Goal: Information Seeking & Learning: Learn about a topic

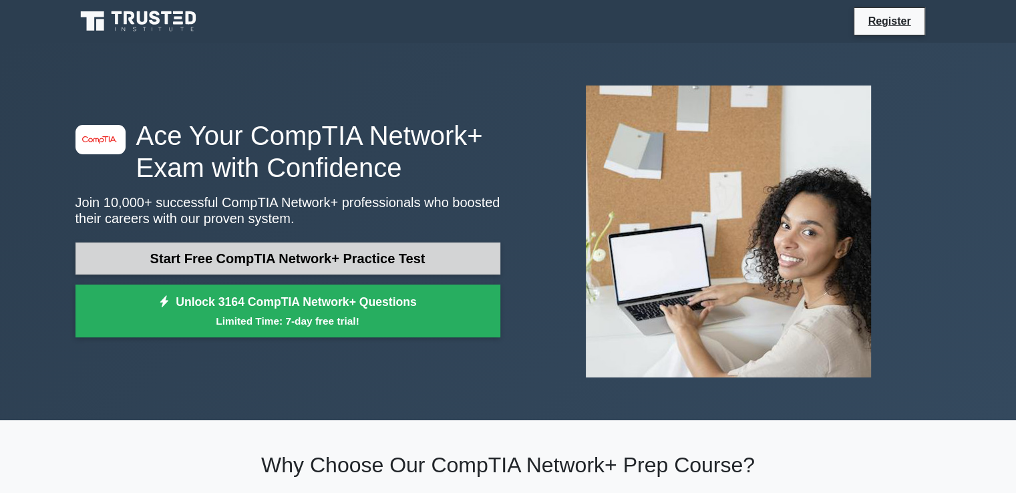
click at [302, 257] on link "Start Free CompTIA Network+ Practice Test" at bounding box center [287, 258] width 425 height 32
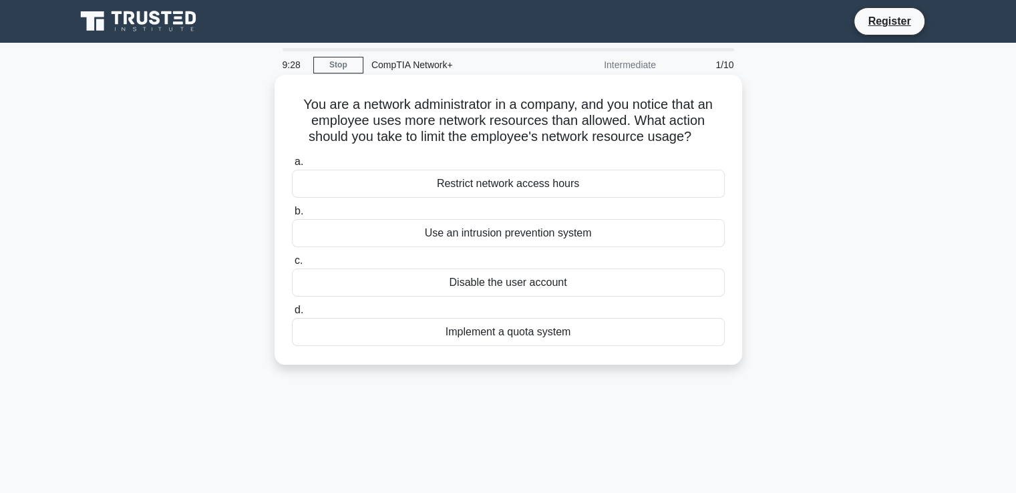
click at [478, 330] on div "Implement a quota system" at bounding box center [508, 332] width 433 height 28
click at [292, 314] on input "d. Implement a quota system" at bounding box center [292, 310] width 0 height 9
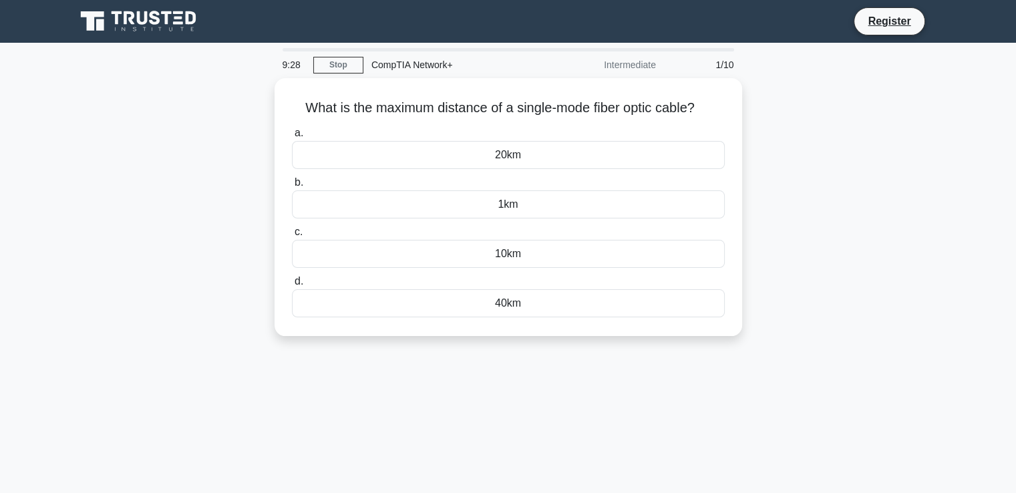
click at [478, 330] on div "What is the maximum distance of a single-mode fiber optic cable? .spinner_0XTQ{…" at bounding box center [507, 207] width 467 height 258
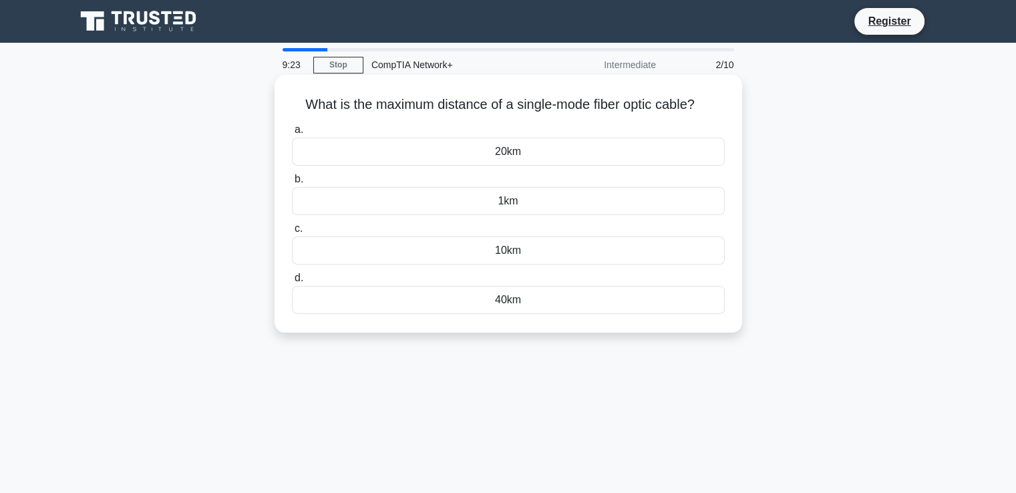
click at [473, 102] on h5 "What is the maximum distance of a single-mode fiber optic cable? .spinner_0XTQ{…" at bounding box center [507, 104] width 435 height 17
click at [531, 152] on div "20km" at bounding box center [508, 152] width 433 height 28
click at [292, 134] on input "a. 20km" at bounding box center [292, 130] width 0 height 9
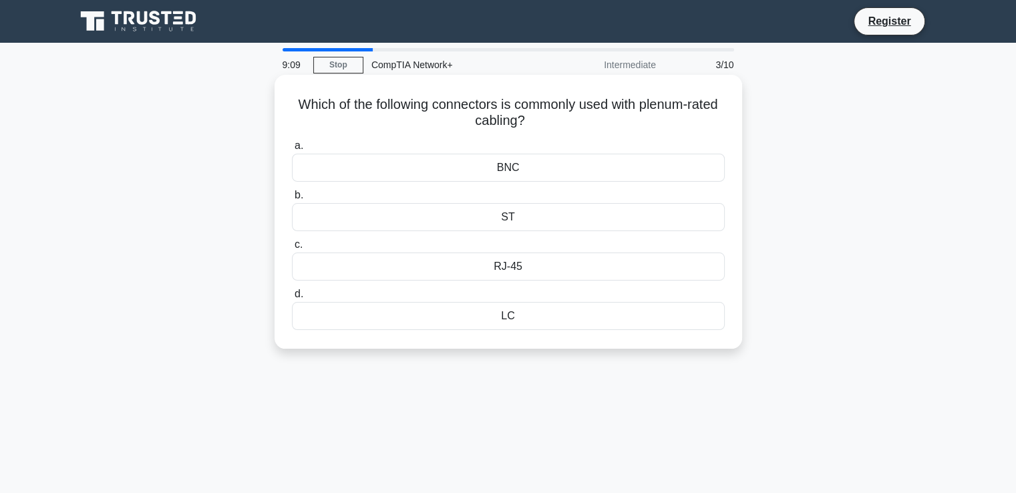
click at [519, 268] on div "RJ-45" at bounding box center [508, 266] width 433 height 28
click at [292, 249] on input "c. RJ-45" at bounding box center [292, 244] width 0 height 9
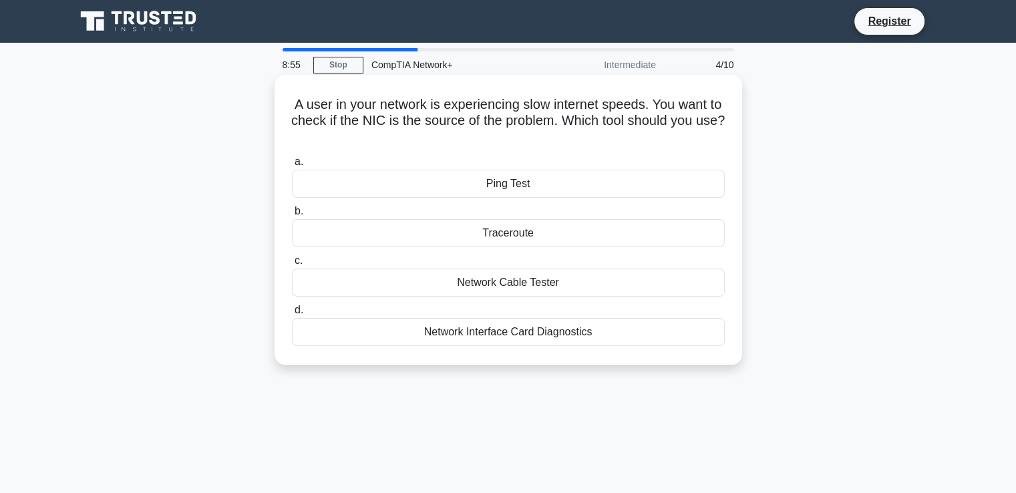
click at [486, 286] on div "Network Cable Tester" at bounding box center [508, 282] width 433 height 28
click at [292, 265] on input "c. Network Cable Tester" at bounding box center [292, 260] width 0 height 9
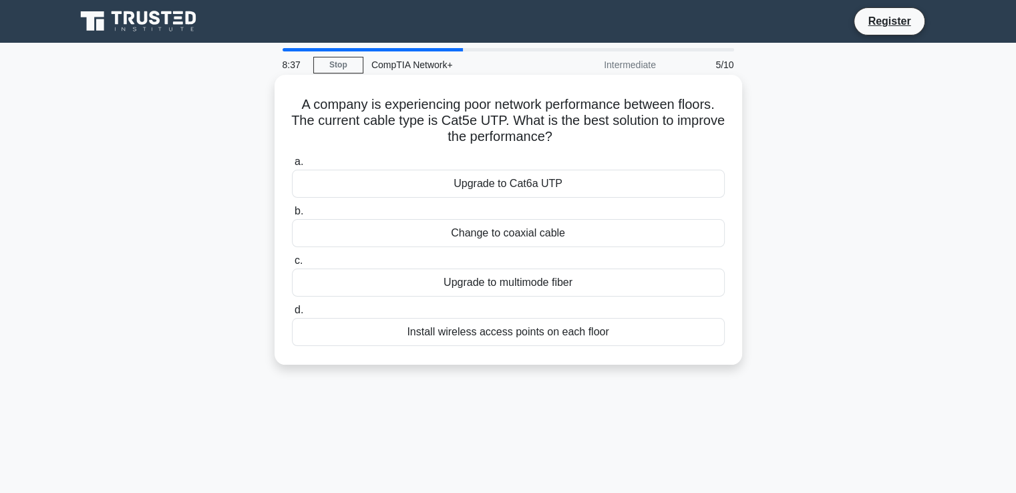
click at [531, 338] on div "Install wireless access points on each floor" at bounding box center [508, 332] width 433 height 28
click at [292, 314] on input "d. Install wireless access points on each floor" at bounding box center [292, 310] width 0 height 9
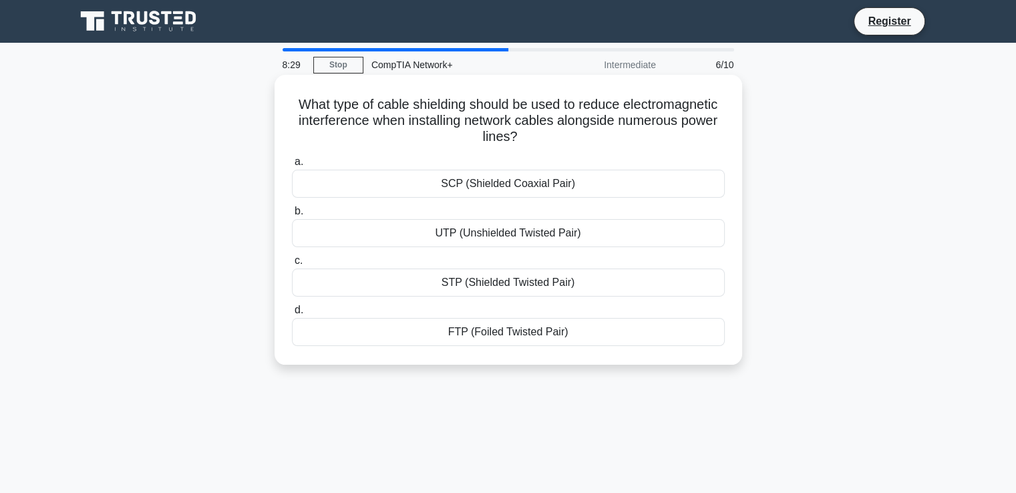
click at [519, 235] on div "UTP (Unshielded Twisted Pair)" at bounding box center [508, 233] width 433 height 28
click at [292, 216] on input "b. UTP (Unshielded Twisted Pair)" at bounding box center [292, 211] width 0 height 9
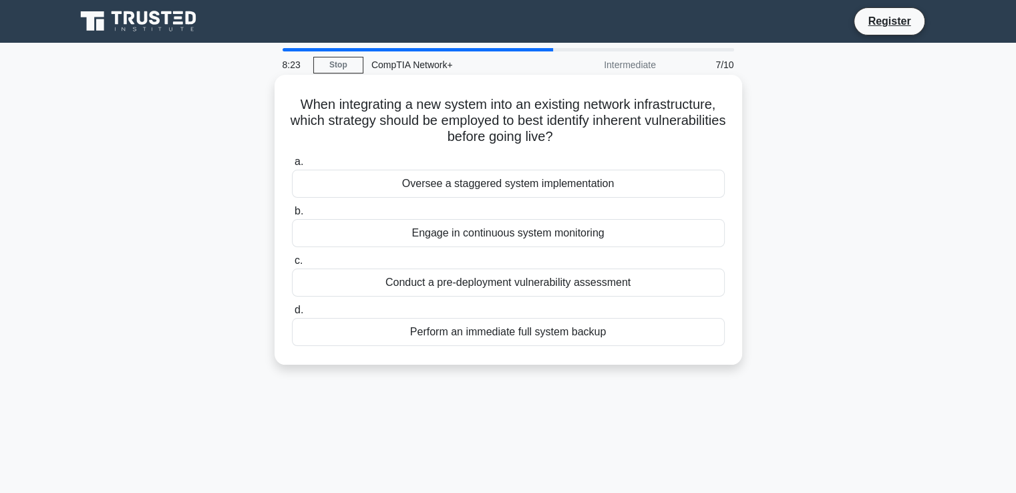
click at [496, 226] on div "Engage in continuous system monitoring" at bounding box center [508, 233] width 433 height 28
click at [292, 216] on input "b. Engage in continuous system monitoring" at bounding box center [292, 211] width 0 height 9
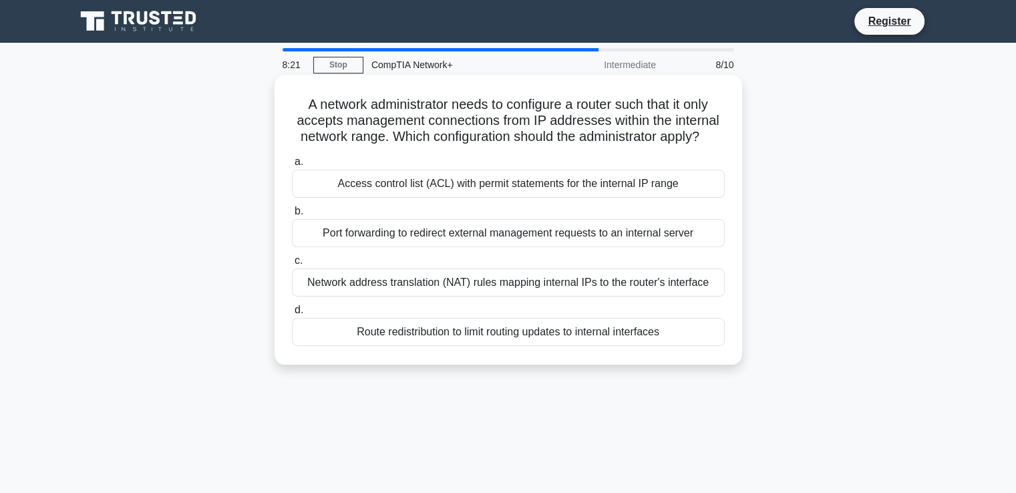
click at [458, 281] on div "Network address translation (NAT) rules mapping internal IPs to the router's in…" at bounding box center [508, 282] width 433 height 28
click at [292, 265] on input "c. Network address translation (NAT) rules mapping internal IPs to the router's…" at bounding box center [292, 260] width 0 height 9
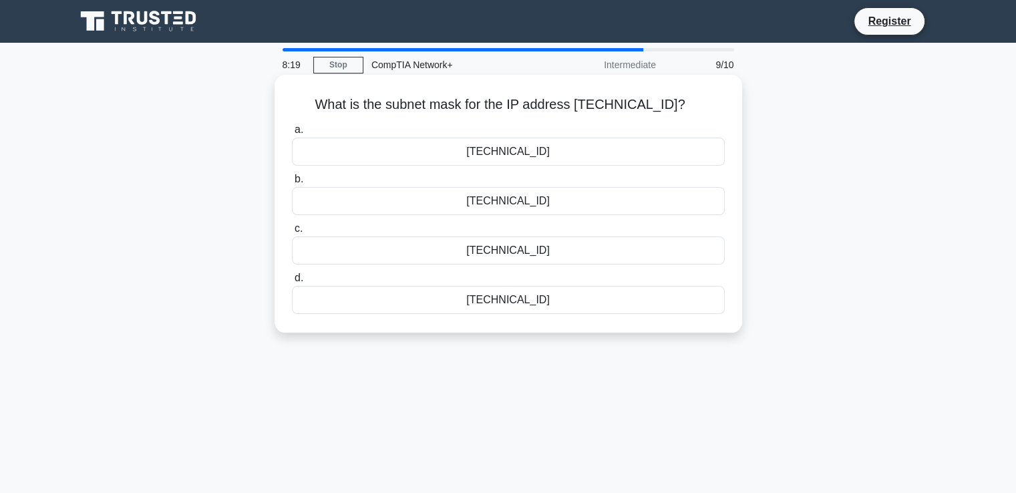
click at [521, 151] on div "255.255.254.0" at bounding box center [508, 152] width 433 height 28
click at [292, 134] on input "a. 255.255.254.0" at bounding box center [292, 130] width 0 height 9
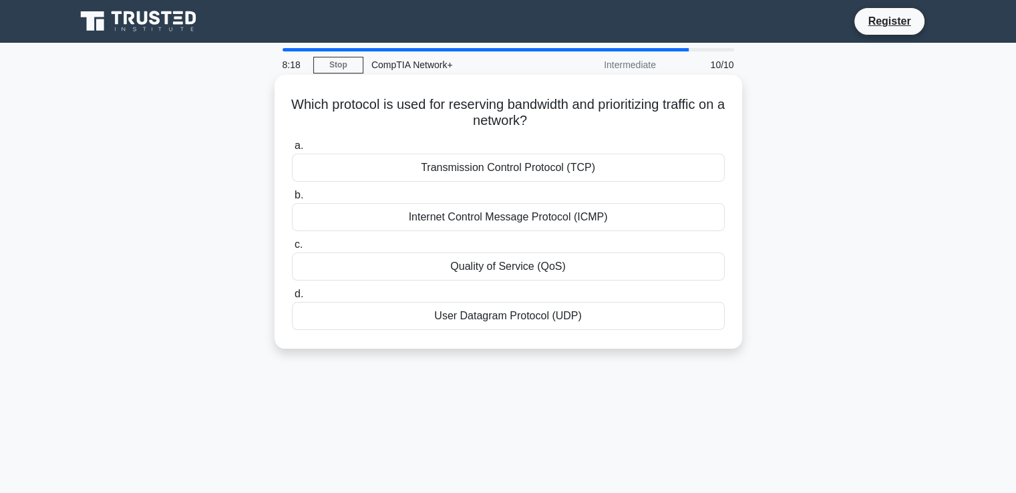
click at [517, 173] on div "Transmission Control Protocol (TCP)" at bounding box center [508, 168] width 433 height 28
click at [292, 150] on input "a. Transmission Control Protocol (TCP)" at bounding box center [292, 146] width 0 height 9
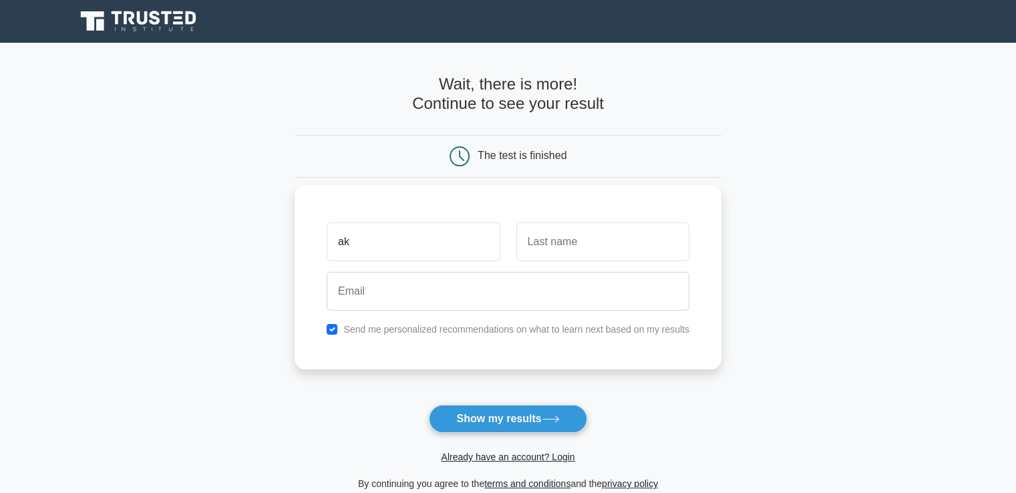
type input "ak"
click at [550, 250] on input "text" at bounding box center [602, 241] width 173 height 39
type input "ak"
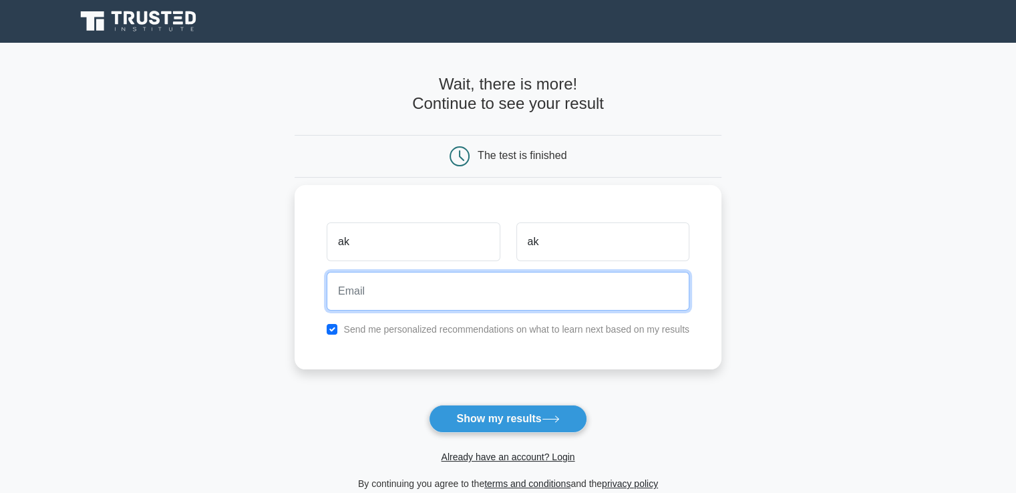
click at [506, 306] on input "email" at bounding box center [508, 291] width 363 height 39
type input "alishakiranrao11@gmail.com"
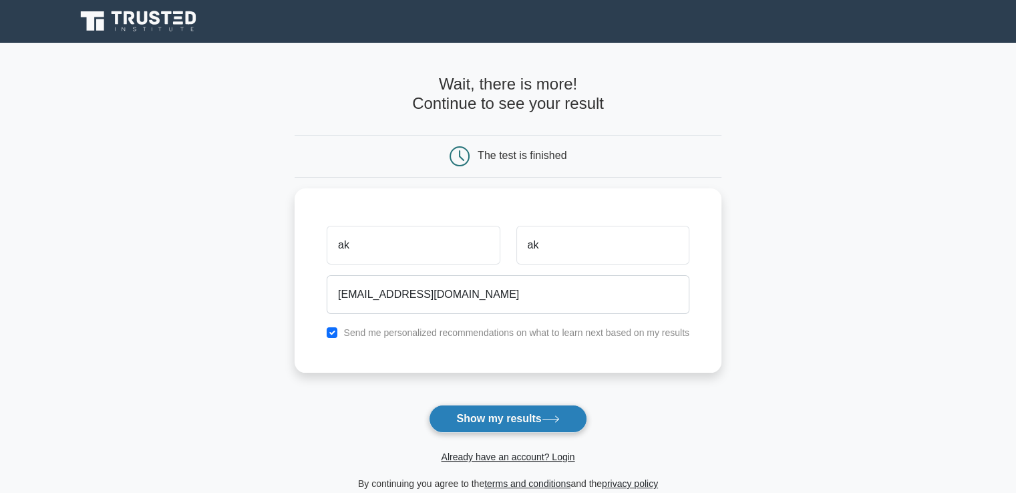
click at [489, 413] on button "Show my results" at bounding box center [508, 419] width 158 height 28
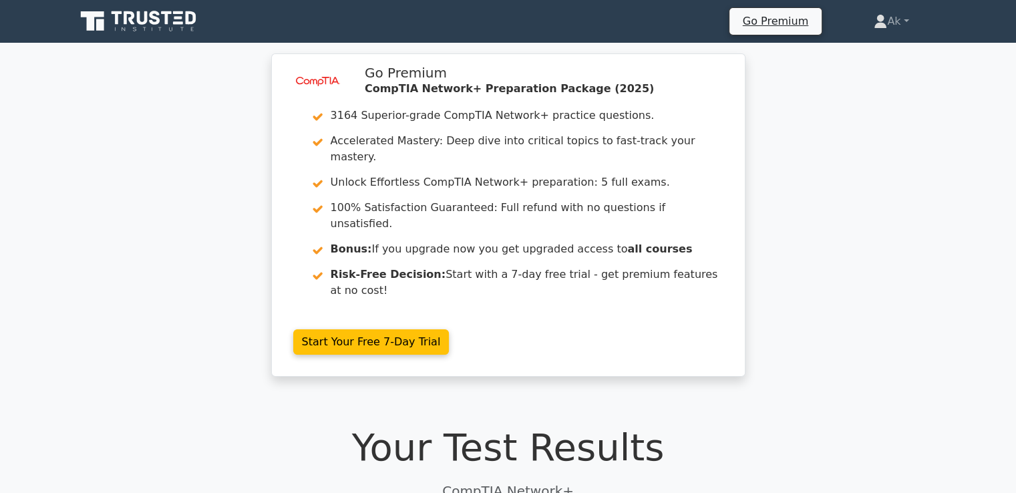
click at [585, 425] on h1 "Your Test Results" at bounding box center [507, 447] width 865 height 45
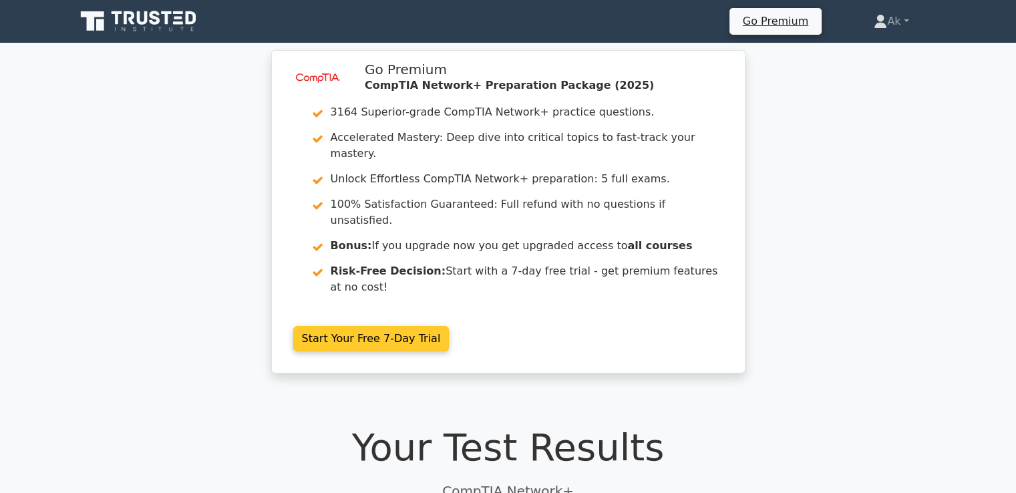
click at [329, 326] on link "Start Your Free 7-Day Trial" at bounding box center [371, 338] width 156 height 25
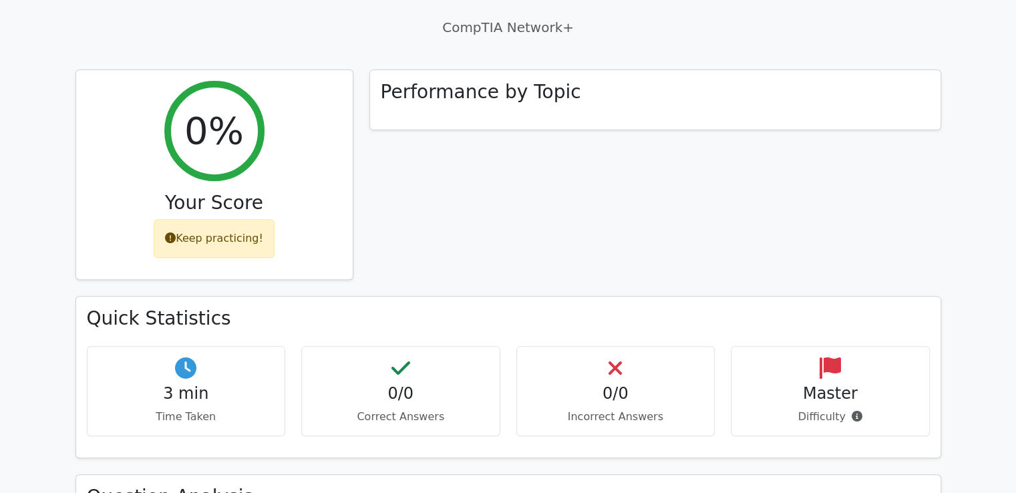
scroll to position [473, 0]
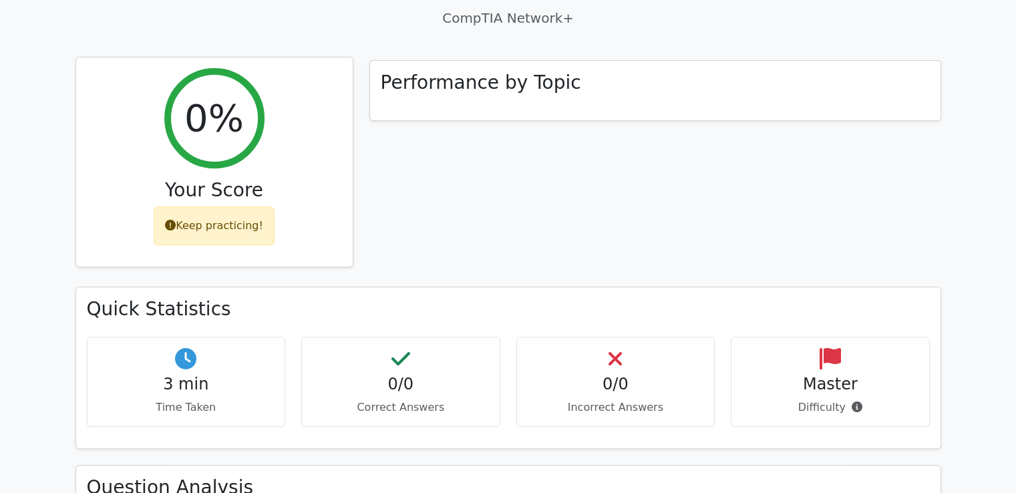
click at [228, 206] on div "Keep practicing!" at bounding box center [214, 225] width 121 height 39
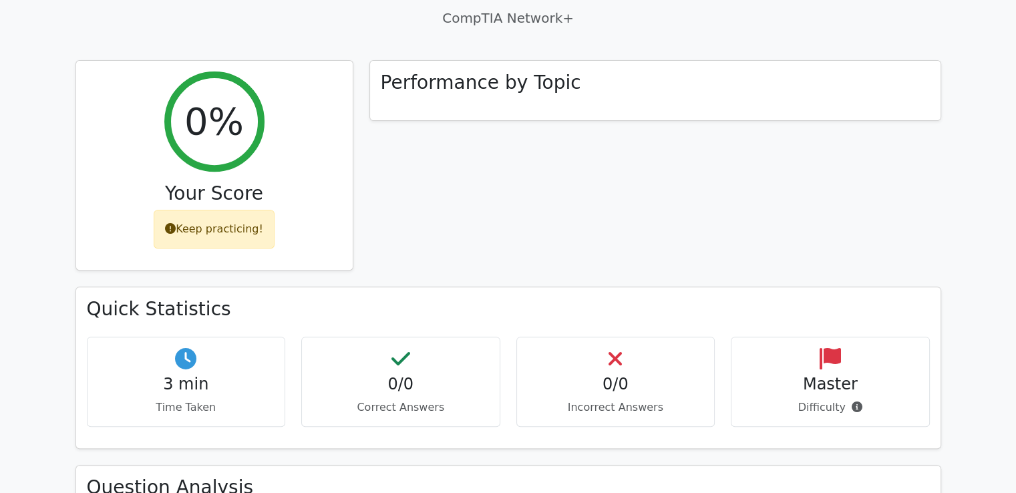
drag, startPoint x: 223, startPoint y: 75, endPoint x: 403, endPoint y: 104, distance: 182.0
click at [230, 99] on h2 "0%" at bounding box center [213, 121] width 59 height 45
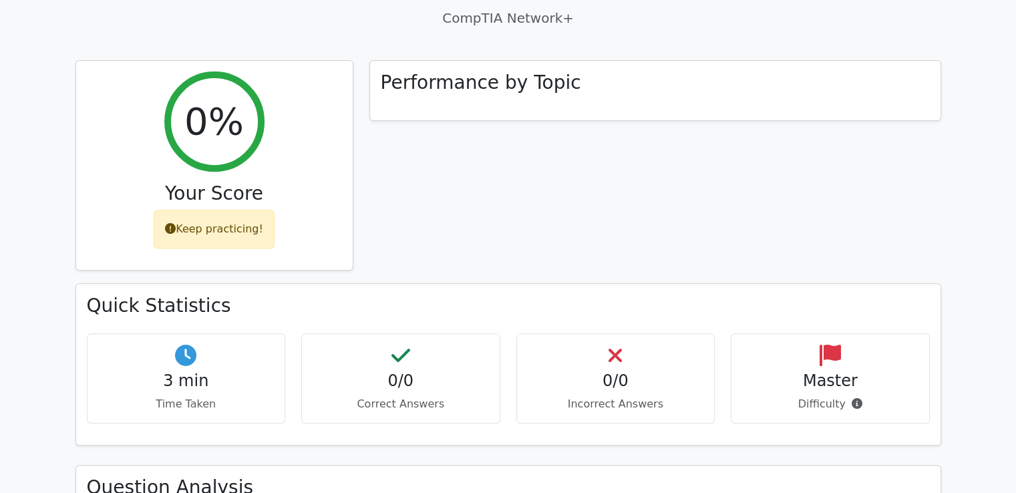
click at [364, 381] on div "3 min Time Taken 0/0 Correct Answers 0/0 Incorrect Answers Master" at bounding box center [508, 383] width 859 height 101
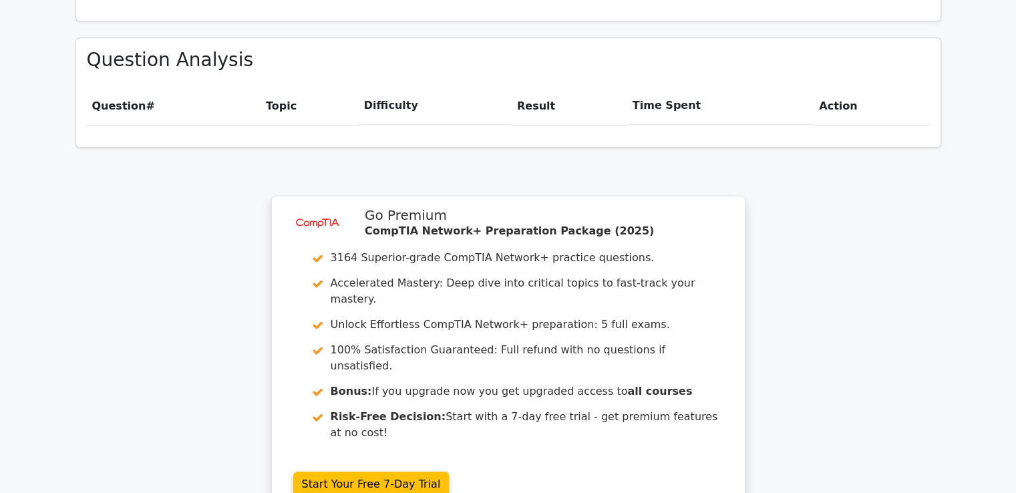
scroll to position [940, 0]
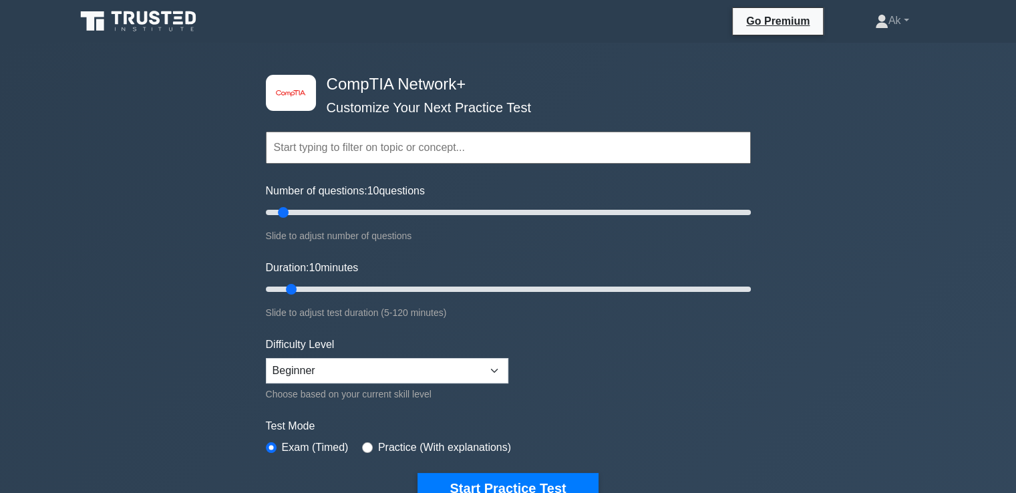
click at [490, 135] on input "text" at bounding box center [508, 148] width 485 height 32
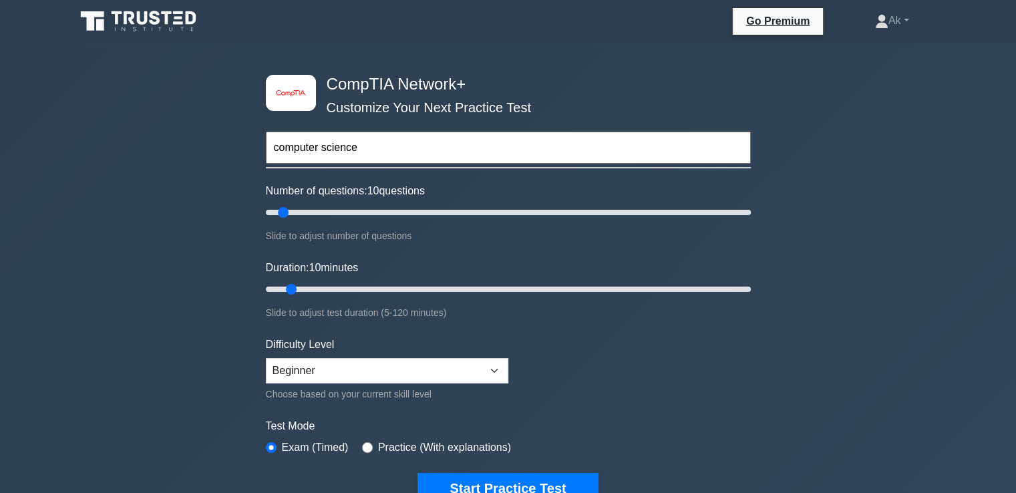
type input "computer science"
type input "35"
click at [347, 209] on input "Number of questions: 35 questions" at bounding box center [508, 212] width 485 height 16
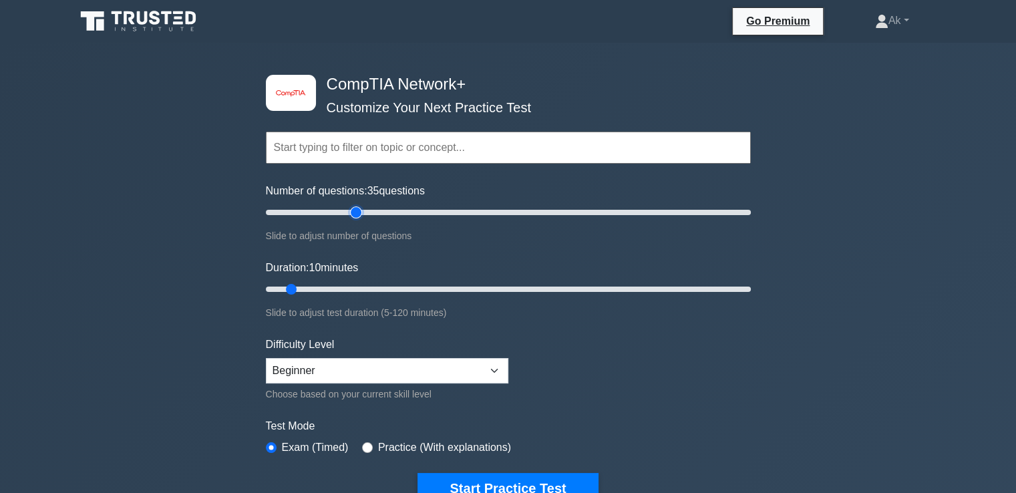
type input "40"
click at [360, 208] on input "Number of questions: 35 questions" at bounding box center [508, 212] width 485 height 16
click at [344, 289] on input "Duration: 25 minutes" at bounding box center [508, 289] width 485 height 16
drag, startPoint x: 355, startPoint y: 285, endPoint x: 785, endPoint y: 265, distance: 431.1
type input "120"
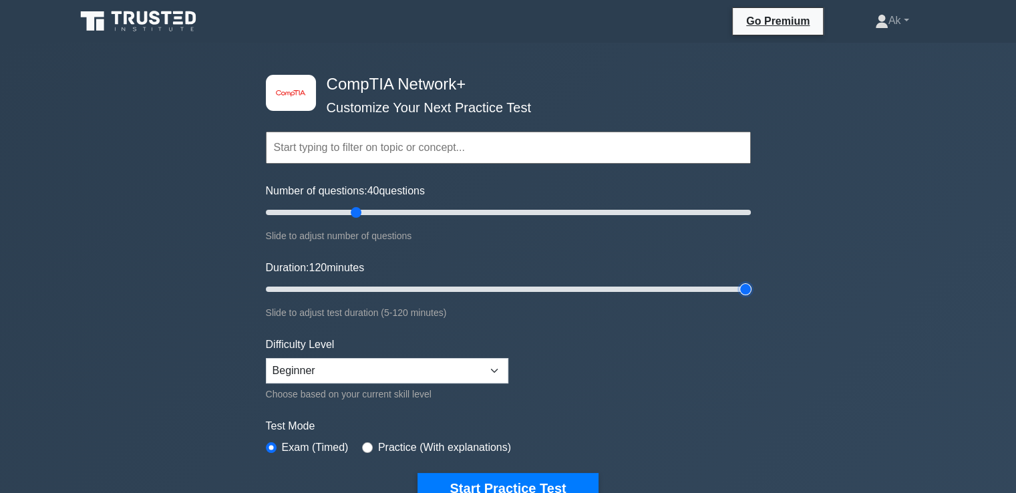
click at [751, 281] on input "Duration: 120 minutes" at bounding box center [508, 289] width 485 height 16
click at [525, 208] on input "Number of questions: 40 questions" at bounding box center [508, 212] width 485 height 16
drag, startPoint x: 525, startPoint y: 208, endPoint x: 812, endPoint y: 215, distance: 286.5
type input "200"
click at [751, 215] on input "Number of questions: 200 questions" at bounding box center [508, 212] width 485 height 16
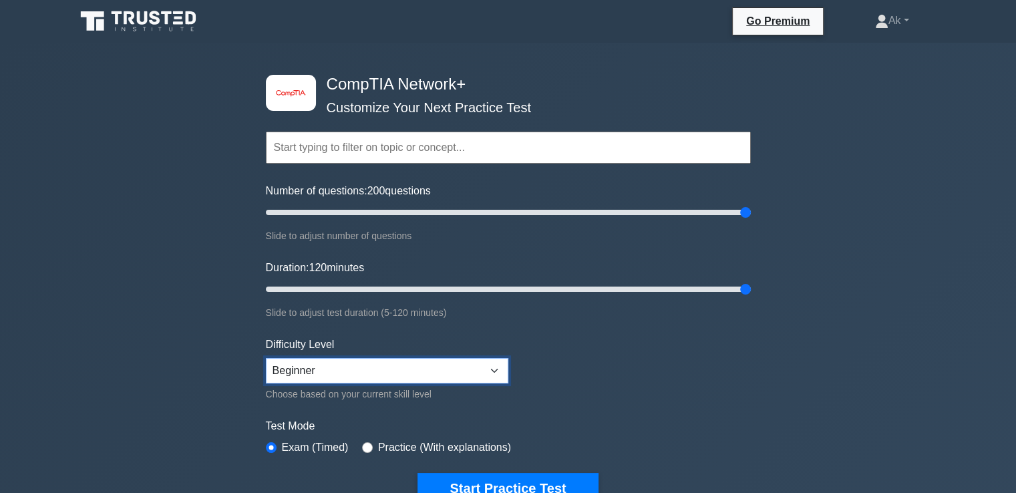
click at [473, 361] on select "Beginner Intermediate Expert" at bounding box center [387, 370] width 242 height 25
click at [607, 324] on form "Topics Networking Concepts Infrastructure Network Operations Network Security N…" at bounding box center [508, 297] width 485 height 413
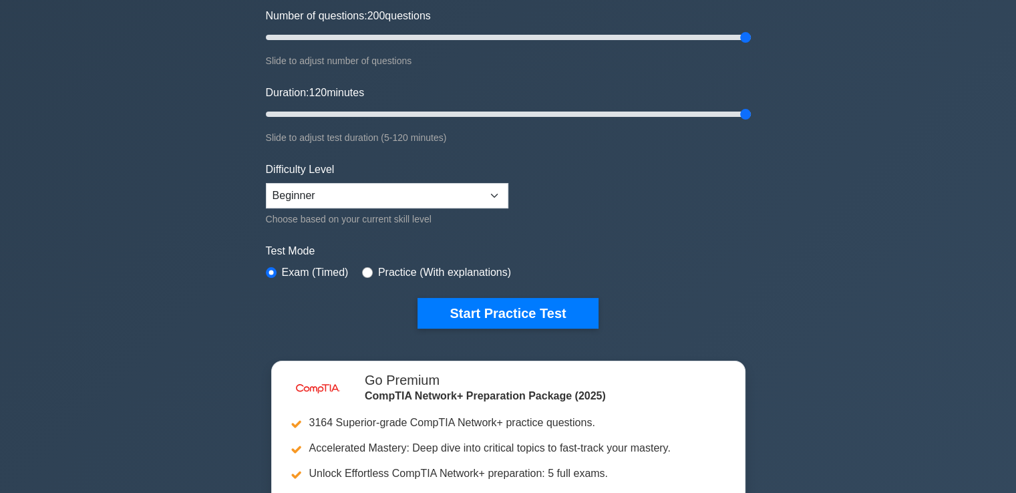
scroll to position [180, 0]
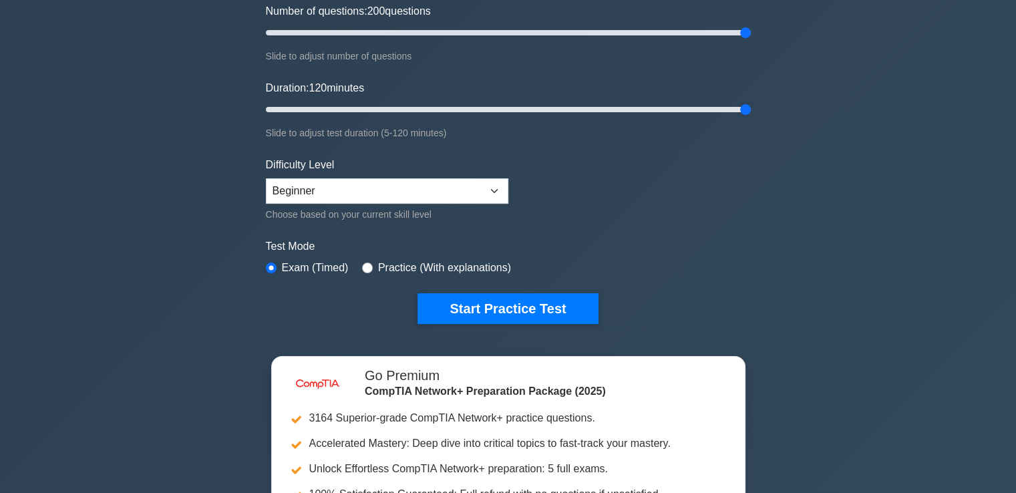
click at [373, 266] on div "Practice (With explanations)" at bounding box center [436, 268] width 149 height 16
click at [369, 262] on div "Practice (With explanations)" at bounding box center [436, 268] width 149 height 16
click at [362, 264] on input "radio" at bounding box center [367, 267] width 11 height 11
radio input "true"
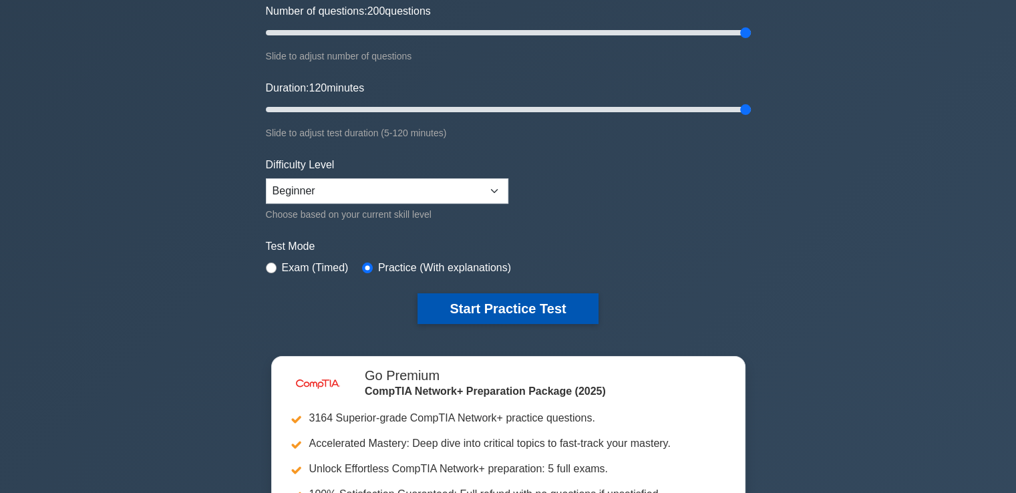
click at [448, 309] on button "Start Practice Test" at bounding box center [507, 308] width 180 height 31
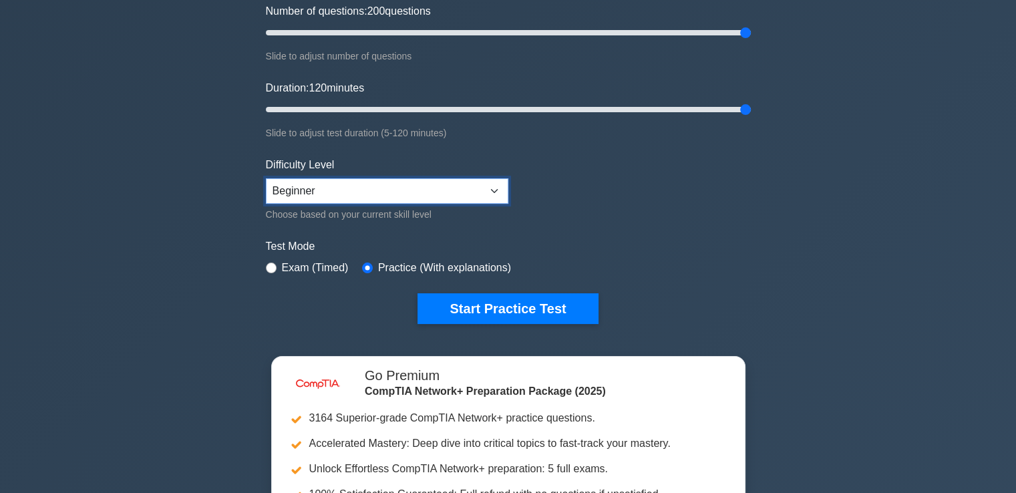
click at [331, 184] on select "Beginner Intermediate Expert" at bounding box center [387, 190] width 242 height 25
select select "intermediate"
click at [266, 178] on select "Beginner Intermediate Expert" at bounding box center [387, 190] width 242 height 25
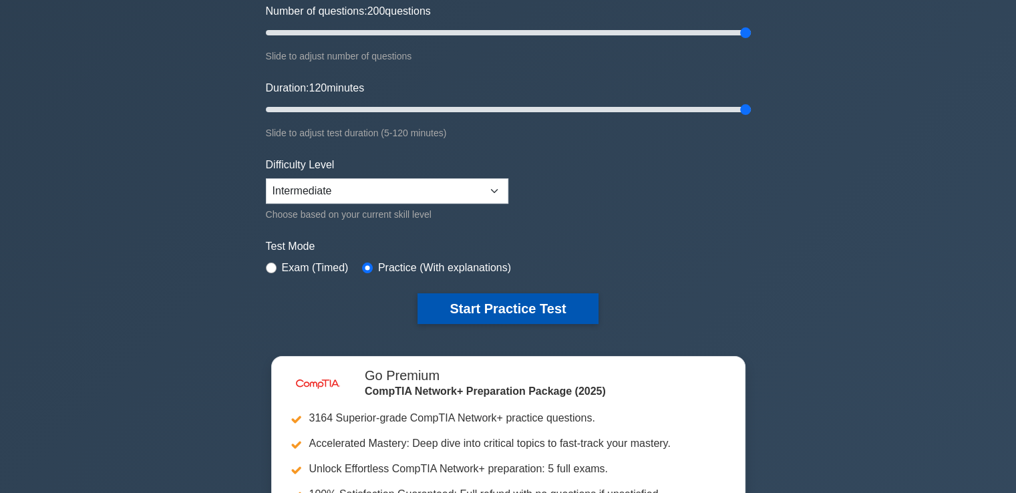
click at [466, 301] on button "Start Practice Test" at bounding box center [507, 308] width 180 height 31
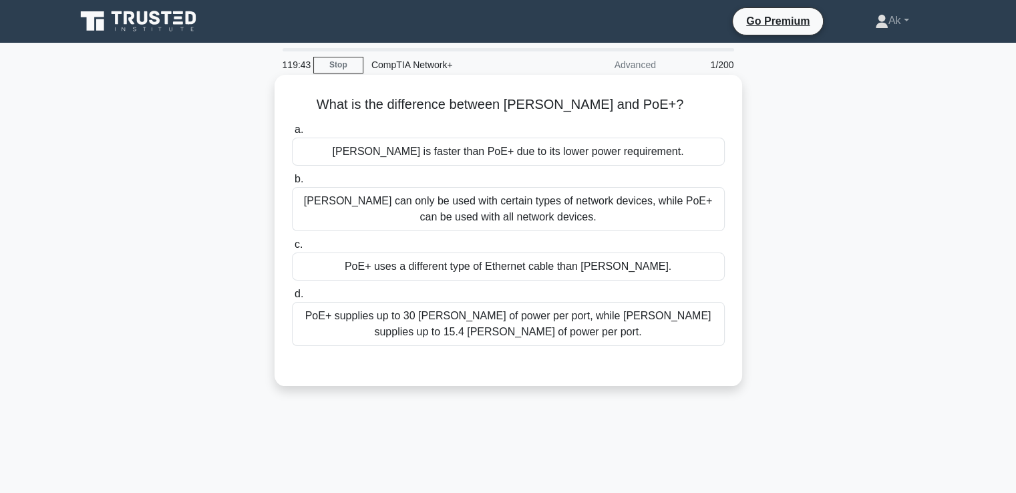
click at [445, 214] on div "[PERSON_NAME] can only be used with certain types of network devices, while PoE…" at bounding box center [508, 209] width 433 height 44
click at [292, 184] on input "[PERSON_NAME] can only be used with certain types of network devices, while PoE…" at bounding box center [292, 179] width 0 height 9
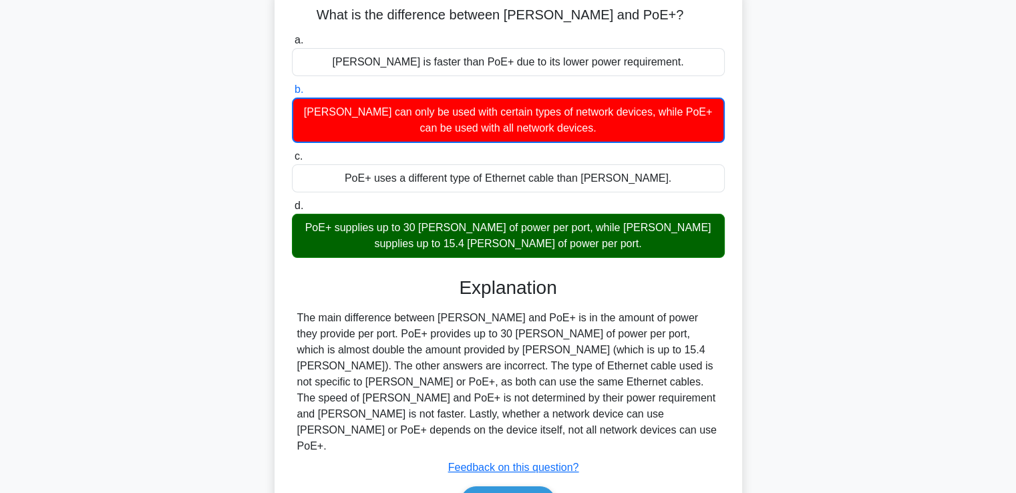
scroll to position [123, 0]
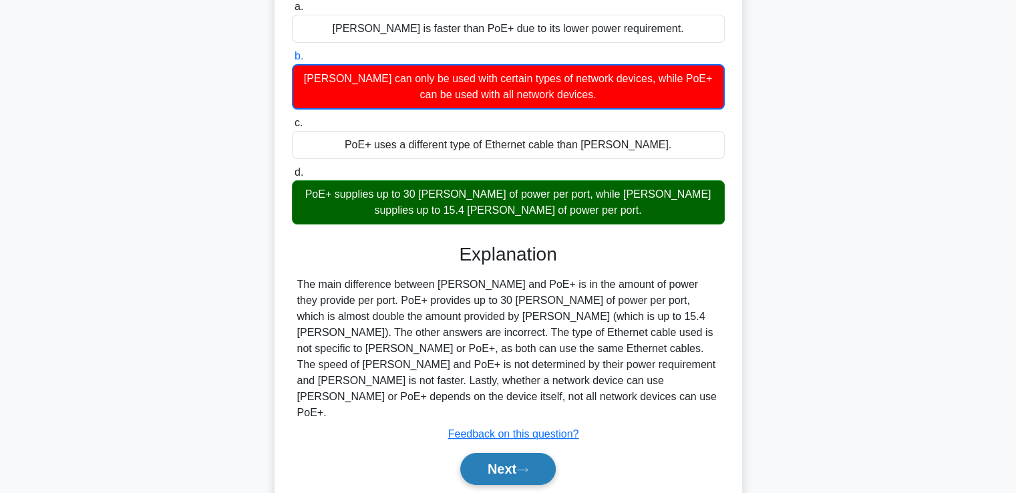
click at [508, 453] on button "Next" at bounding box center [507, 469] width 95 height 32
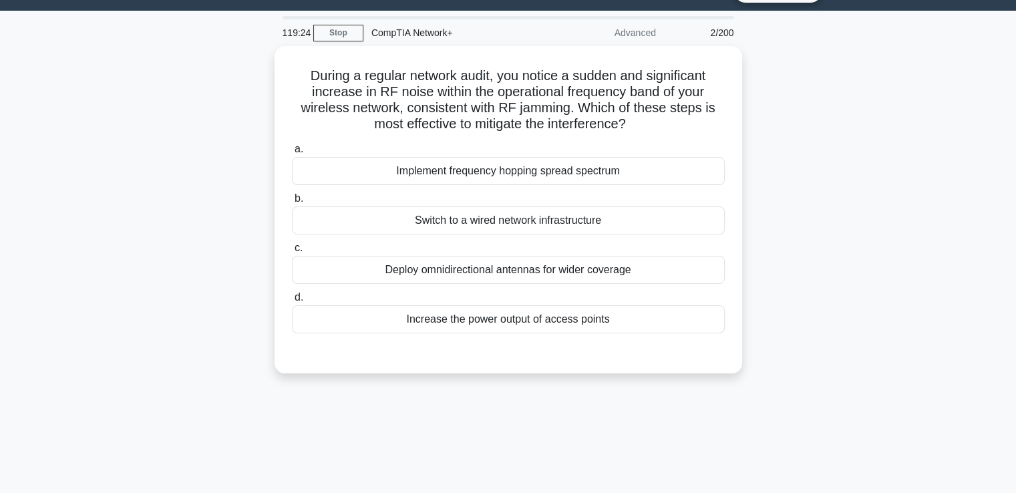
scroll to position [29, 0]
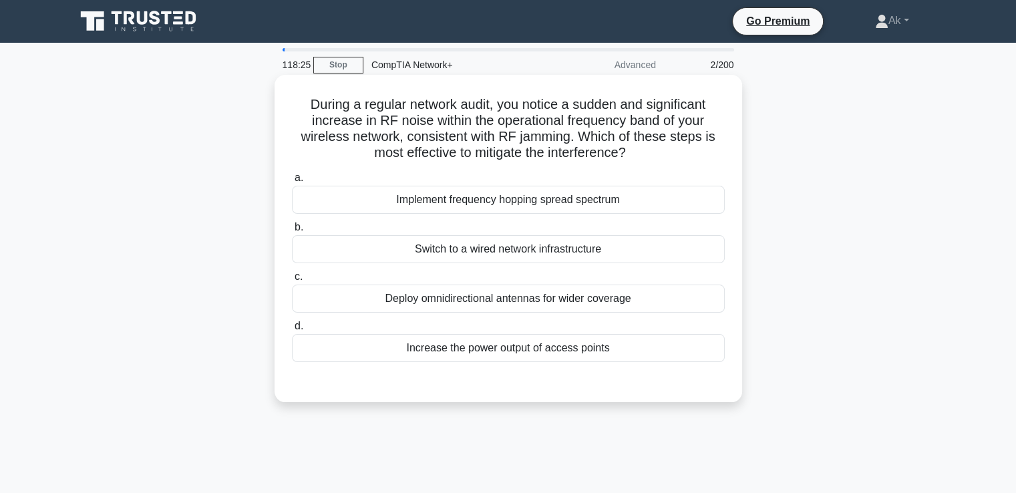
click at [433, 345] on div "Increase the power output of access points" at bounding box center [508, 348] width 433 height 28
click at [292, 331] on input "d. Increase the power output of access points" at bounding box center [292, 326] width 0 height 9
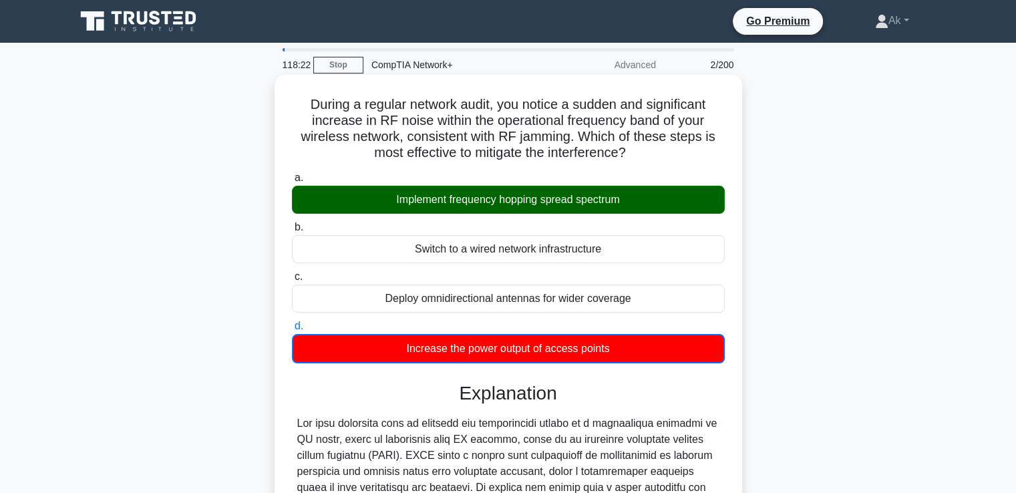
click at [494, 192] on div "Implement frequency hopping spread spectrum" at bounding box center [508, 200] width 433 height 28
click at [292, 182] on input "a. Implement frequency hopping spread spectrum" at bounding box center [292, 178] width 0 height 9
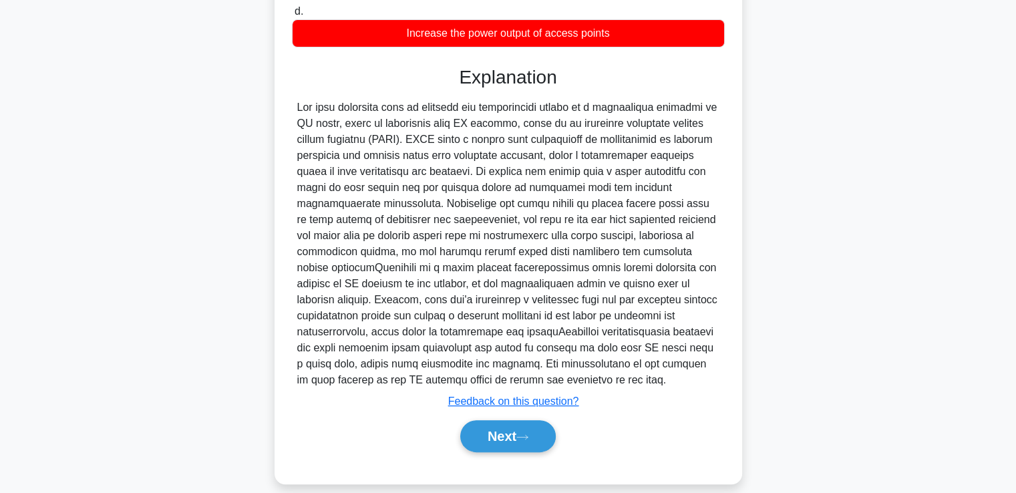
scroll to position [309, 0]
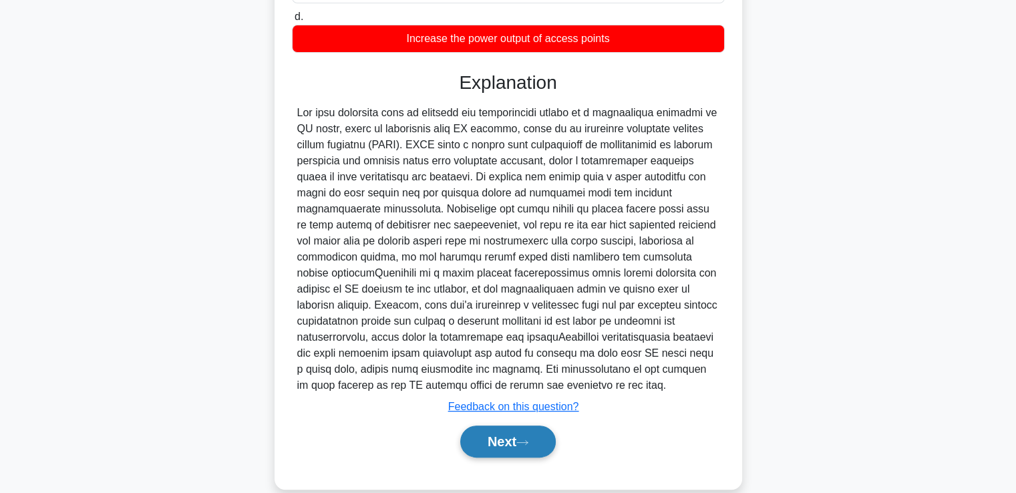
click at [489, 445] on button "Next" at bounding box center [507, 441] width 95 height 32
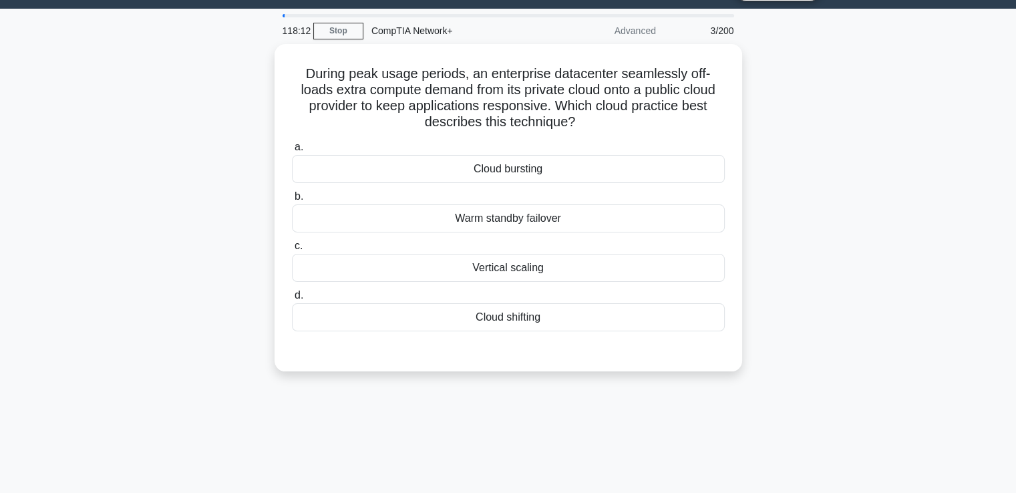
scroll to position [5, 0]
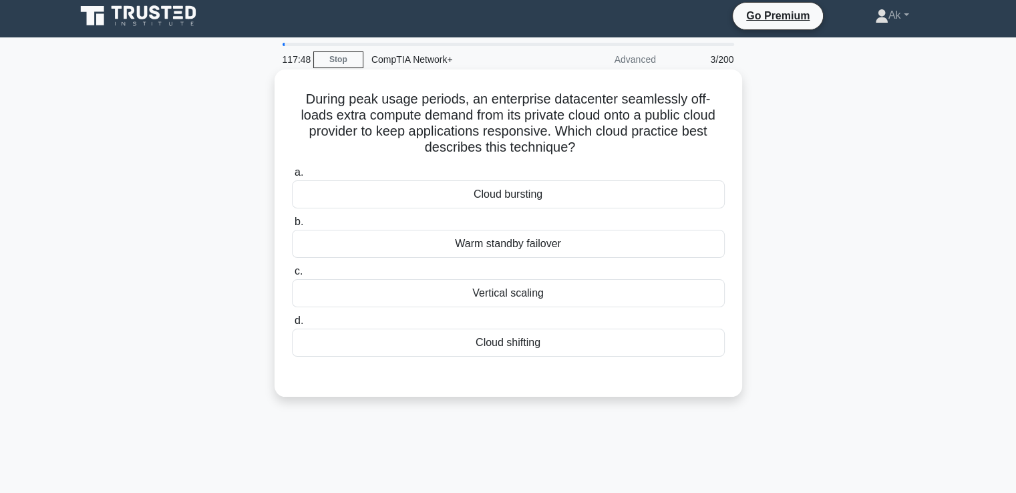
click at [513, 294] on div "Vertical scaling" at bounding box center [508, 293] width 433 height 28
click at [292, 276] on input "c. Vertical scaling" at bounding box center [292, 271] width 0 height 9
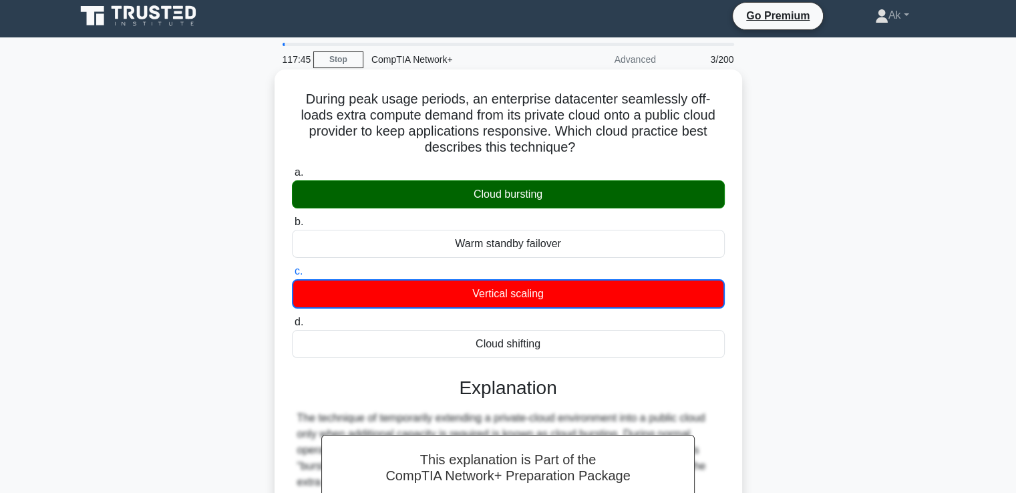
click at [550, 188] on div "Cloud bursting" at bounding box center [508, 194] width 433 height 28
click at [292, 177] on input "a. Cloud bursting" at bounding box center [292, 172] width 0 height 9
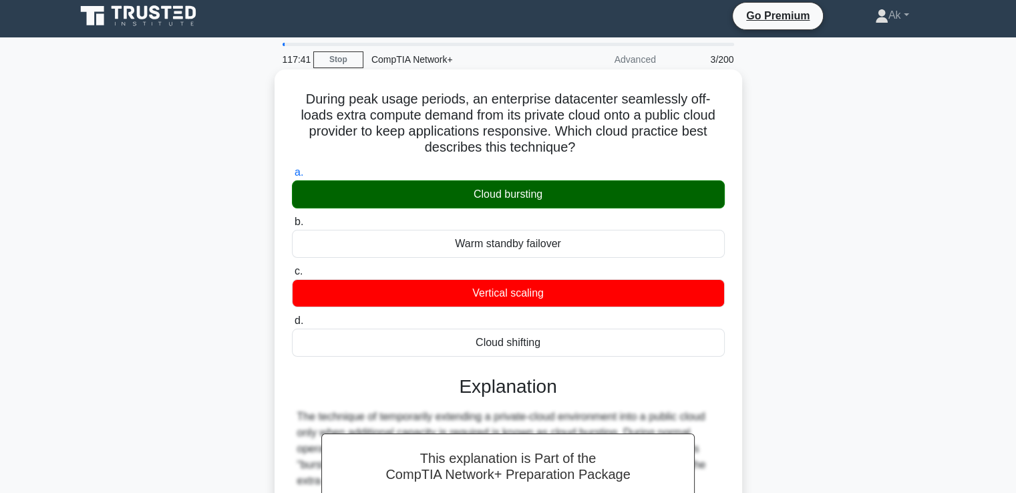
drag, startPoint x: 526, startPoint y: 343, endPoint x: 536, endPoint y: 336, distance: 11.5
click at [531, 340] on div "Cloud shifting" at bounding box center [508, 343] width 433 height 28
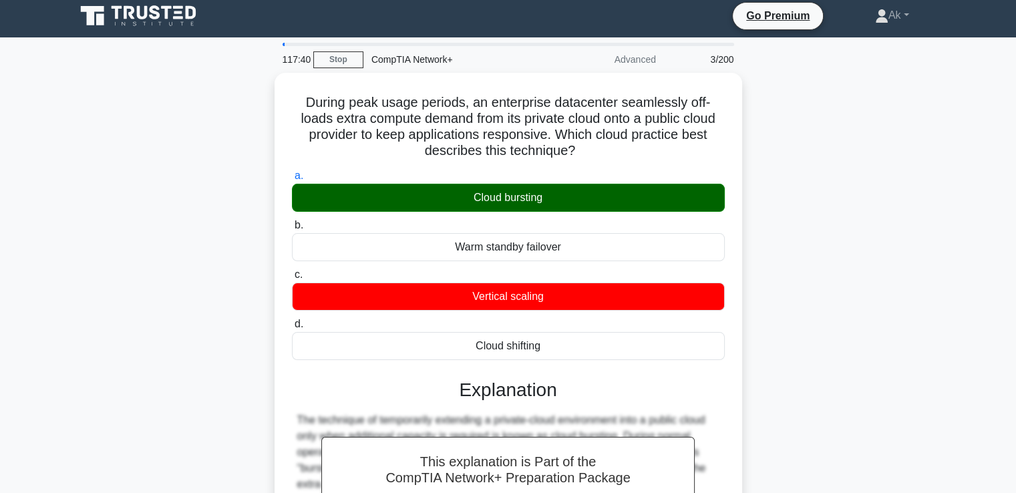
scroll to position [282, 0]
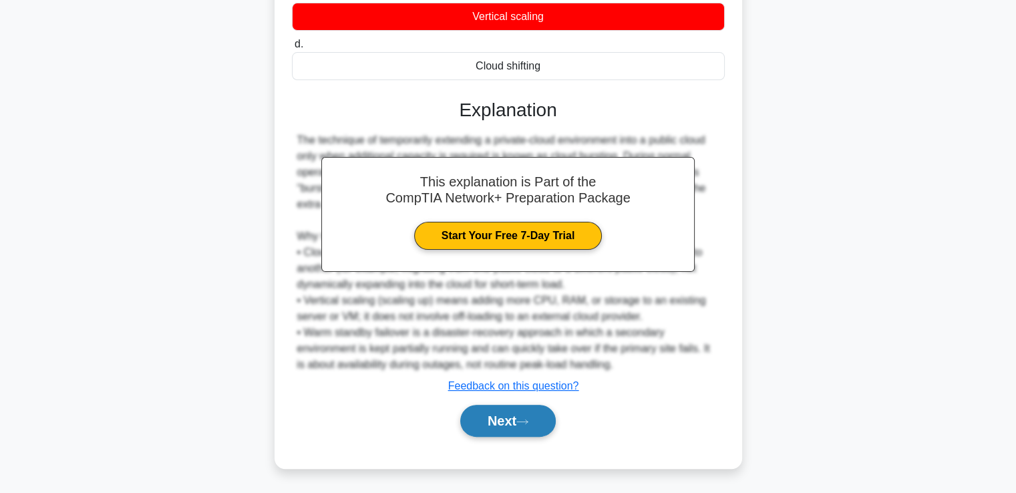
click at [503, 412] on button "Next" at bounding box center [507, 421] width 95 height 32
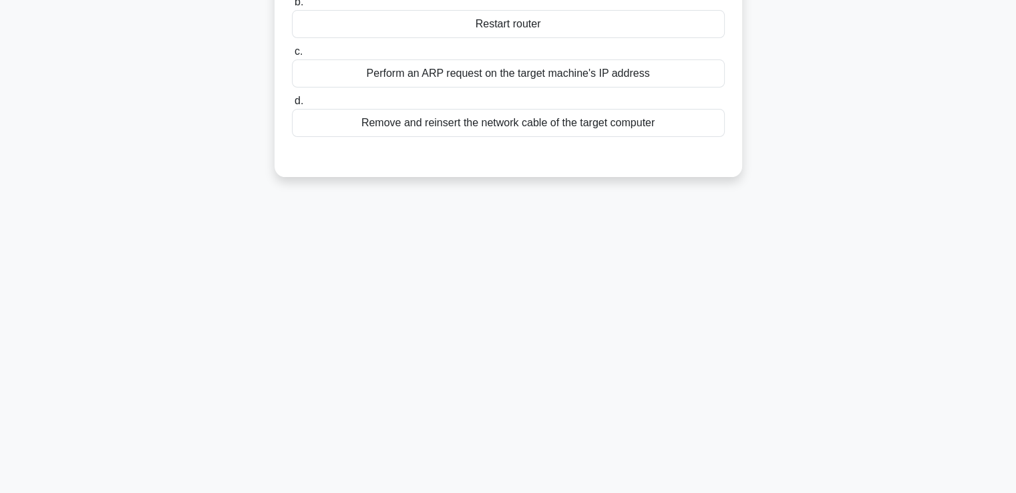
scroll to position [0, 0]
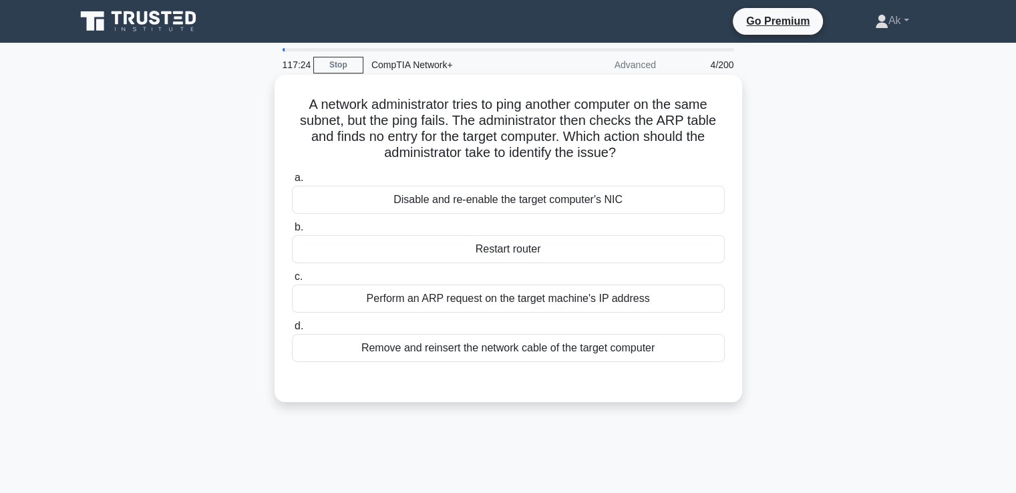
click at [496, 258] on div "Restart router" at bounding box center [508, 249] width 433 height 28
click at [292, 232] on input "b. Restart router" at bounding box center [292, 227] width 0 height 9
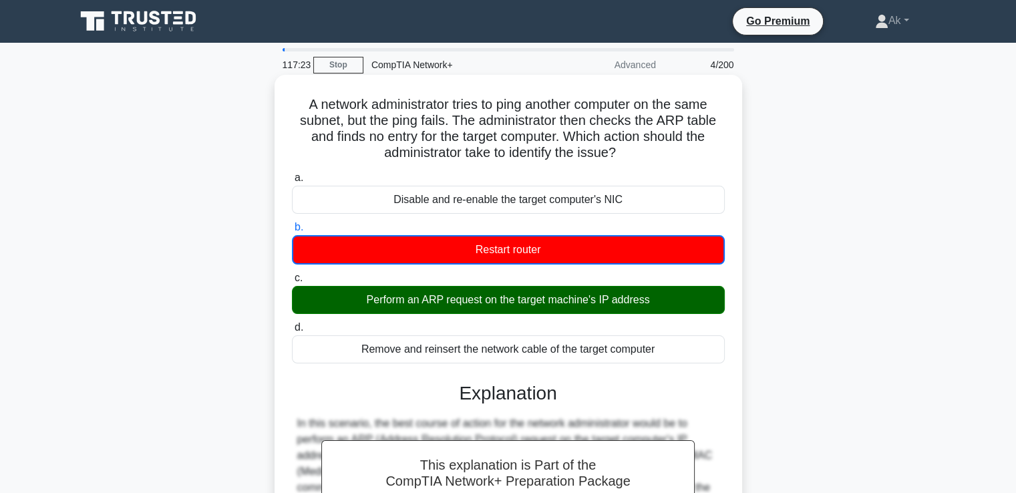
click at [475, 311] on div "Perform an ARP request on the target machine's IP address" at bounding box center [508, 300] width 433 height 28
click at [292, 282] on input "c. Perform an ARP request on the target machine's IP address" at bounding box center [292, 278] width 0 height 9
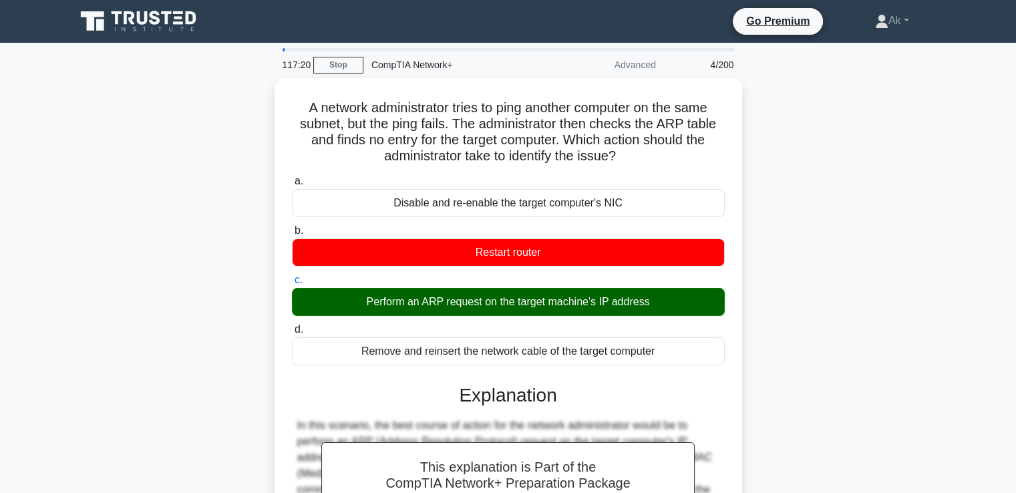
click at [292, 325] on input "d. Remove and reinsert the network cable of the target computer" at bounding box center [292, 329] width 0 height 9
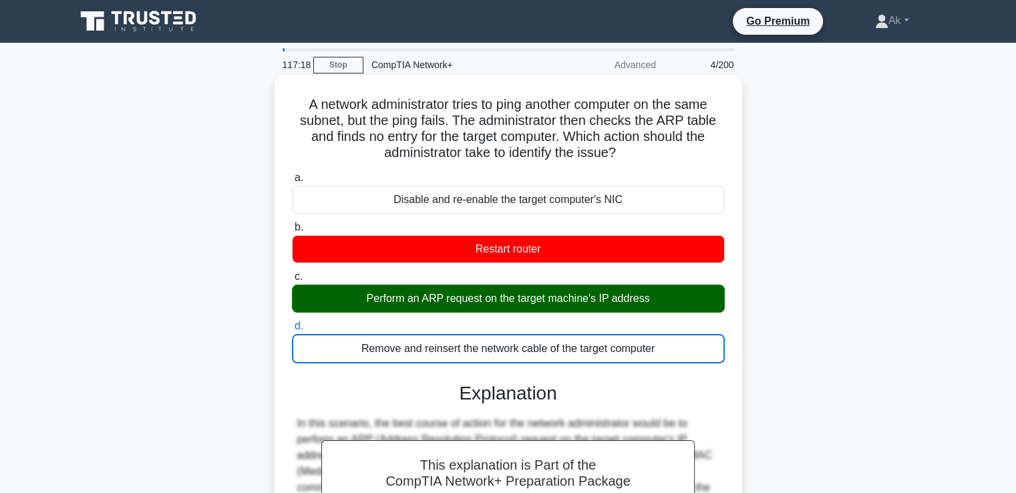
drag, startPoint x: 667, startPoint y: 327, endPoint x: 654, endPoint y: 339, distance: 17.9
click at [655, 337] on label "d. Remove and reinsert the network cable of the target computer" at bounding box center [508, 340] width 433 height 45
click at [652, 343] on div "Remove and reinsert the network cable of the target computer" at bounding box center [508, 348] width 433 height 29
click at [292, 331] on input "d. Remove and reinsert the network cable of the target computer" at bounding box center [292, 326] width 0 height 9
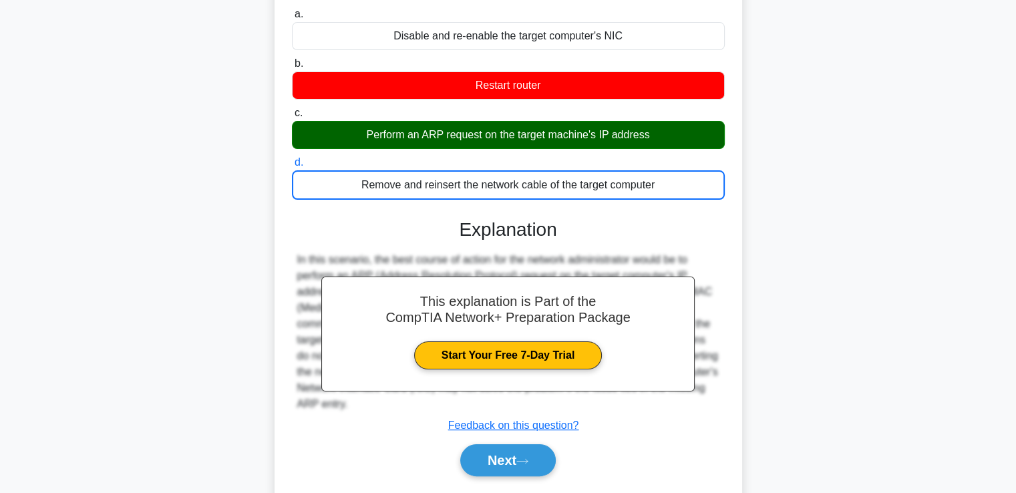
scroll to position [229, 0]
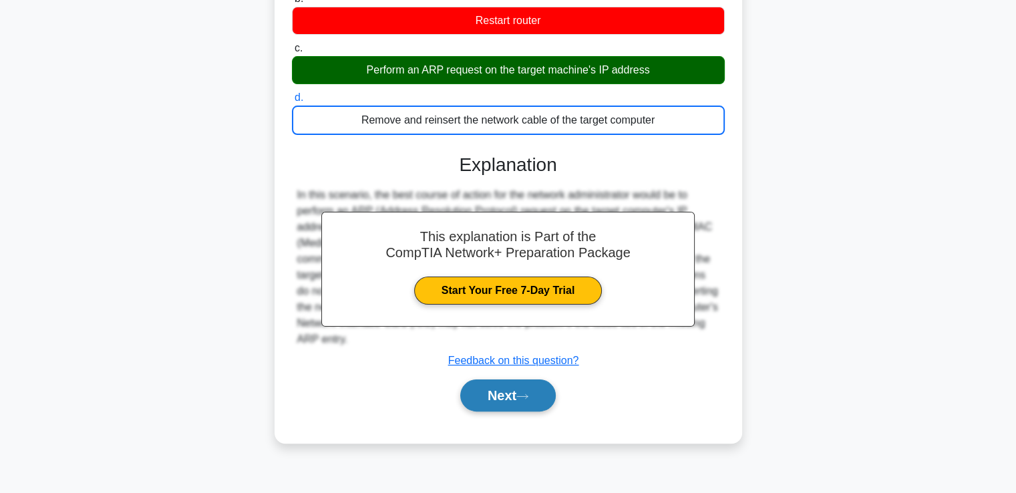
click at [541, 395] on button "Next" at bounding box center [507, 395] width 95 height 32
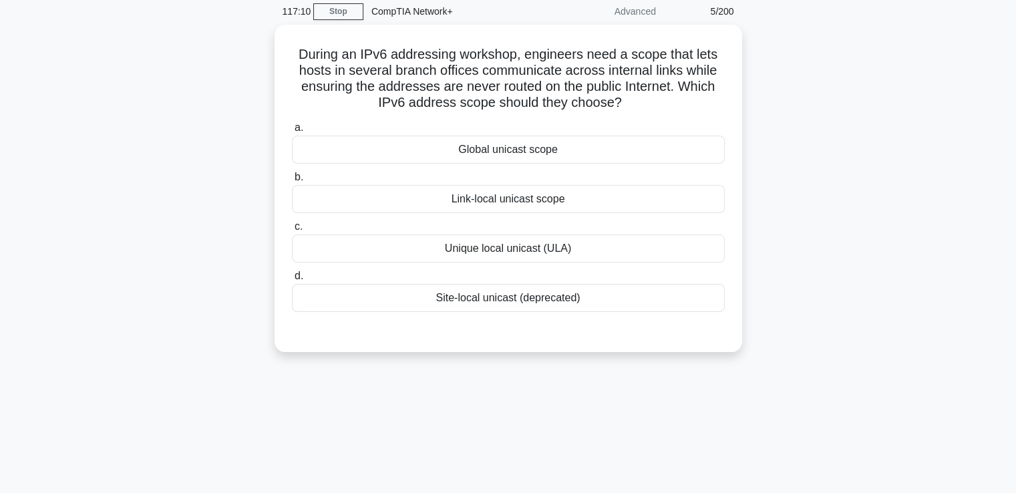
scroll to position [45, 0]
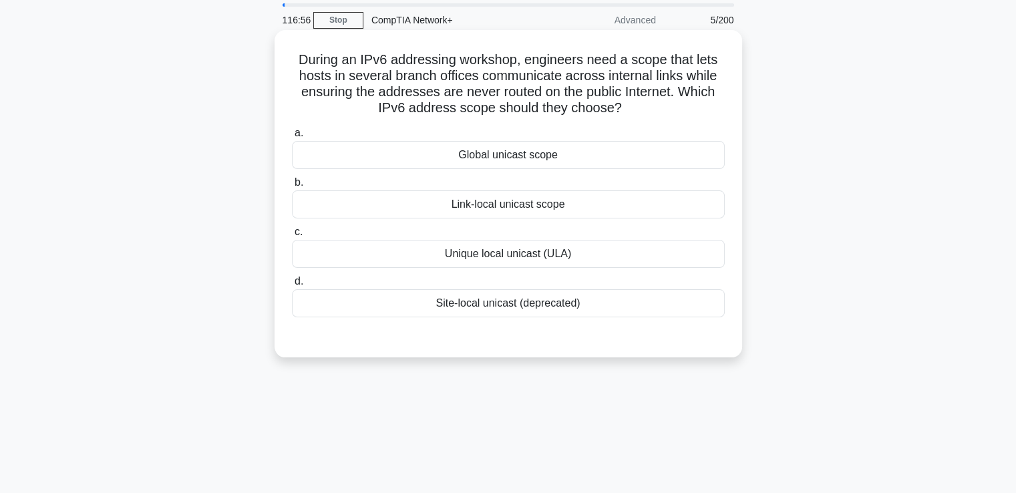
click at [499, 262] on div "Unique local unicast (ULA)" at bounding box center [508, 254] width 433 height 28
click at [292, 236] on input "c. Unique local unicast (ULA)" at bounding box center [292, 232] width 0 height 9
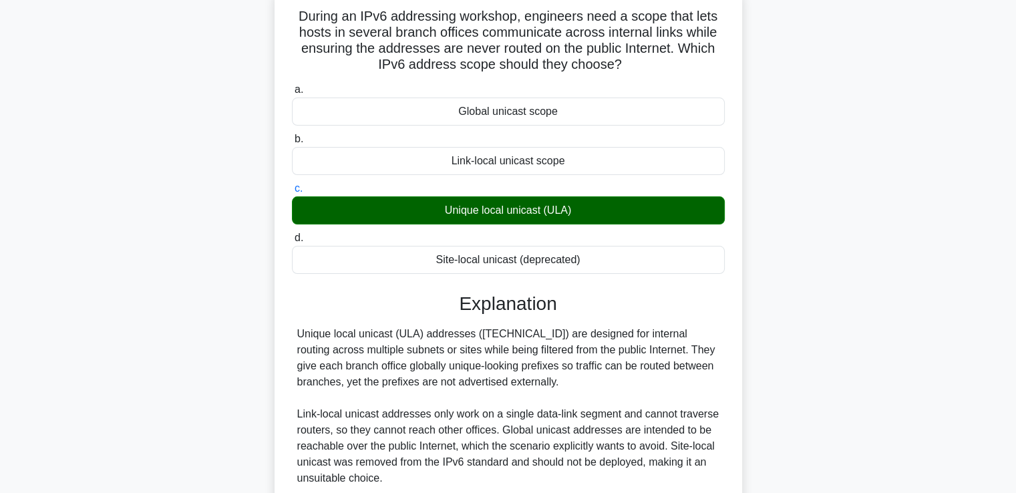
scroll to position [229, 0]
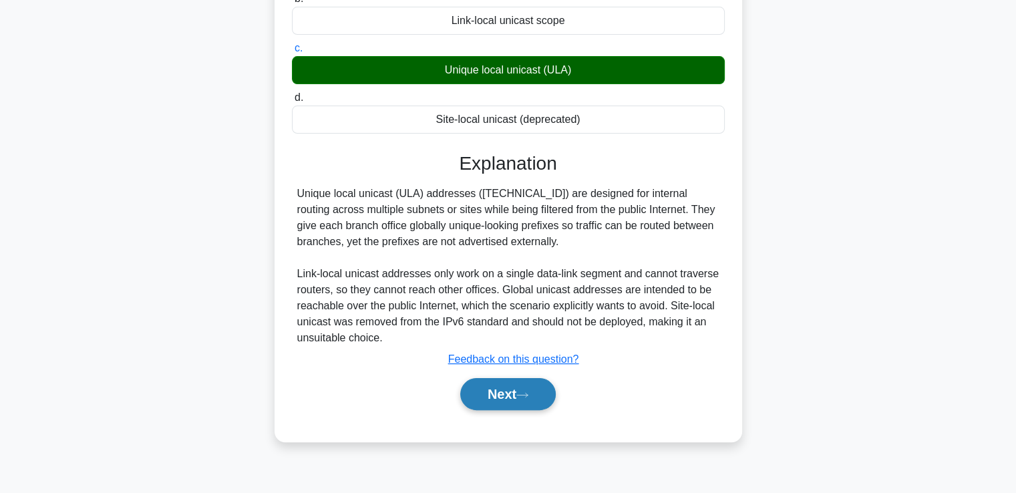
click at [495, 383] on button "Next" at bounding box center [507, 394] width 95 height 32
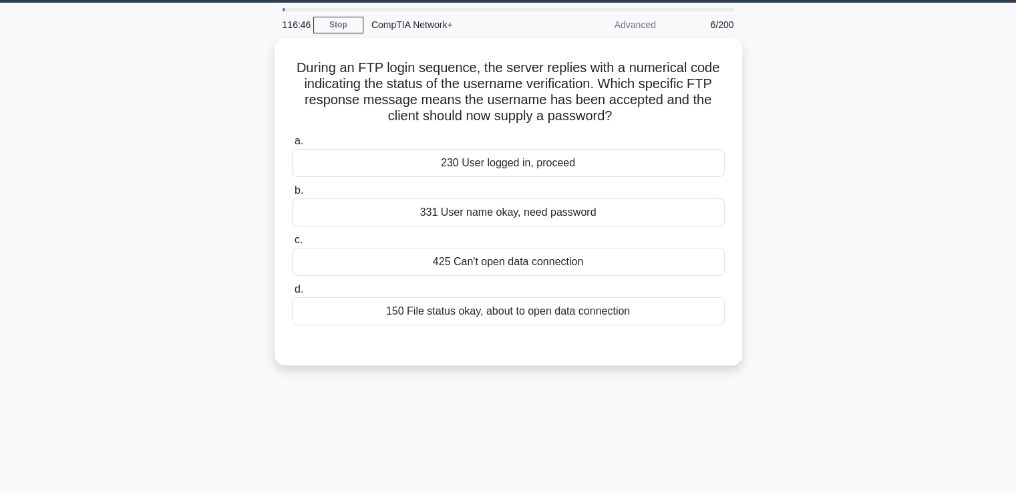
scroll to position [39, 0]
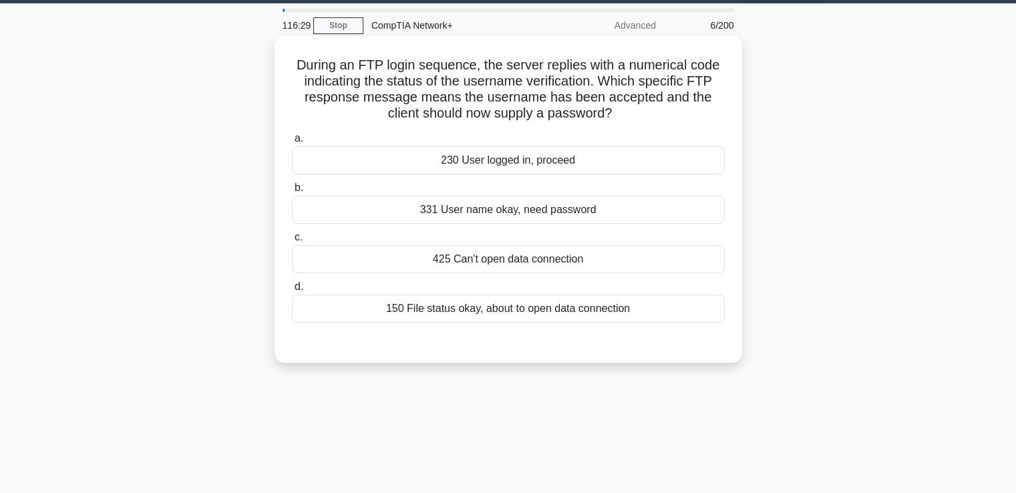
click at [499, 217] on div "331 User name okay, need password" at bounding box center [508, 210] width 433 height 28
click at [292, 192] on input "b. 331 User name okay, need password" at bounding box center [292, 188] width 0 height 9
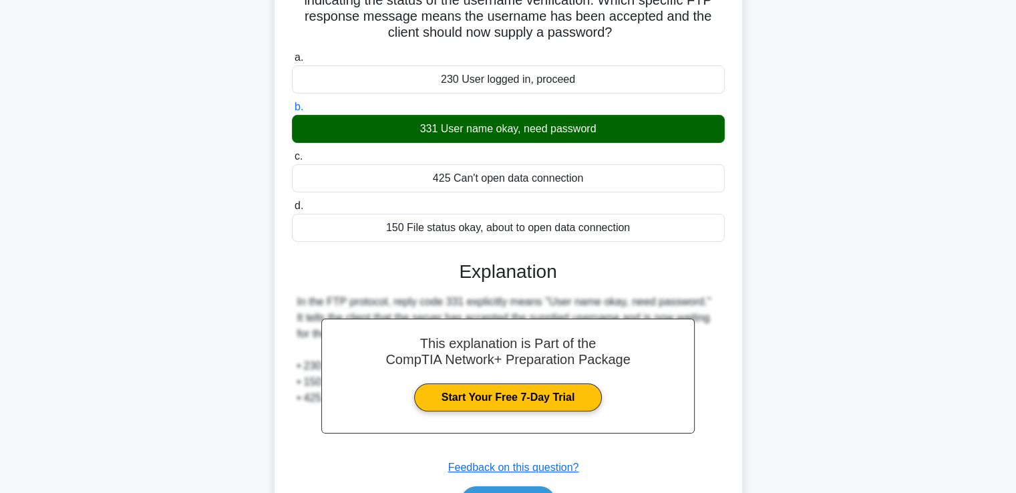
scroll to position [229, 0]
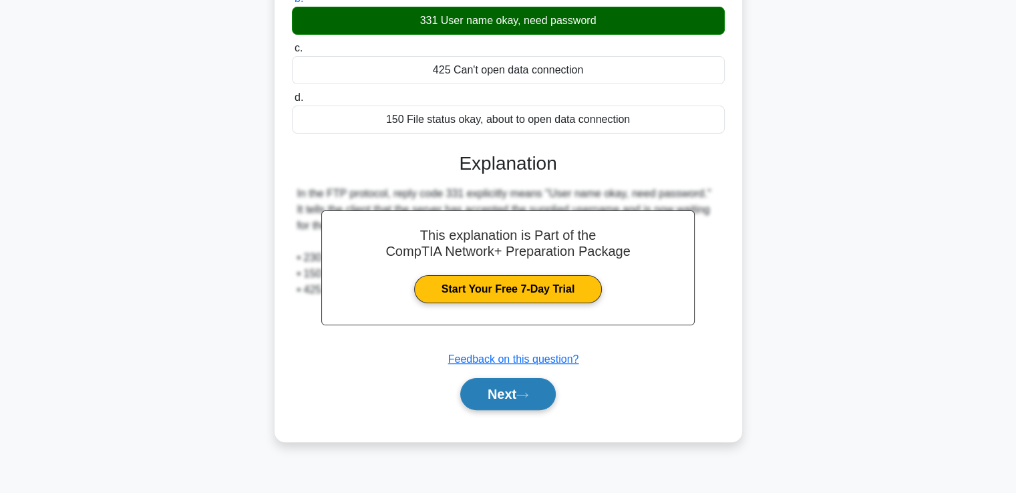
click at [499, 383] on button "Next" at bounding box center [507, 394] width 95 height 32
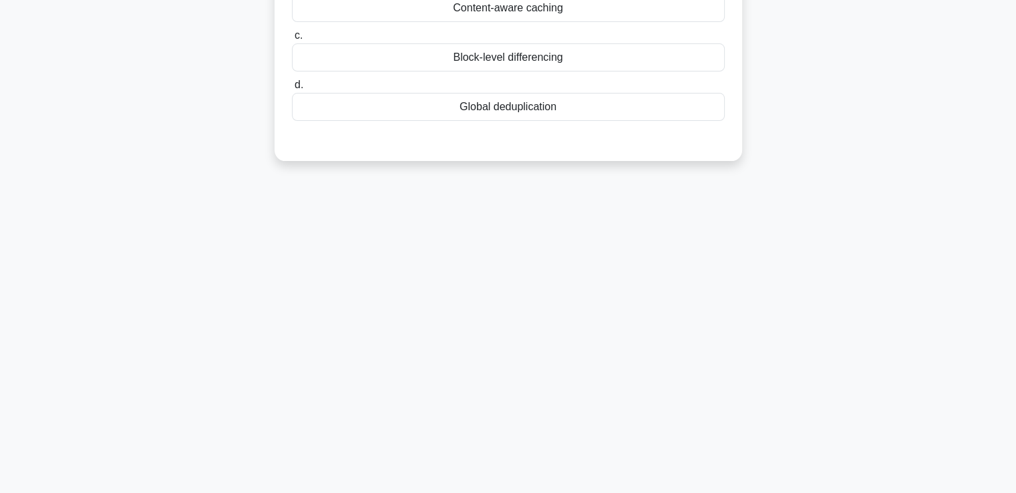
scroll to position [0, 0]
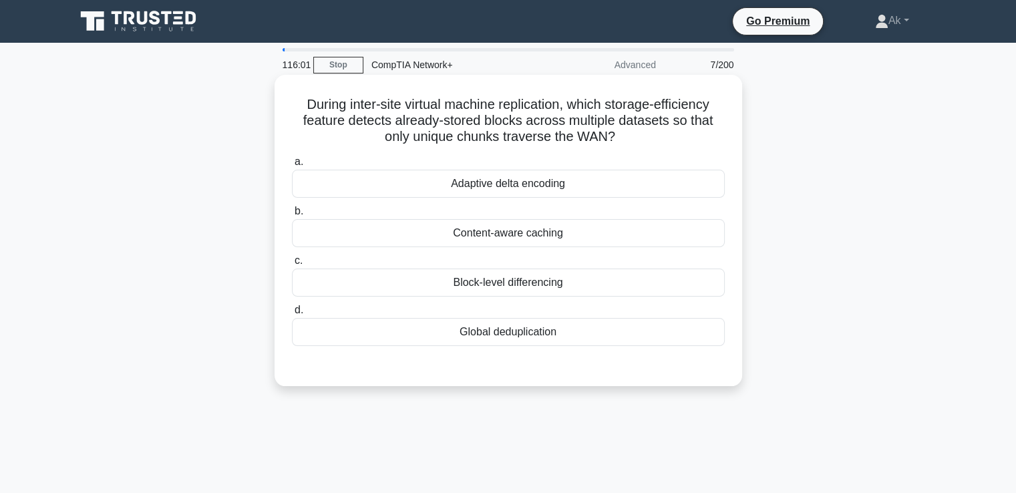
click at [523, 239] on div "Content-aware caching" at bounding box center [508, 233] width 433 height 28
click at [292, 216] on input "b. Content-aware caching" at bounding box center [292, 211] width 0 height 9
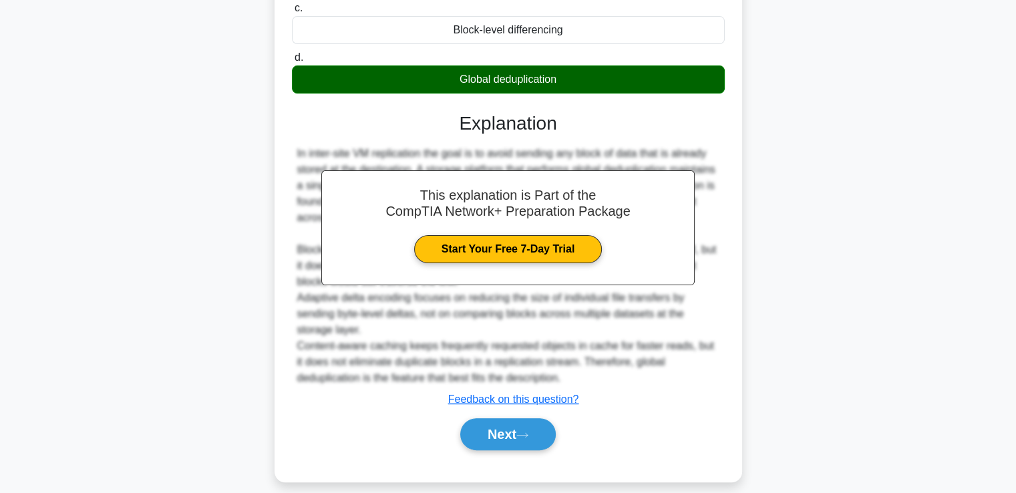
scroll to position [267, 0]
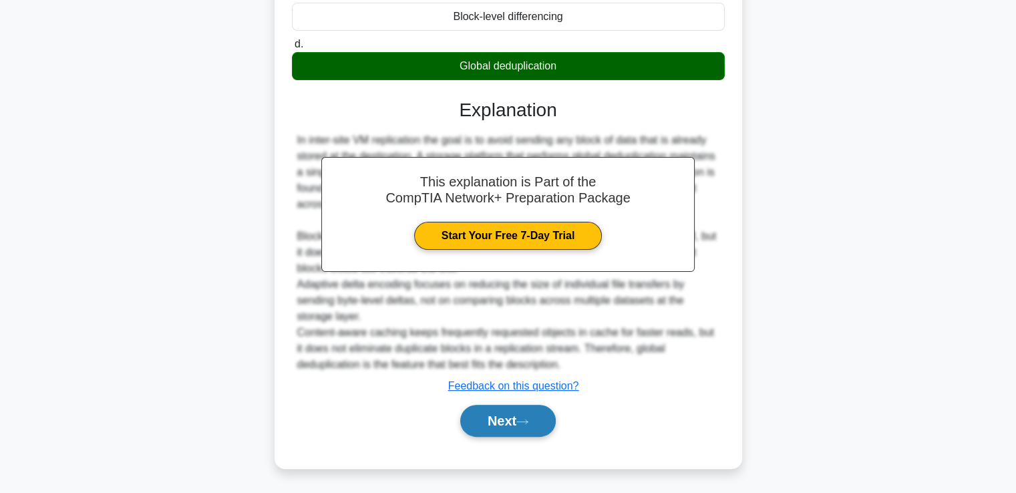
click at [495, 413] on button "Next" at bounding box center [507, 421] width 95 height 32
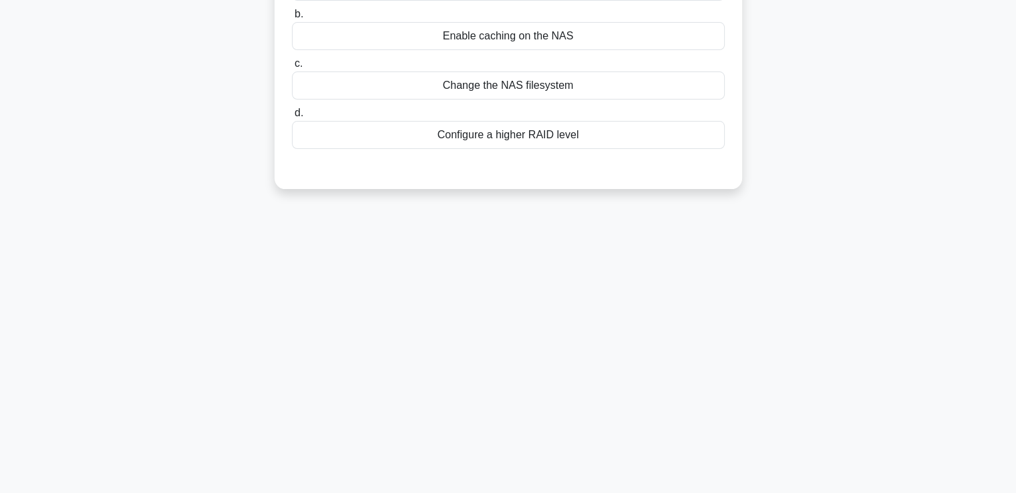
scroll to position [0, 0]
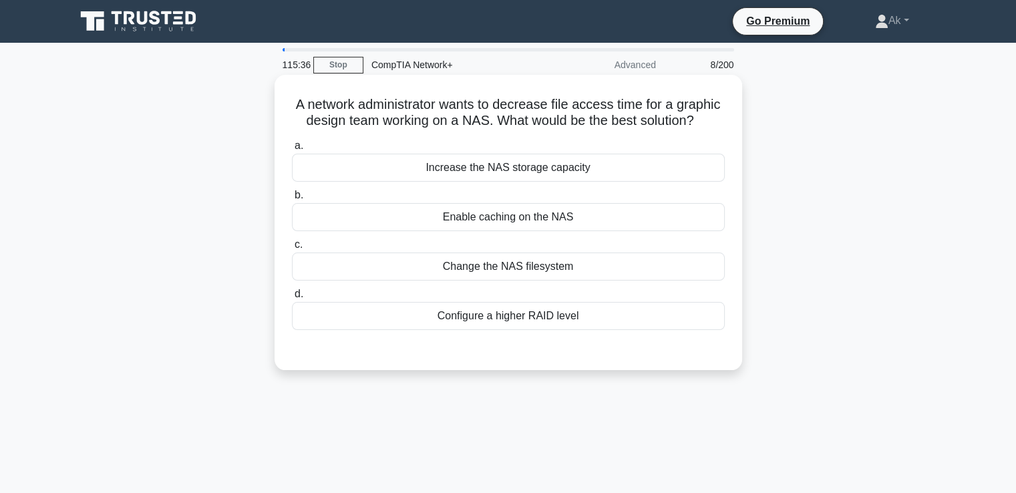
click at [540, 231] on div "Enable caching on the NAS" at bounding box center [508, 217] width 433 height 28
click at [292, 200] on input "b. Enable caching on the NAS" at bounding box center [292, 195] width 0 height 9
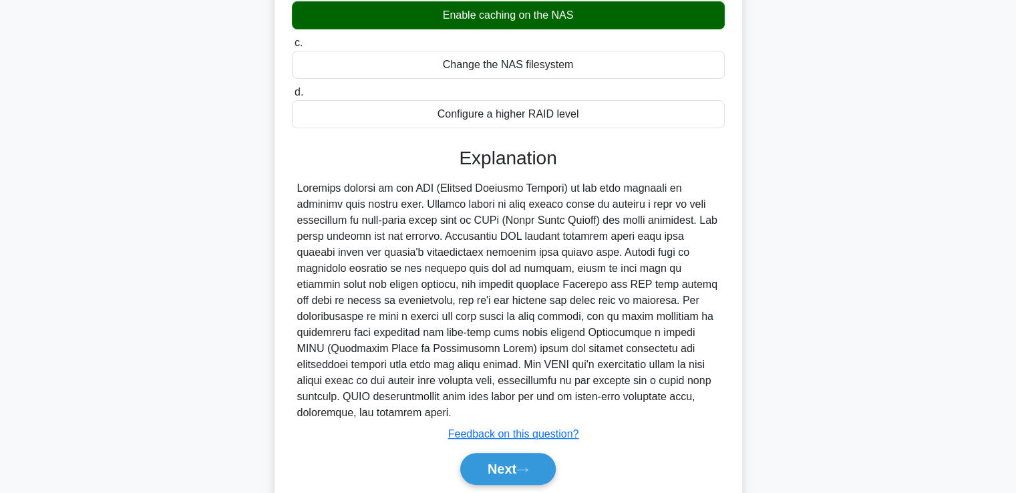
scroll to position [250, 0]
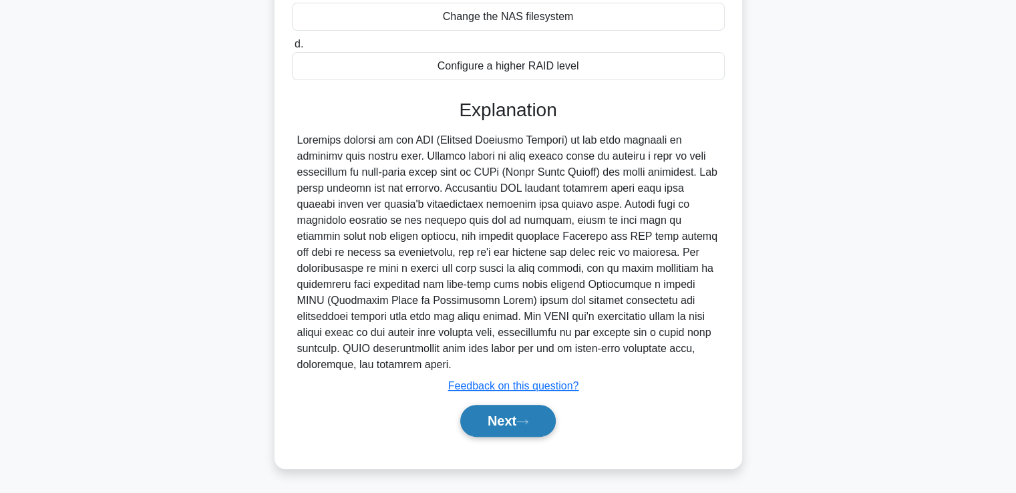
click at [550, 426] on button "Next" at bounding box center [507, 421] width 95 height 32
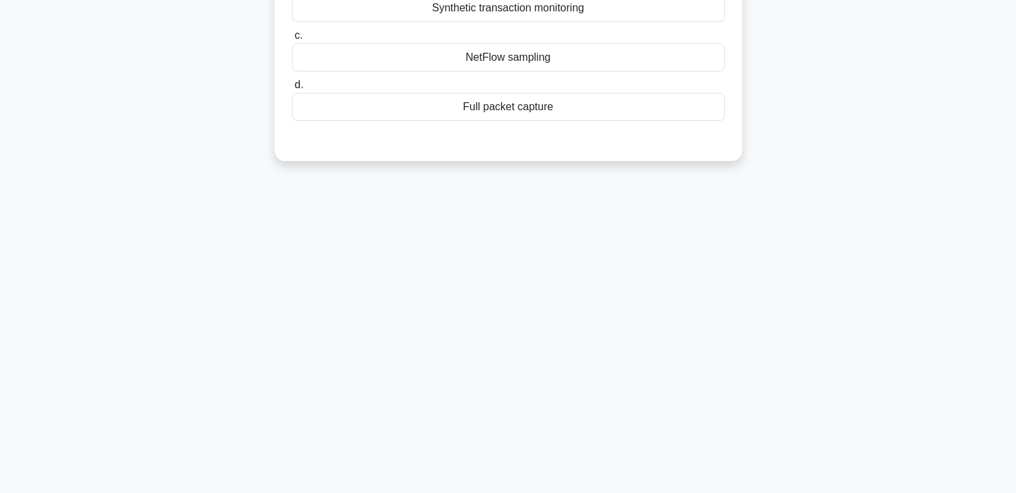
scroll to position [229, 0]
drag, startPoint x: 1025, startPoint y: 3, endPoint x: 736, endPoint y: 119, distance: 311.0
click at [736, 119] on div "Which network monitoring technique involves capturing and storing every packet …" at bounding box center [507, 1] width 467 height 311
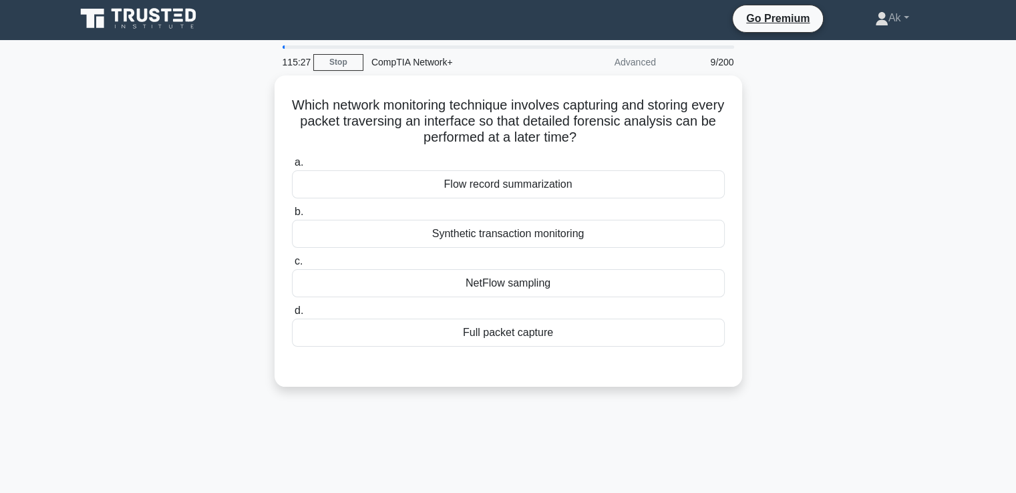
scroll to position [0, 0]
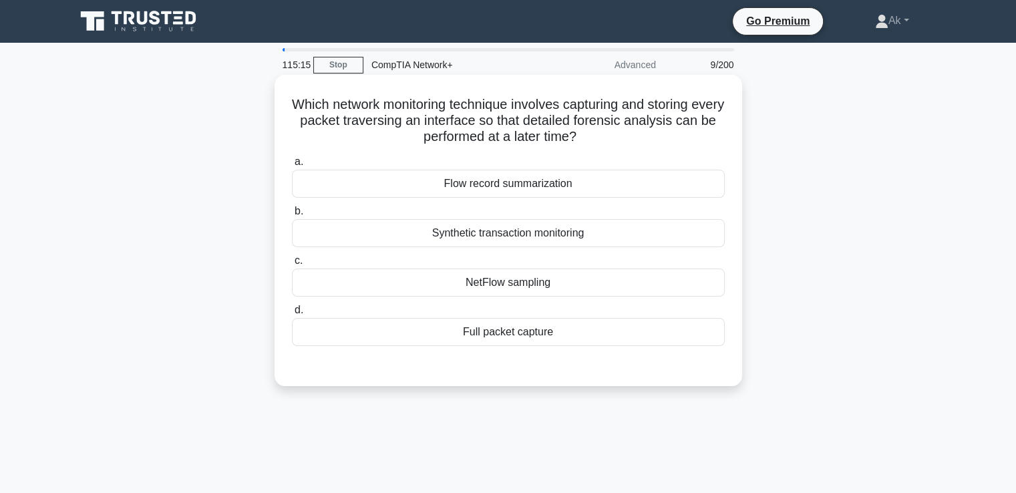
click at [517, 228] on div "Synthetic transaction monitoring" at bounding box center [508, 233] width 433 height 28
click at [292, 216] on input "b. Synthetic transaction monitoring" at bounding box center [292, 211] width 0 height 9
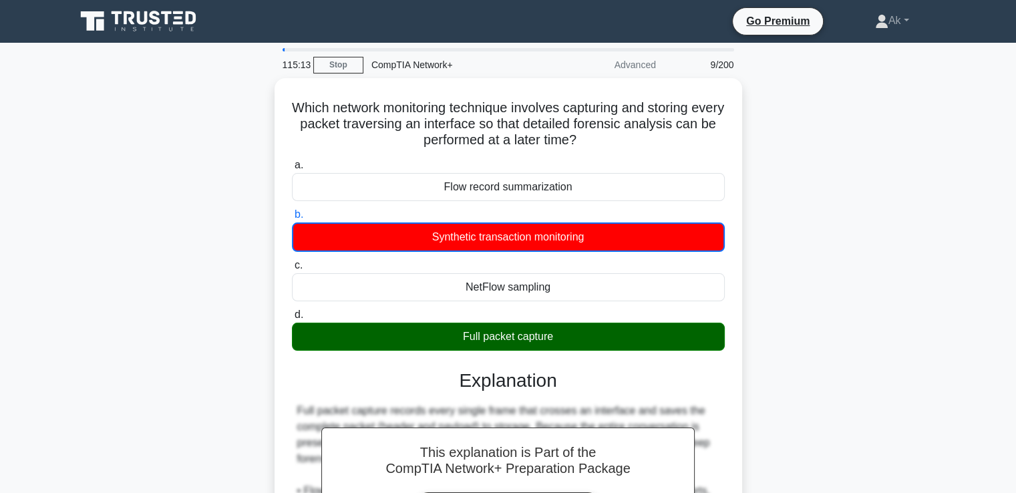
click at [292, 261] on input "c. NetFlow sampling" at bounding box center [292, 265] width 0 height 9
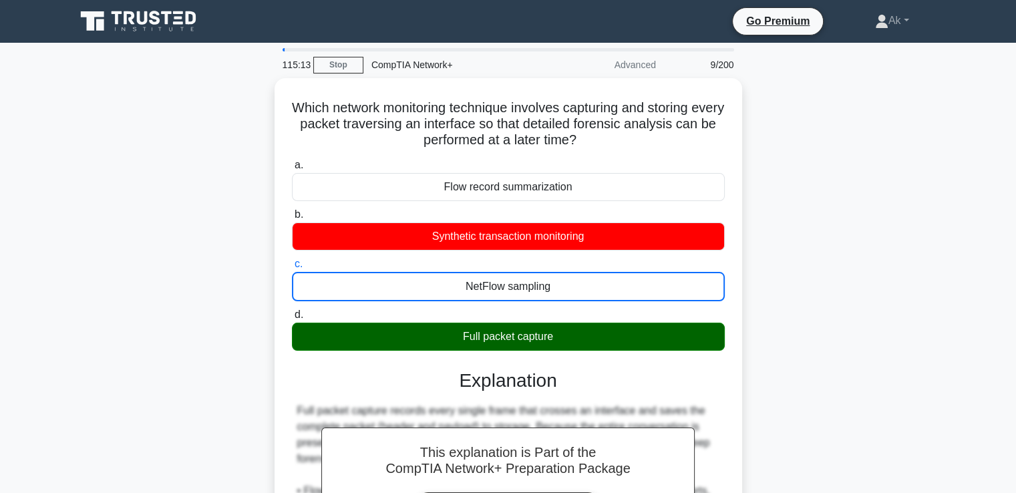
click at [292, 310] on input "d. Full packet capture" at bounding box center [292, 314] width 0 height 9
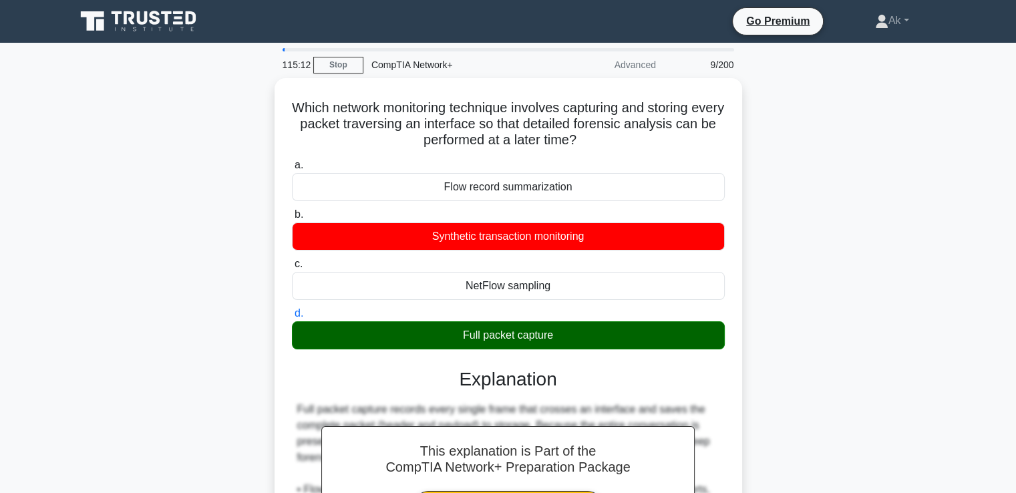
click at [292, 161] on input "a. Flow record summarization" at bounding box center [292, 165] width 0 height 9
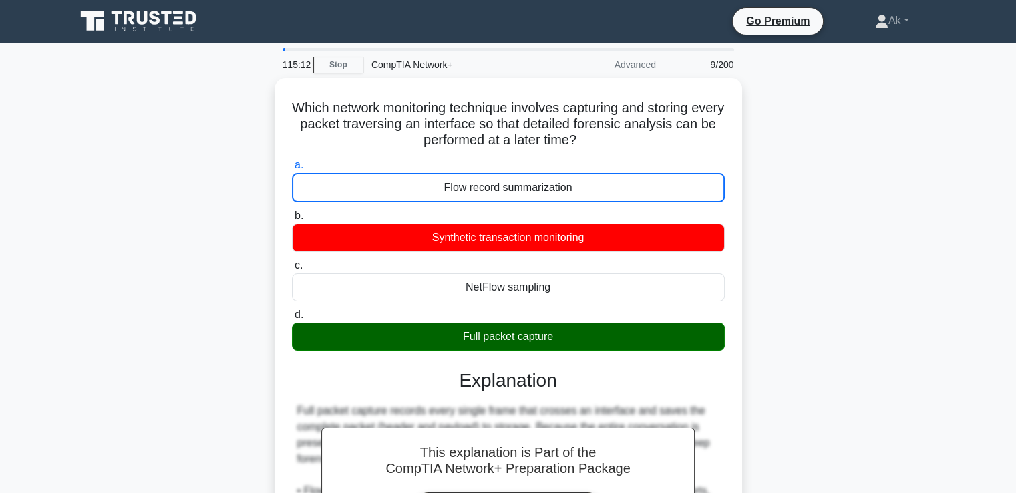
click at [292, 212] on input "b. Synthetic transaction monitoring" at bounding box center [292, 216] width 0 height 9
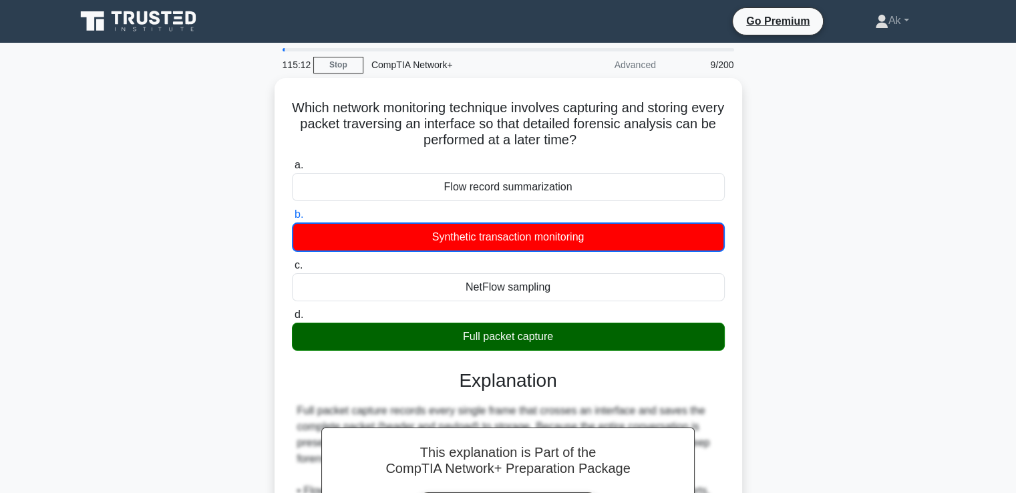
click at [292, 261] on input "c. NetFlow sampling" at bounding box center [292, 265] width 0 height 9
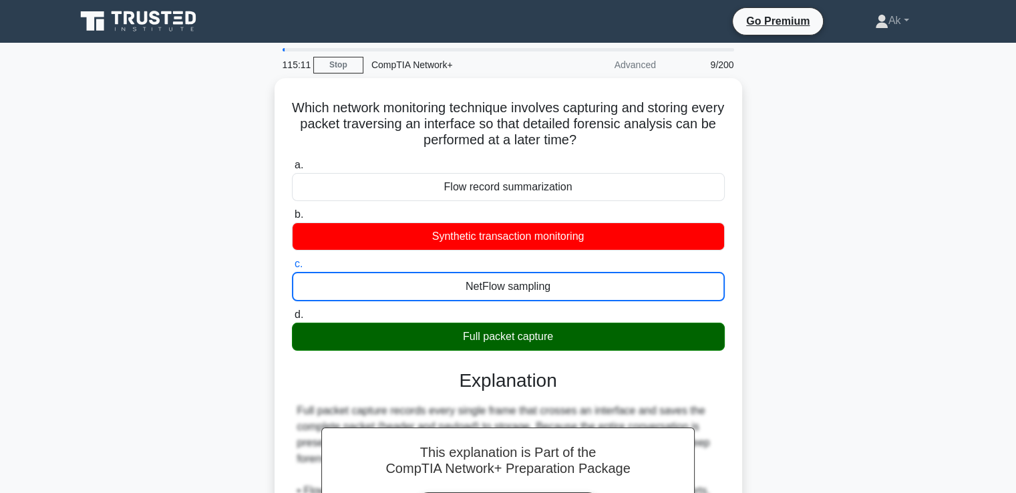
click at [292, 310] on input "d. Full packet capture" at bounding box center [292, 314] width 0 height 9
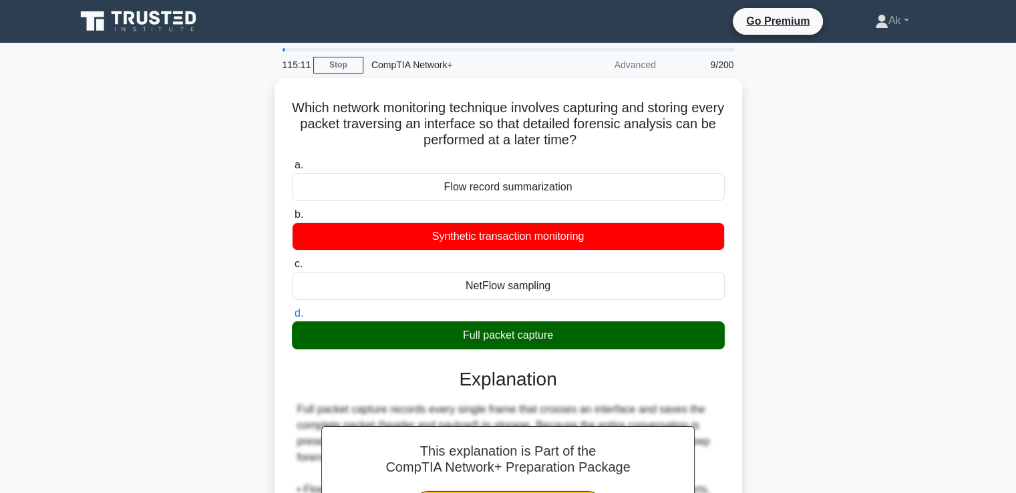
click at [292, 161] on input "a. Flow record summarization" at bounding box center [292, 165] width 0 height 9
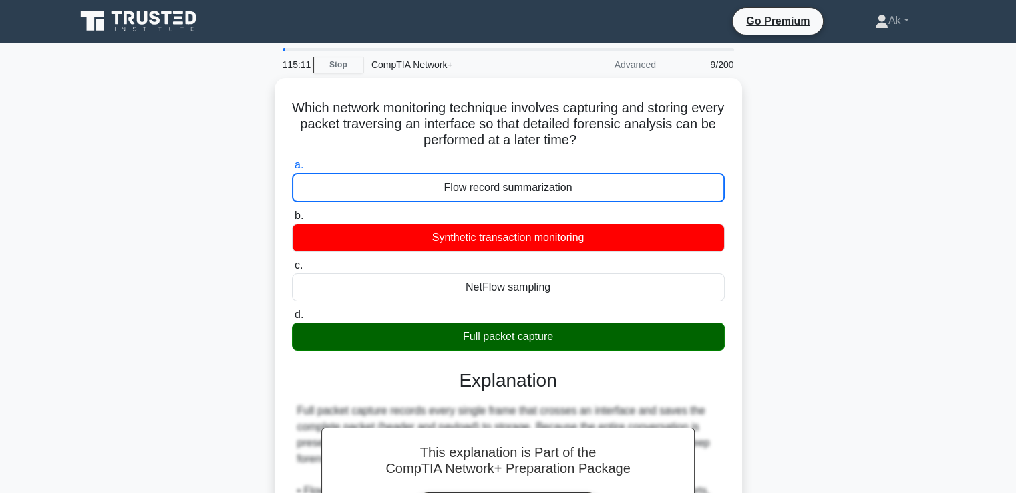
click at [292, 212] on input "b. Synthetic transaction monitoring" at bounding box center [292, 216] width 0 height 9
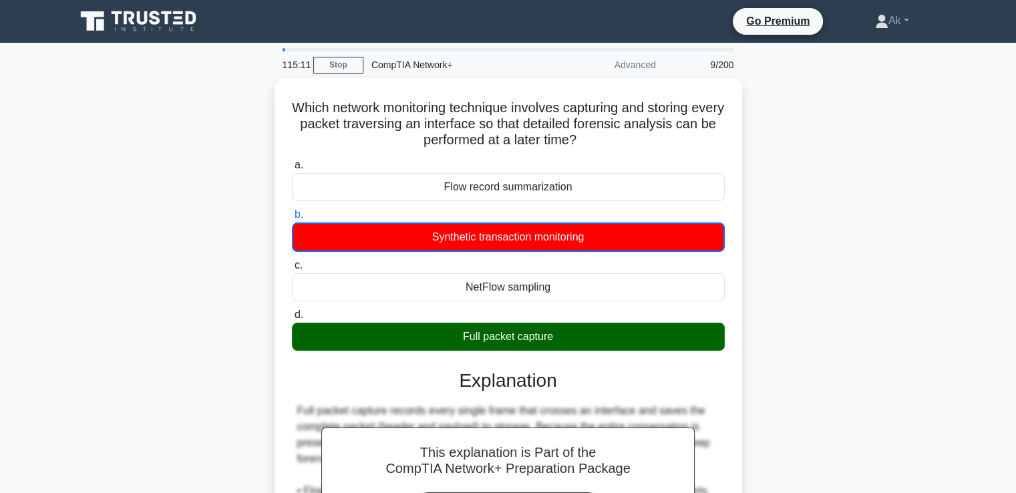
click at [292, 261] on input "c. NetFlow sampling" at bounding box center [292, 265] width 0 height 9
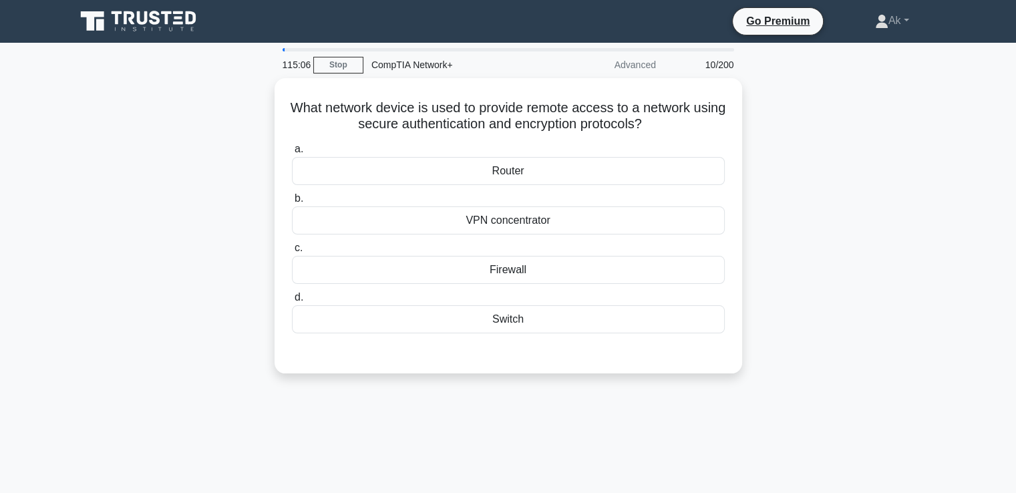
click at [292, 293] on input "d. Switch" at bounding box center [292, 297] width 0 height 9
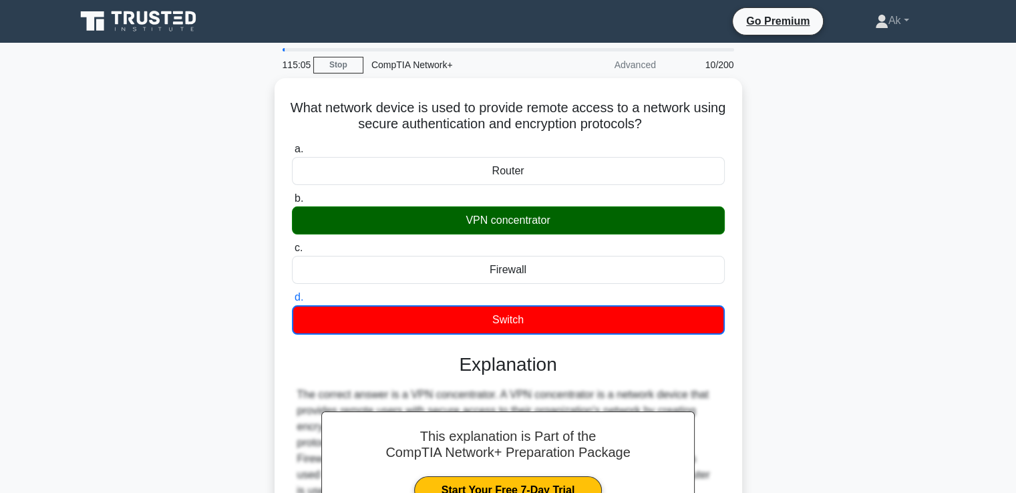
click at [292, 244] on input "c. Firewall" at bounding box center [292, 248] width 0 height 9
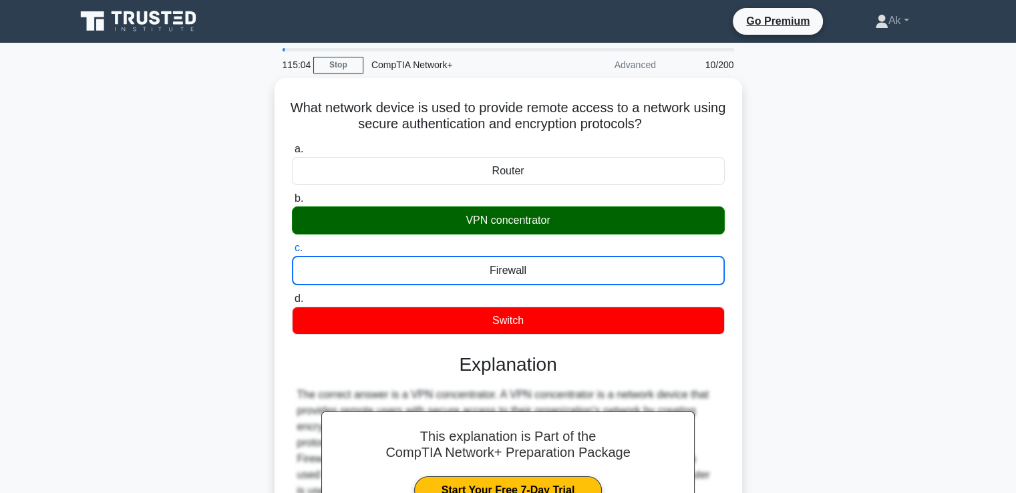
click at [292, 194] on input "b. VPN concentrator" at bounding box center [292, 198] width 0 height 9
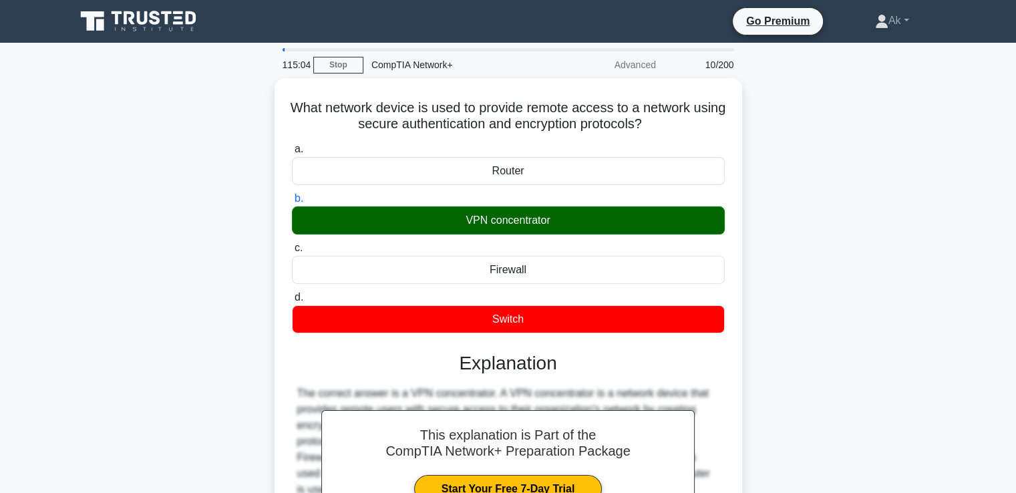
click at [292, 145] on input "a. Router" at bounding box center [292, 149] width 0 height 9
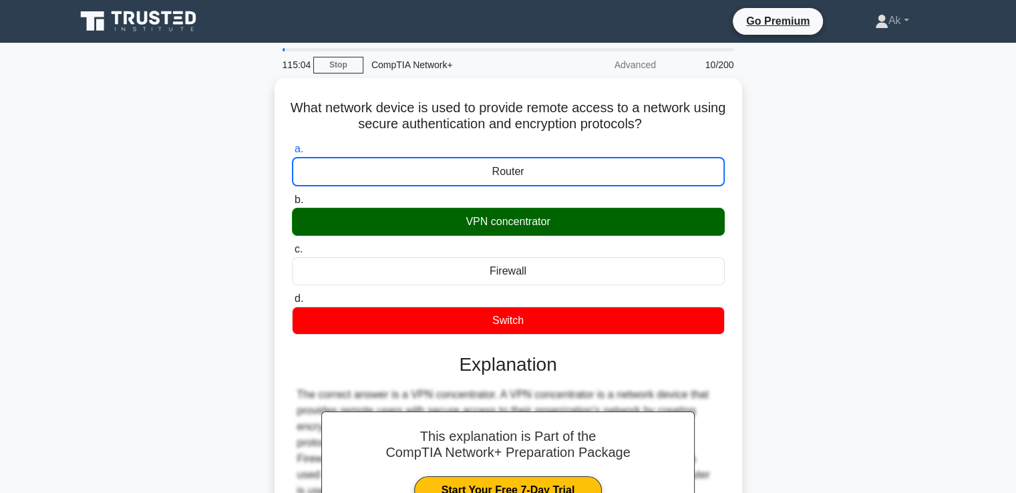
click at [292, 196] on input "b. VPN concentrator" at bounding box center [292, 200] width 0 height 9
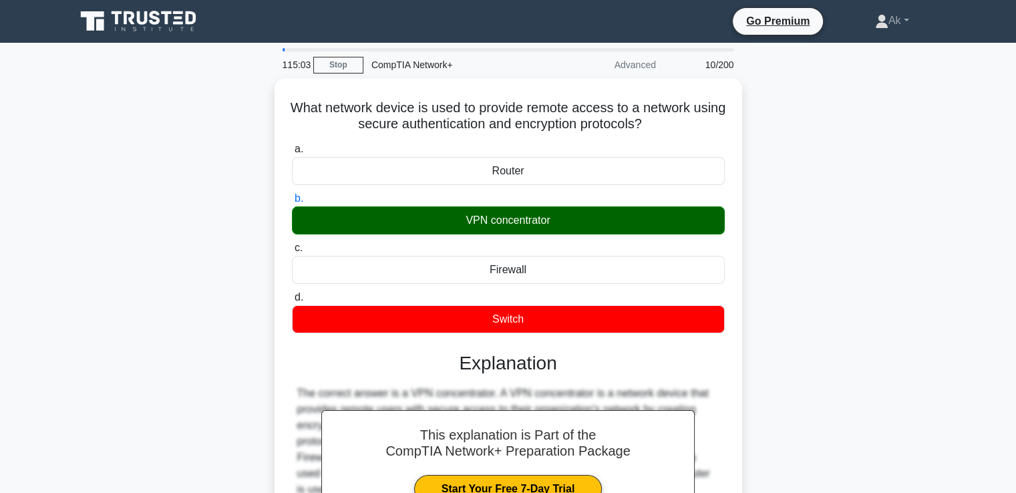
click at [292, 244] on input "c. Firewall" at bounding box center [292, 248] width 0 height 9
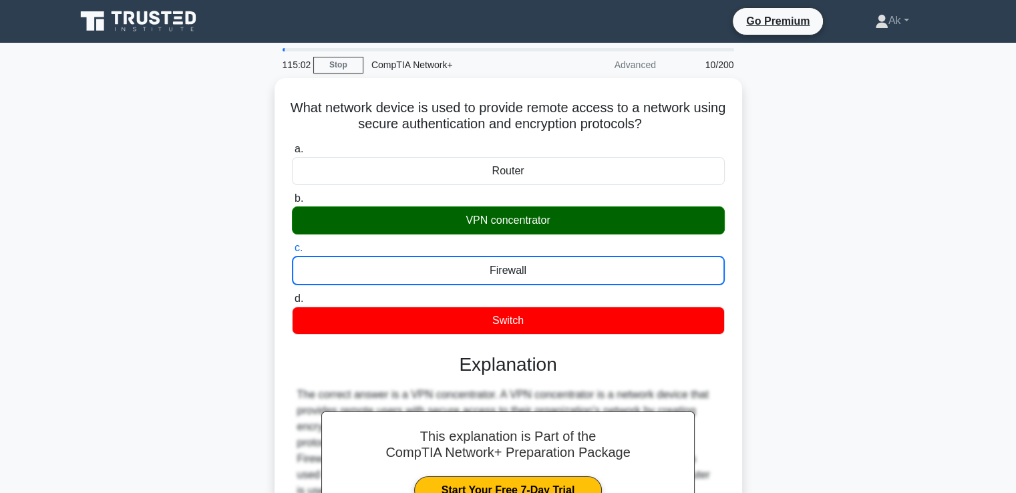
click at [292, 294] on input "d. Switch" at bounding box center [292, 298] width 0 height 9
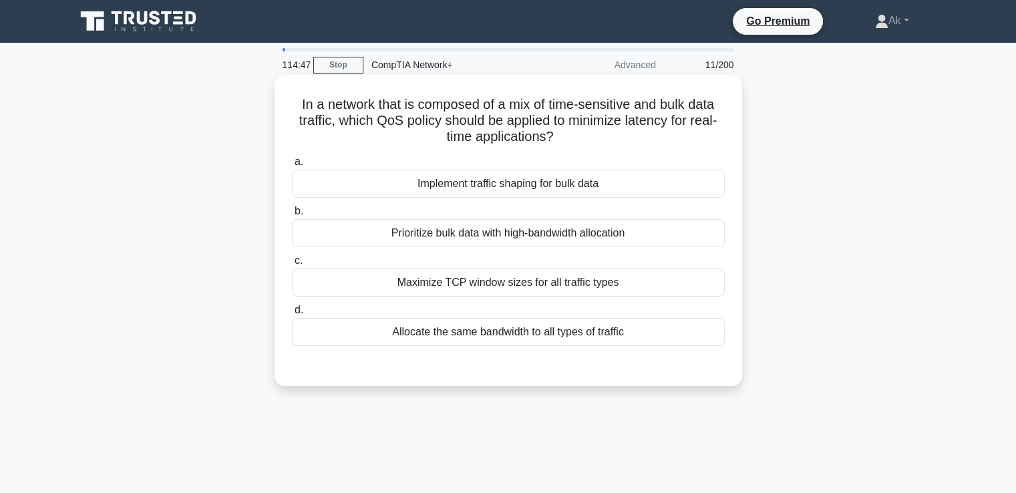
click at [501, 283] on div "Maximize TCP window sizes for all traffic types" at bounding box center [508, 282] width 433 height 28
click at [292, 265] on input "c. Maximize TCP window sizes for all traffic types" at bounding box center [292, 260] width 0 height 9
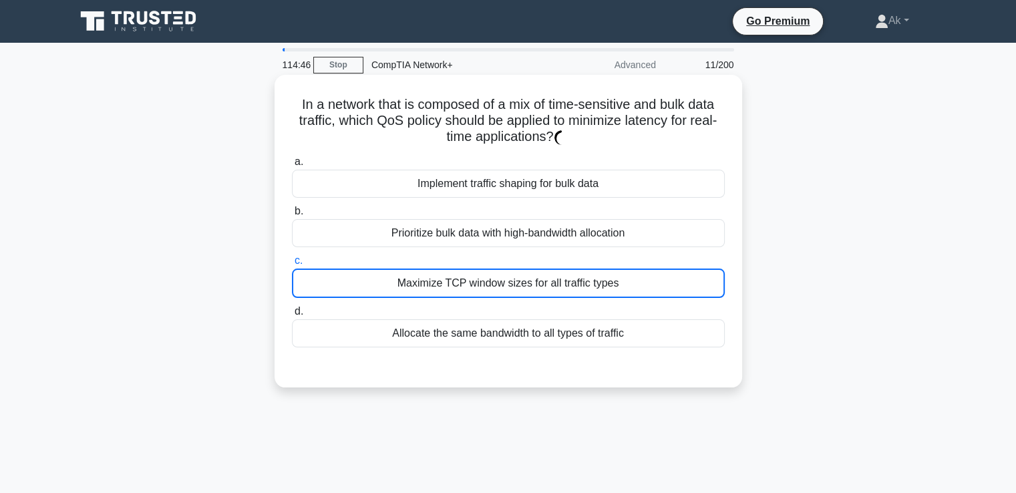
click at [501, 283] on div "Maximize TCP window sizes for all traffic types" at bounding box center [508, 282] width 433 height 29
click at [292, 265] on input "c. Maximize TCP window sizes for all traffic types" at bounding box center [292, 260] width 0 height 9
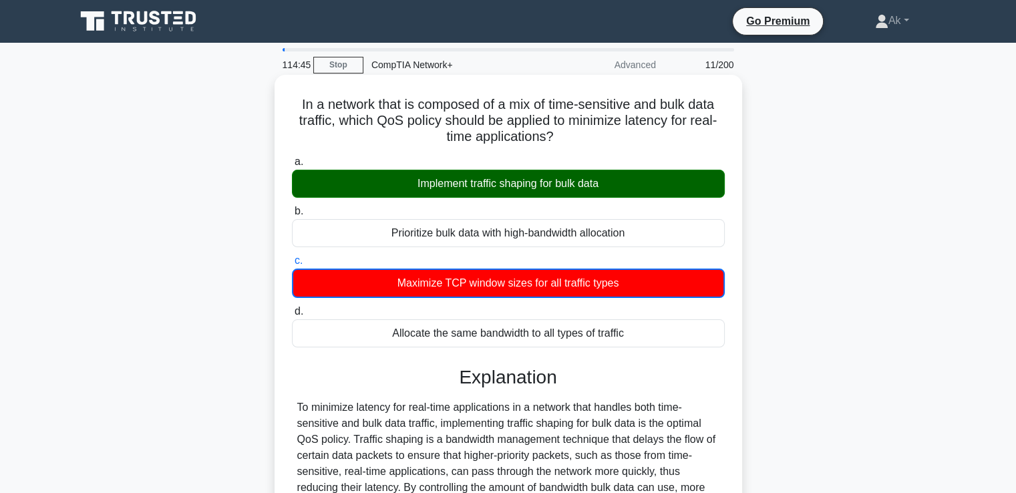
click at [534, 178] on div "Implement traffic shaping for bulk data" at bounding box center [508, 184] width 433 height 28
click at [292, 166] on input "a. Implement traffic shaping for bulk data" at bounding box center [292, 162] width 0 height 9
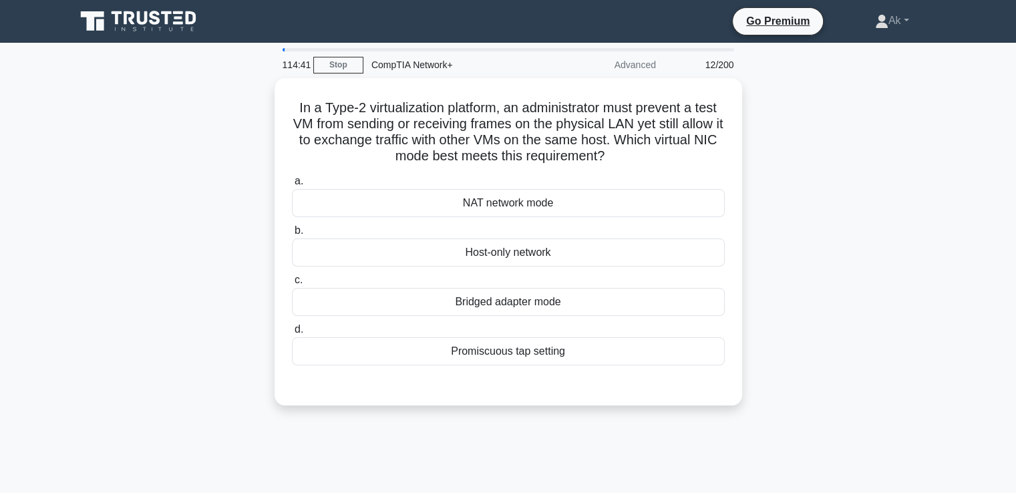
click at [292, 226] on input "b. Host-only network" at bounding box center [292, 230] width 0 height 9
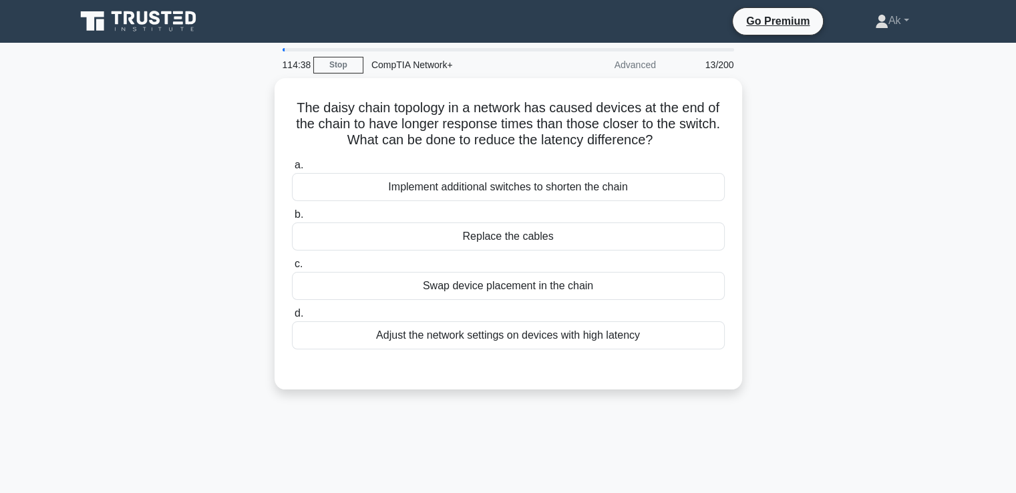
click at [292, 260] on input "c. Swap device placement in the chain" at bounding box center [292, 264] width 0 height 9
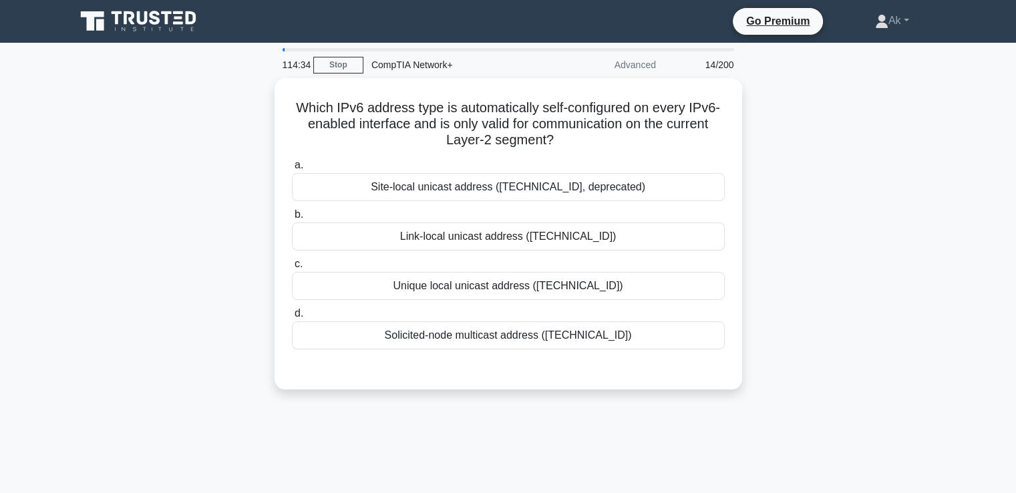
click at [292, 309] on input "d. Solicited-node multicast address (ff02::1:ff00:0/104)" at bounding box center [292, 313] width 0 height 9
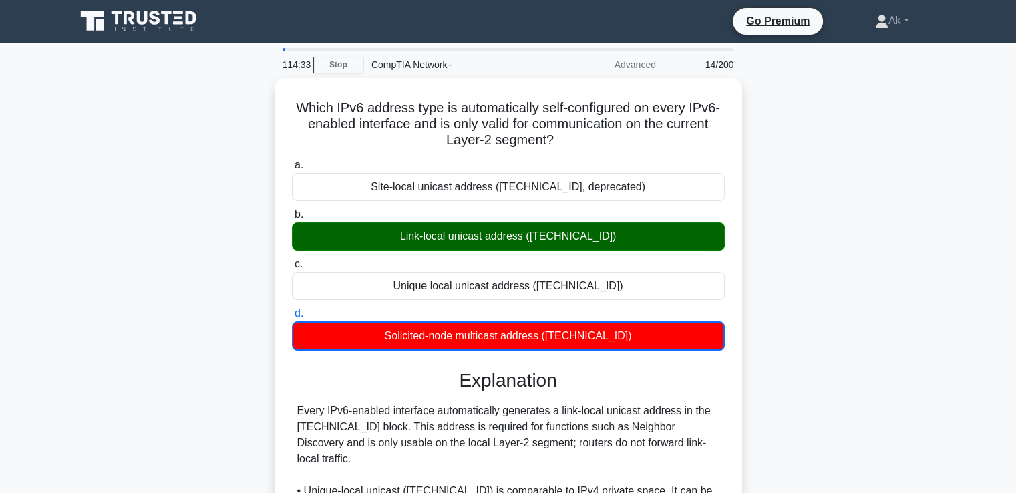
click at [292, 161] on input "a. Site-local unicast address (fec0::/10, deprecated)" at bounding box center [292, 165] width 0 height 9
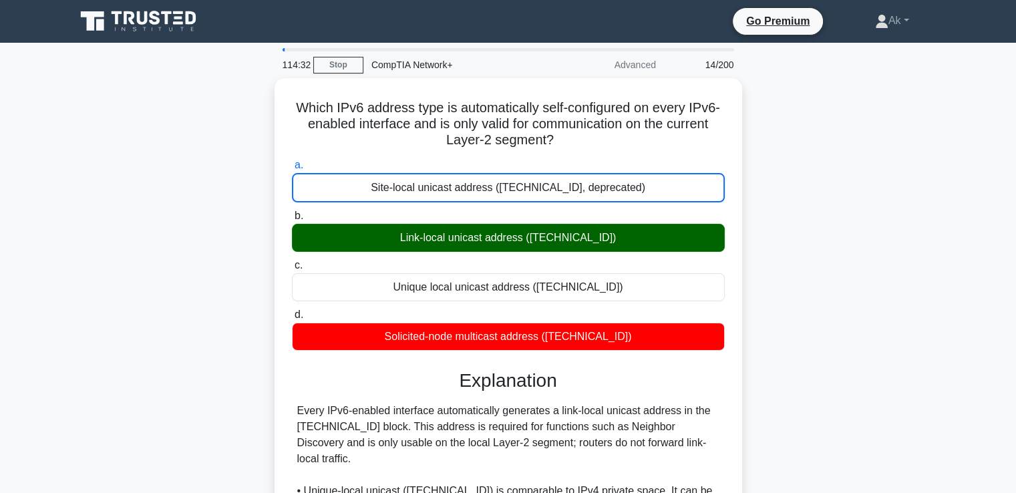
click at [292, 212] on input "b. Link-local unicast address (fe80::/10)" at bounding box center [292, 216] width 0 height 9
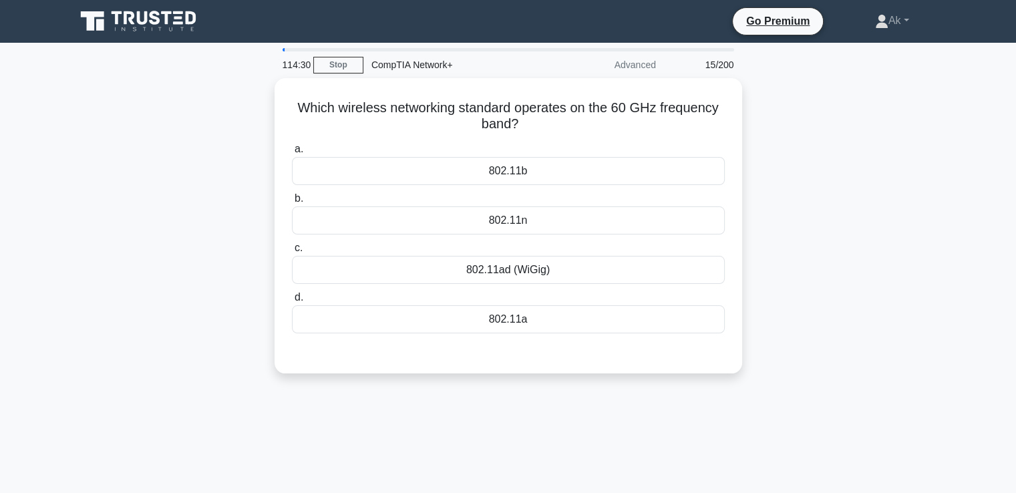
click at [292, 244] on input "c. 802.11ad (WiGig)" at bounding box center [292, 248] width 0 height 9
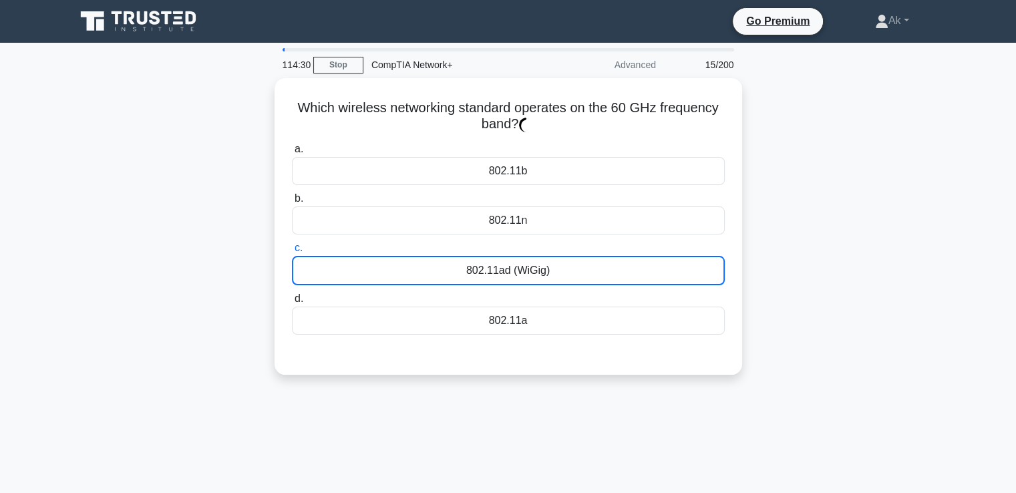
click at [292, 294] on input "d. 802.11a" at bounding box center [292, 298] width 0 height 9
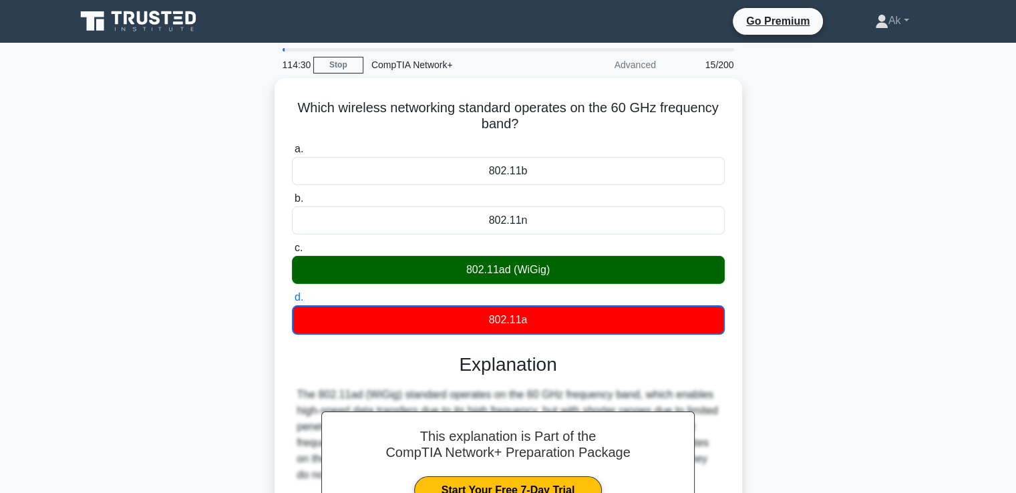
click at [292, 145] on input "a. 802.11b" at bounding box center [292, 149] width 0 height 9
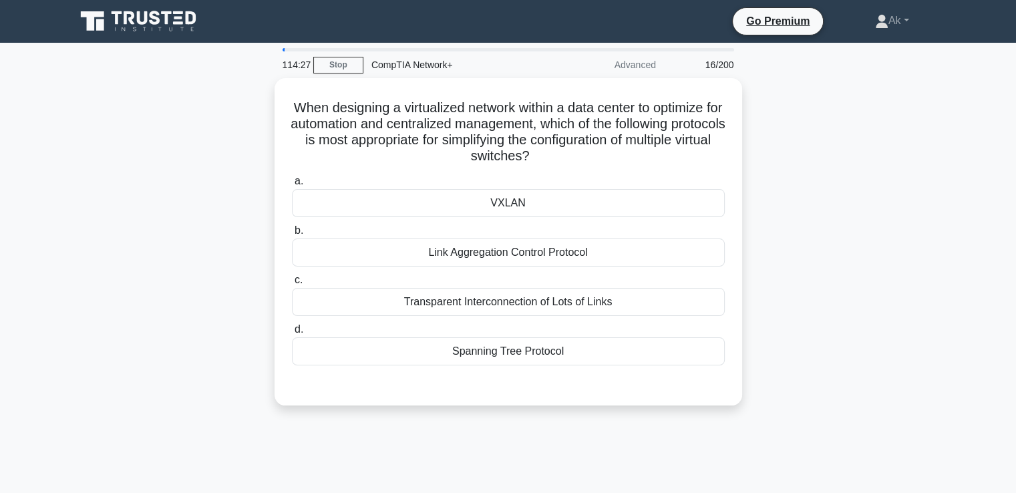
click at [292, 226] on input "b. Link Aggregation Control Protocol" at bounding box center [292, 230] width 0 height 9
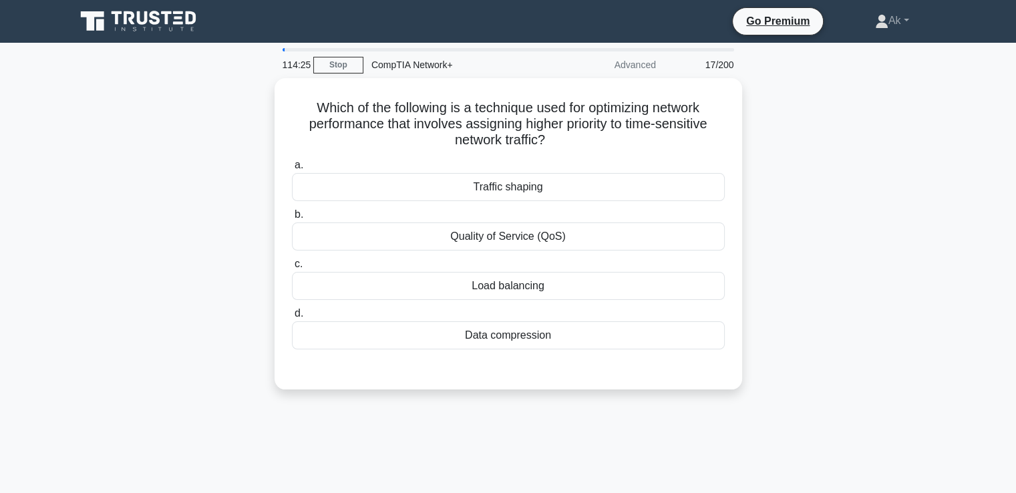
click at [292, 260] on input "c. Load balancing" at bounding box center [292, 264] width 0 height 9
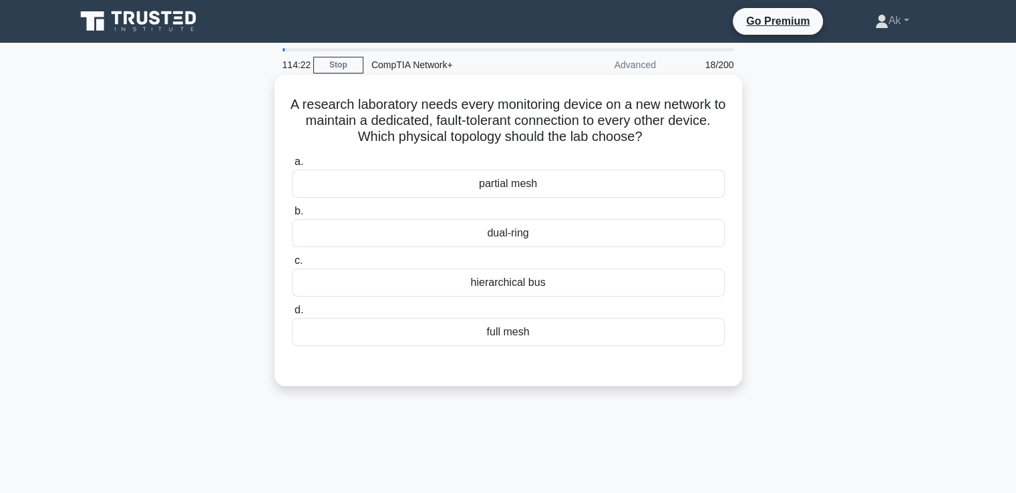
click at [537, 240] on div "dual-ring" at bounding box center [508, 233] width 433 height 28
click at [292, 216] on input "b. dual-ring" at bounding box center [292, 211] width 0 height 9
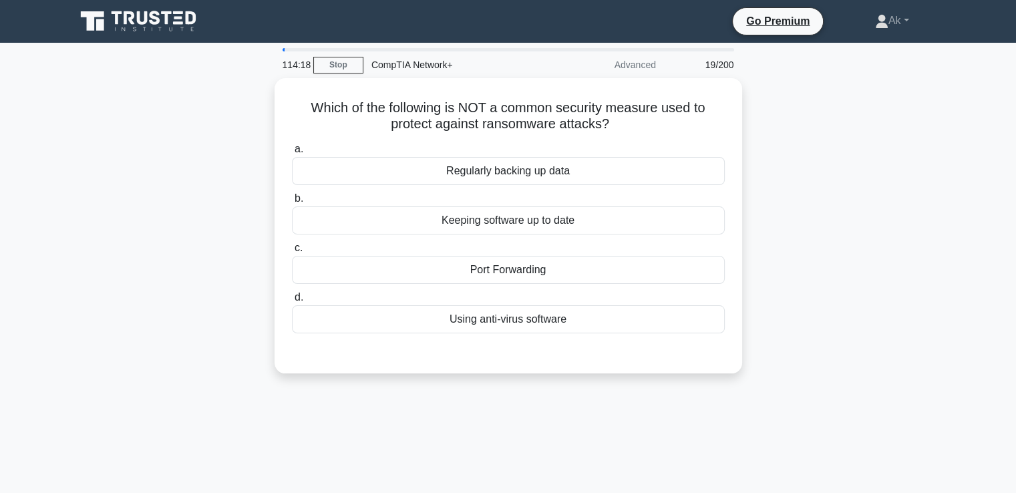
click at [537, 240] on label "c. Port Forwarding" at bounding box center [508, 262] width 433 height 44
click at [292, 244] on input "c. Port Forwarding" at bounding box center [292, 248] width 0 height 9
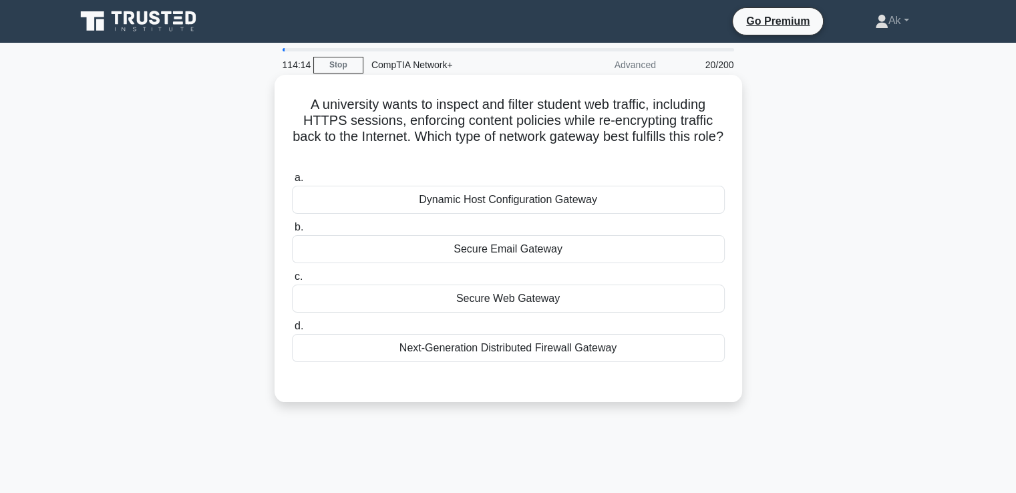
click at [502, 263] on div "Secure Email Gateway" at bounding box center [508, 249] width 433 height 28
click at [292, 232] on input "b. Secure Email Gateway" at bounding box center [292, 227] width 0 height 9
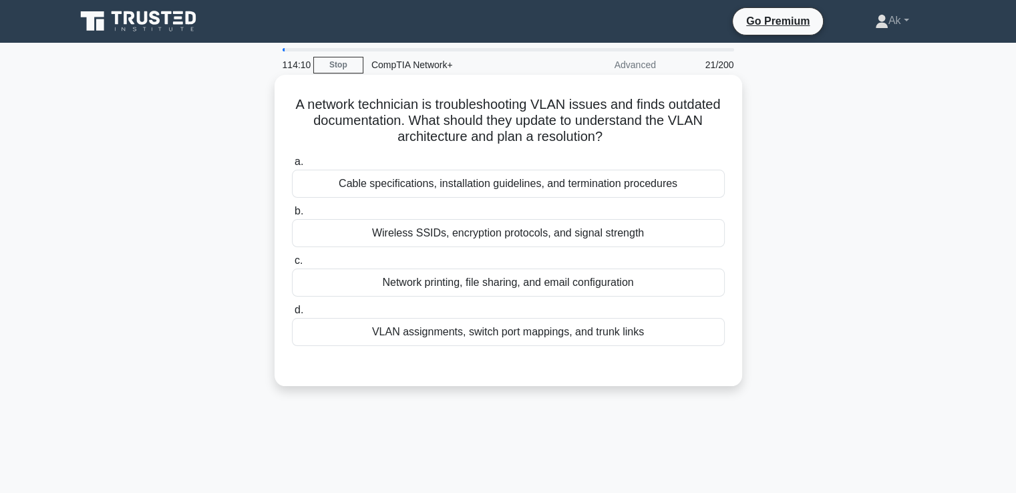
click at [606, 232] on div "Wireless SSIDs, encryption protocols, and signal strength" at bounding box center [508, 233] width 433 height 28
click at [292, 216] on input "b. Wireless SSIDs, encryption protocols, and signal strength" at bounding box center [292, 211] width 0 height 9
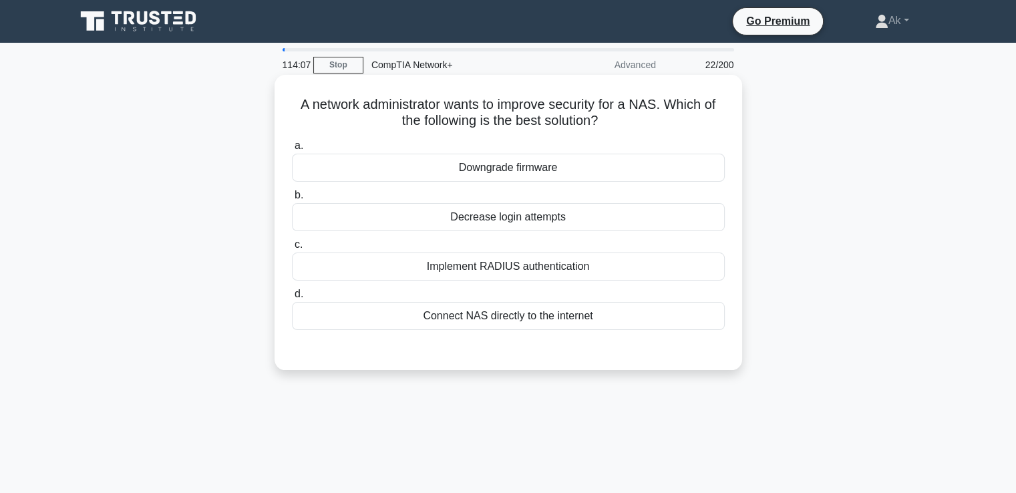
click at [523, 312] on div "Connect NAS directly to the internet" at bounding box center [508, 316] width 433 height 28
click at [292, 298] on input "d. Connect NAS directly to the internet" at bounding box center [292, 294] width 0 height 9
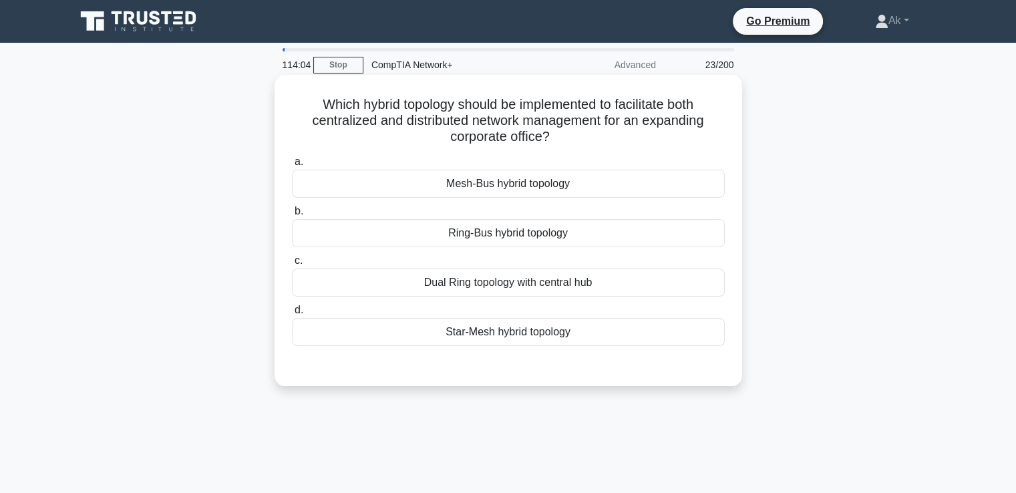
click at [581, 274] on div "Dual Ring topology with central hub" at bounding box center [508, 282] width 433 height 28
click at [292, 265] on input "c. Dual Ring topology with central hub" at bounding box center [292, 260] width 0 height 9
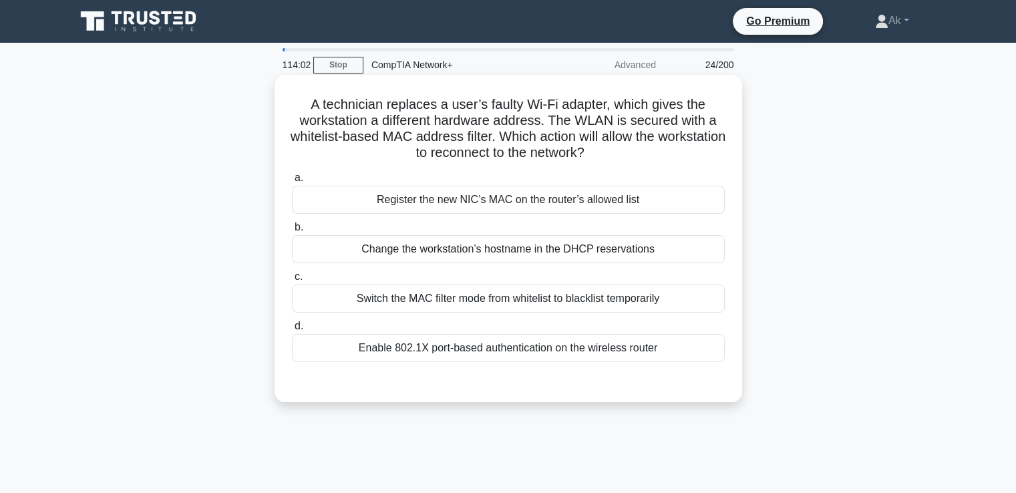
click at [582, 247] on div "Change the workstation’s hostname in the DHCP reservations" at bounding box center [508, 249] width 433 height 28
click at [292, 232] on input "b. Change the workstation’s hostname in the DHCP reservations" at bounding box center [292, 227] width 0 height 9
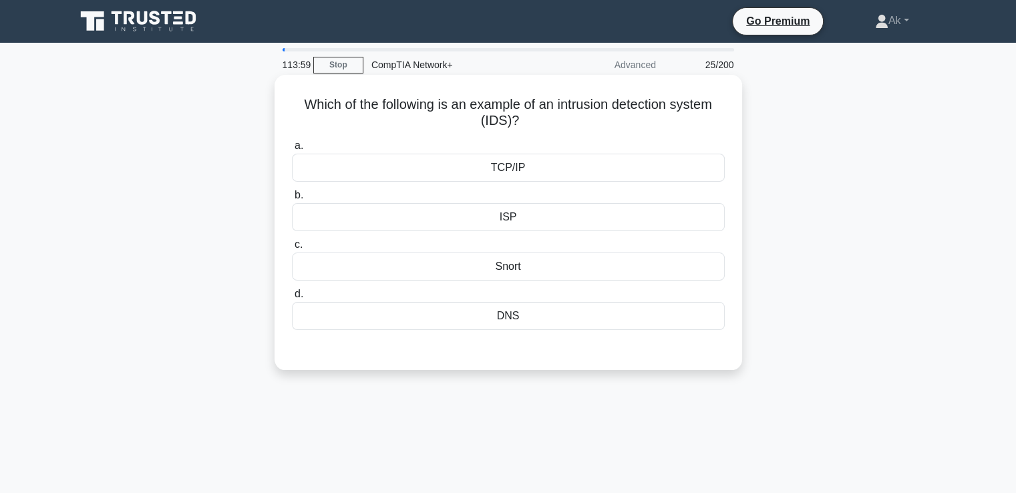
click at [580, 209] on div "ISP" at bounding box center [508, 217] width 433 height 28
click at [292, 200] on input "b. ISP" at bounding box center [292, 195] width 0 height 9
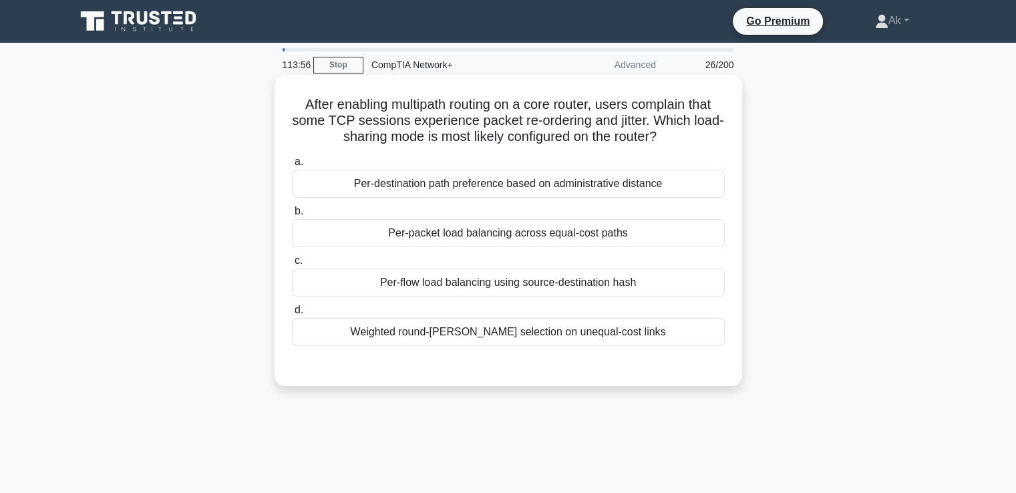
click at [525, 246] on div "a. Per-destination path preference based on administrative distance b. Per-pack…" at bounding box center [508, 250] width 449 height 198
click at [497, 236] on div "Per-packet load balancing across equal-cost paths" at bounding box center [508, 233] width 433 height 28
click at [292, 216] on input "b. Per-packet load balancing across equal-cost paths" at bounding box center [292, 211] width 0 height 9
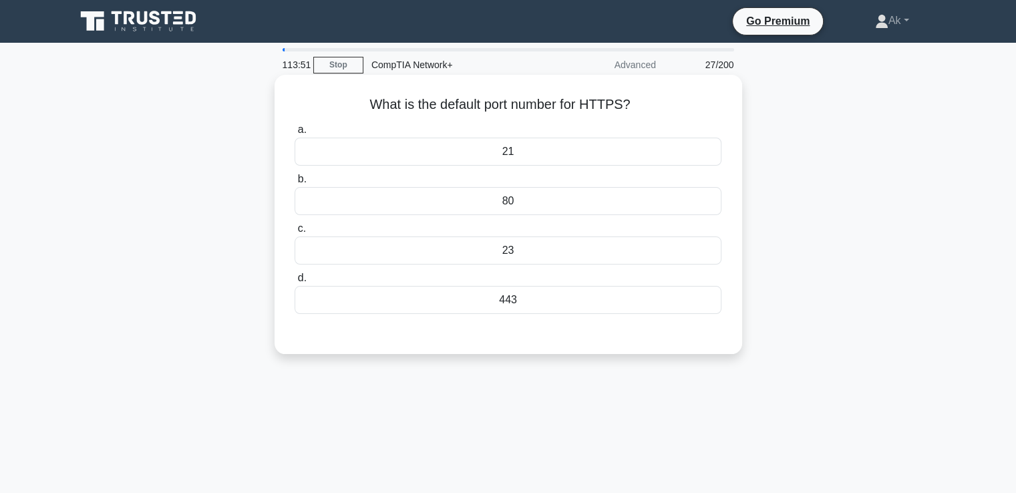
click at [525, 287] on div "443" at bounding box center [507, 300] width 426 height 28
click at [294, 282] on input "d. 443" at bounding box center [294, 278] width 0 height 9
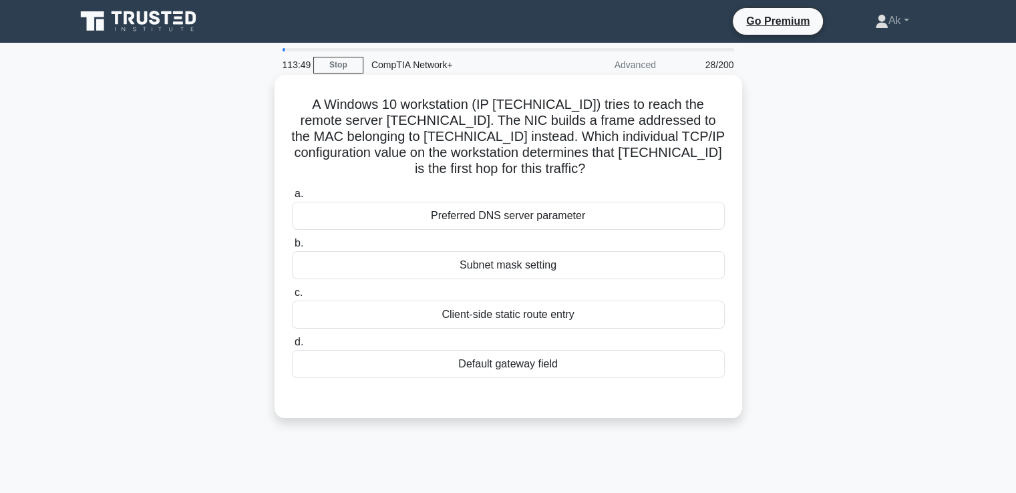
click at [520, 265] on div "Subnet mask setting" at bounding box center [508, 265] width 433 height 28
click at [292, 248] on input "b. Subnet mask setting" at bounding box center [292, 243] width 0 height 9
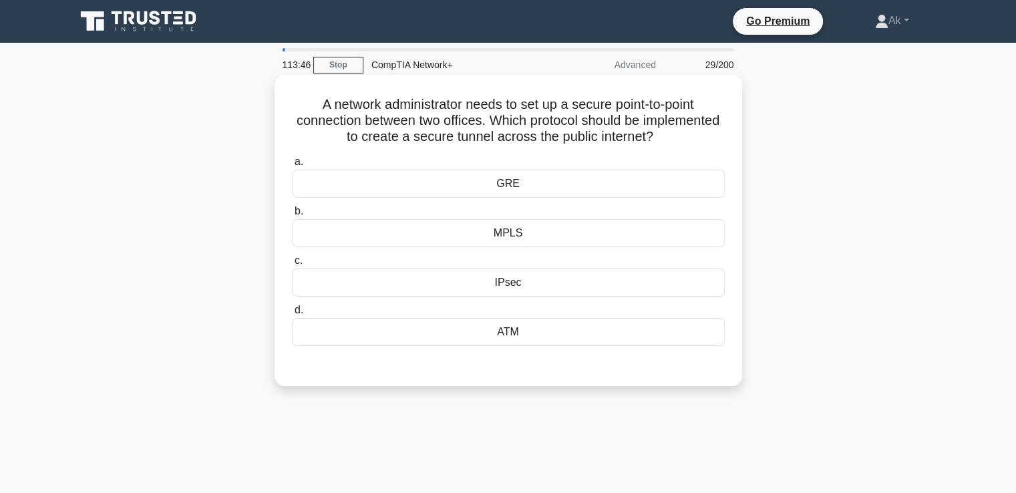
click at [523, 232] on div "MPLS" at bounding box center [508, 233] width 433 height 28
click at [292, 216] on input "b. MPLS" at bounding box center [292, 211] width 0 height 9
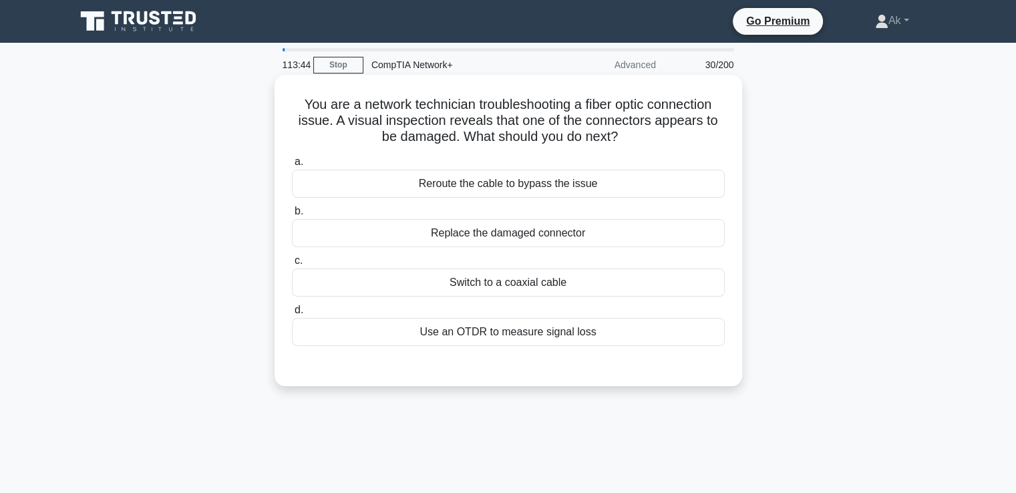
click at [501, 281] on div "Switch to a coaxial cable" at bounding box center [508, 282] width 433 height 28
click at [292, 265] on input "c. Switch to a coaxial cable" at bounding box center [292, 260] width 0 height 9
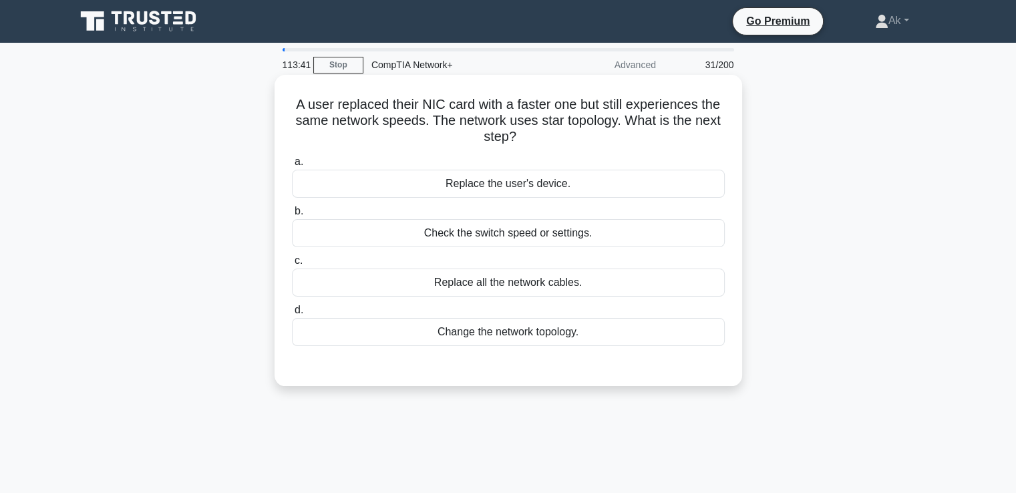
click at [548, 230] on div "Check the switch speed or settings." at bounding box center [508, 233] width 433 height 28
click at [292, 216] on input "b. Check the switch speed or settings." at bounding box center [292, 211] width 0 height 9
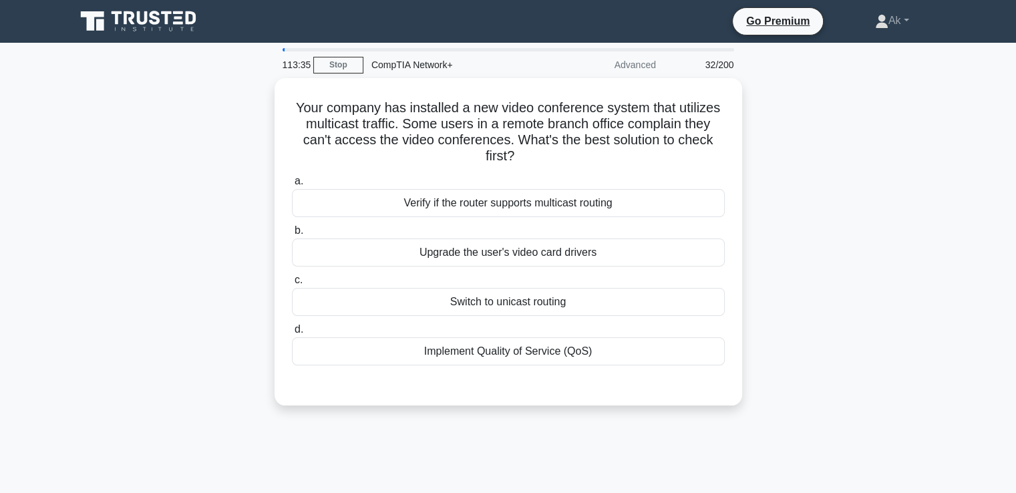
click at [548, 230] on label "b. Upgrade the user's video card drivers" at bounding box center [508, 244] width 433 height 44
click at [292, 230] on input "b. Upgrade the user's video card drivers" at bounding box center [292, 230] width 0 height 9
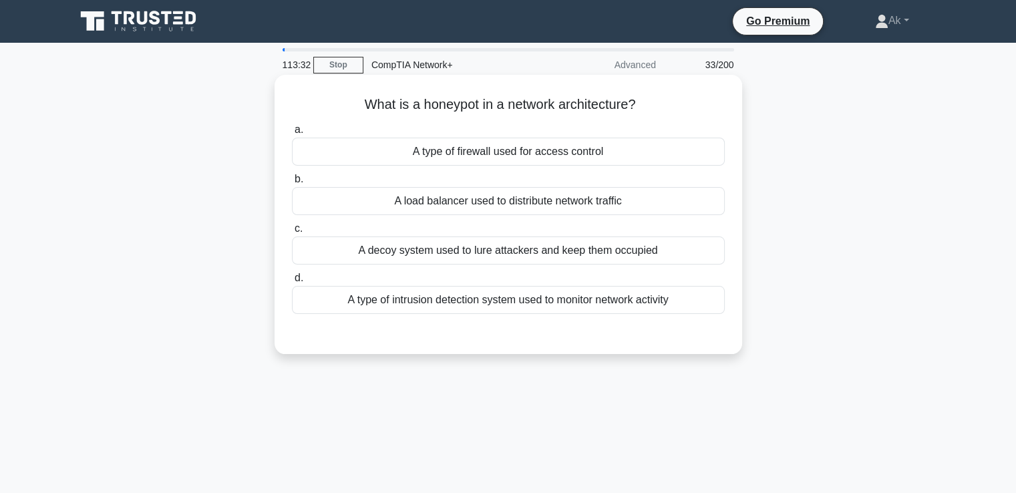
click at [602, 196] on div "A load balancer used to distribute network traffic" at bounding box center [508, 201] width 433 height 28
click at [292, 184] on input "b. A load balancer used to distribute network traffic" at bounding box center [292, 179] width 0 height 9
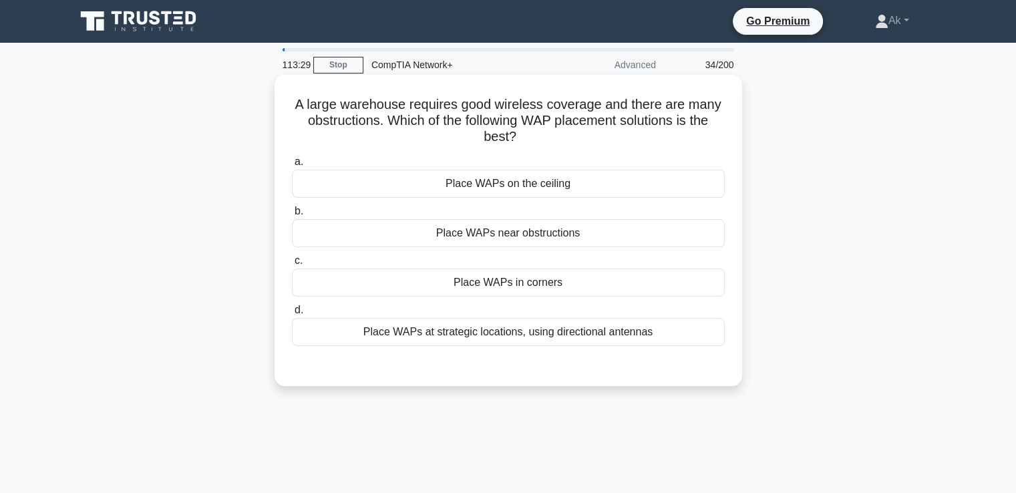
click at [569, 236] on div "Place WAPs near obstructions" at bounding box center [508, 233] width 433 height 28
click at [292, 216] on input "b. Place WAPs near obstructions" at bounding box center [292, 211] width 0 height 9
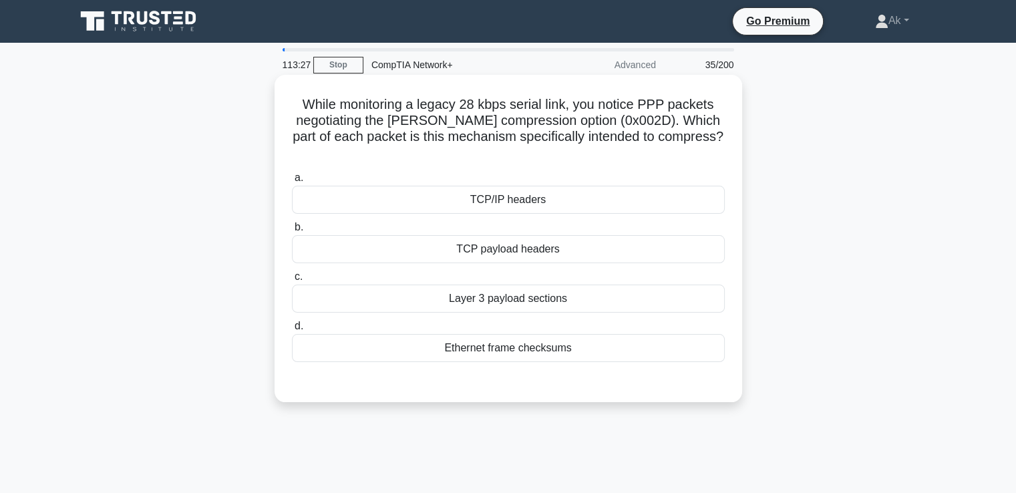
click at [562, 246] on div "TCP payload headers" at bounding box center [508, 249] width 433 height 28
click at [292, 232] on input "b. TCP payload headers" at bounding box center [292, 227] width 0 height 9
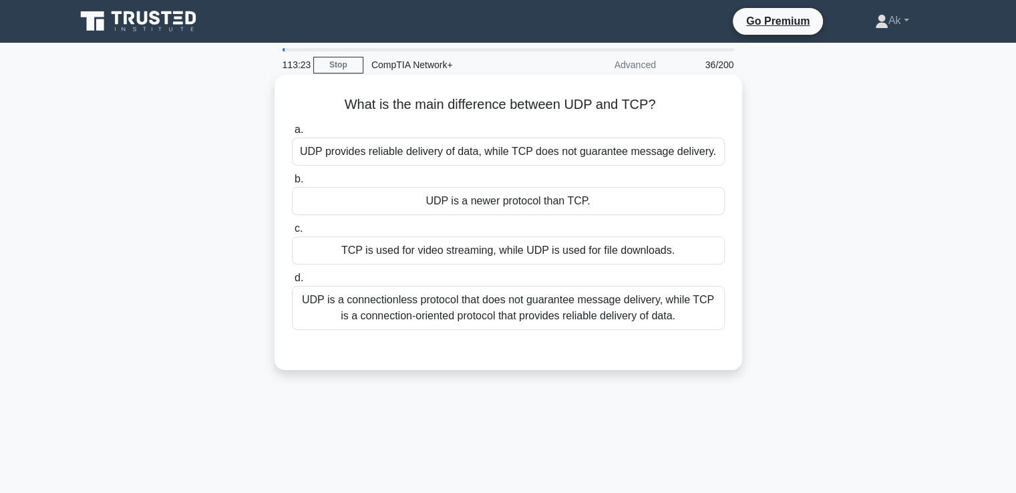
drag, startPoint x: 612, startPoint y: 126, endPoint x: 607, endPoint y: 140, distance: 14.1
click at [612, 132] on label "a. UDP provides reliable delivery of data, while TCP does not guarantee message…" at bounding box center [508, 144] width 433 height 44
click at [292, 132] on input "a. UDP provides reliable delivery of data, while TCP does not guarantee message…" at bounding box center [292, 130] width 0 height 9
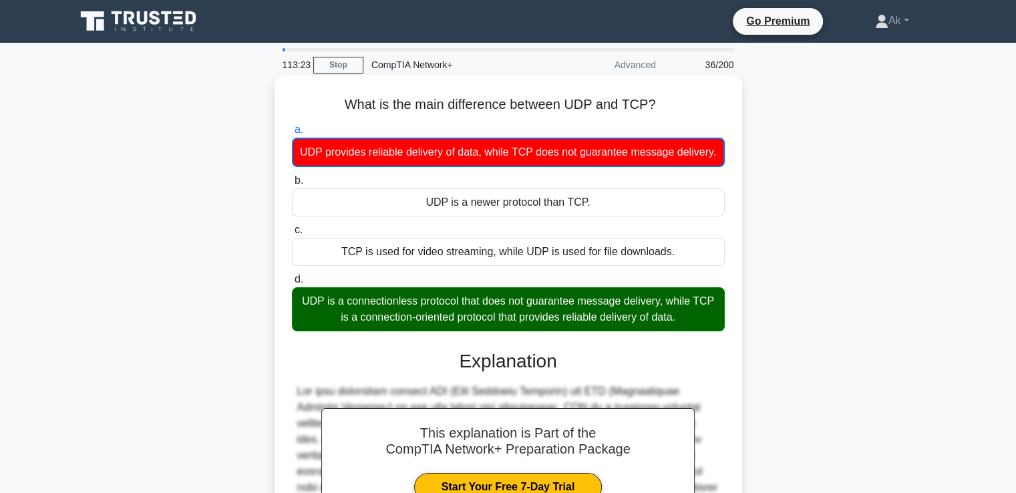
click at [596, 156] on div "UDP provides reliable delivery of data, while TCP does not guarantee message de…" at bounding box center [508, 152] width 433 height 29
click at [292, 134] on input "a. UDP provides reliable delivery of data, while TCP does not guarantee message…" at bounding box center [292, 130] width 0 height 9
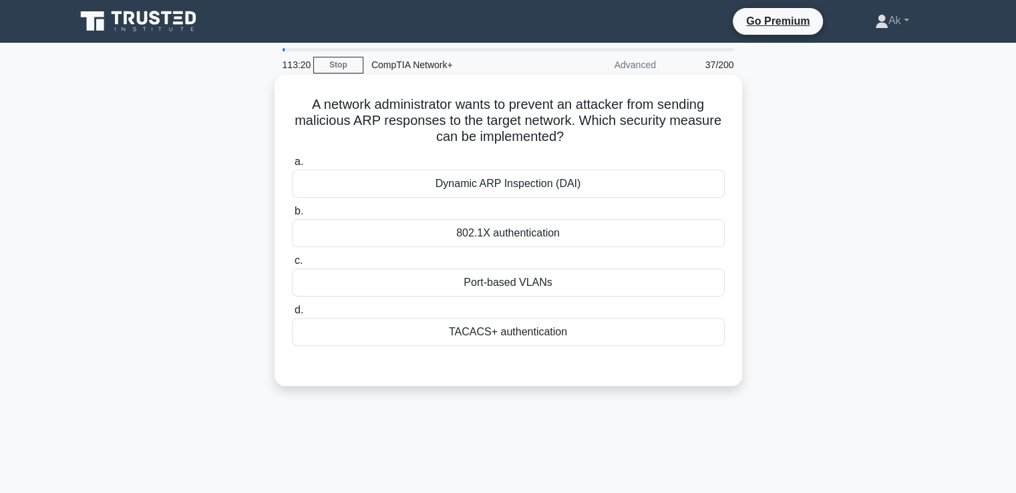
click at [570, 237] on div "802.1X authentication" at bounding box center [508, 233] width 433 height 28
click at [292, 216] on input "b. 802.1X authentication" at bounding box center [292, 211] width 0 height 9
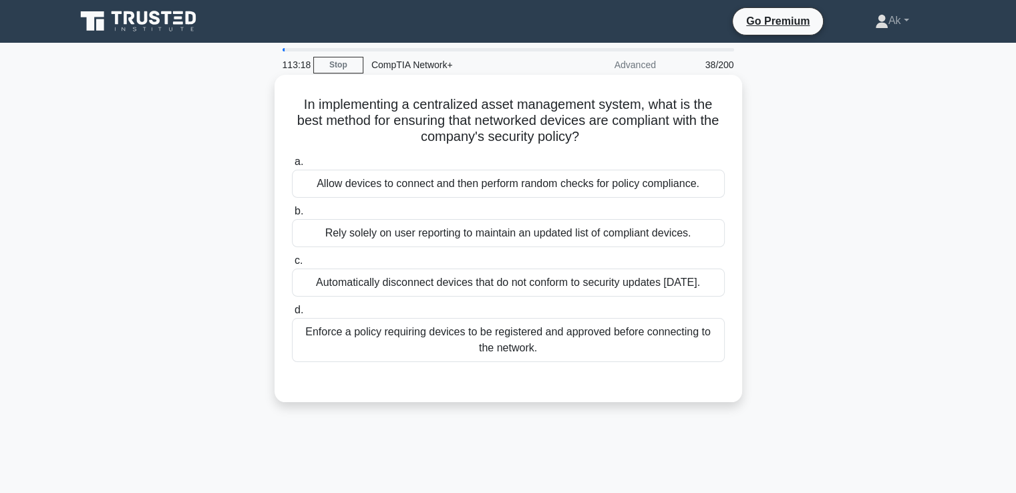
click at [554, 204] on label "b. Rely solely on user reporting to maintain an updated list of compliant devic…" at bounding box center [508, 225] width 433 height 44
click at [292, 207] on input "b. Rely solely on user reporting to maintain an updated list of compliant devic…" at bounding box center [292, 211] width 0 height 9
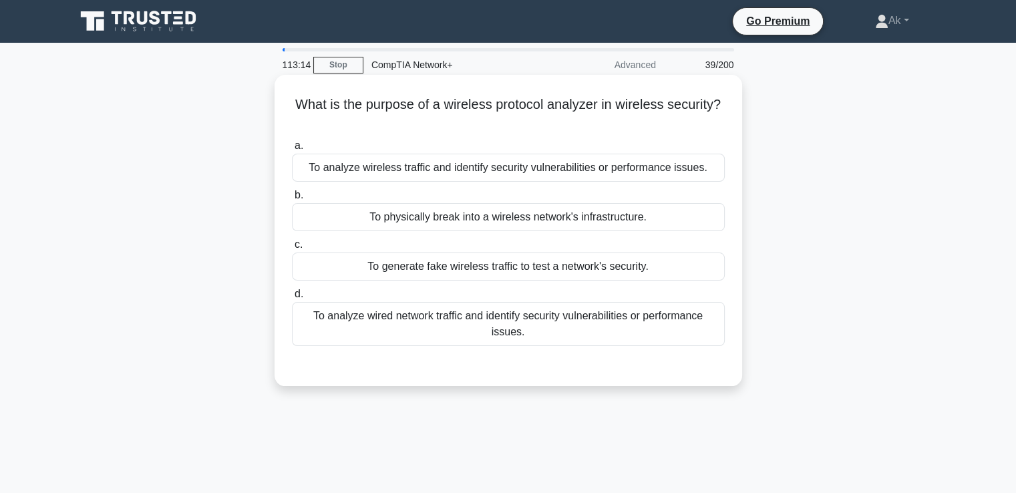
click at [588, 335] on div "To analyze wired network traffic and identify security vulnerabilities or perfo…" at bounding box center [508, 324] width 433 height 44
click at [292, 298] on input "d. To analyze wired network traffic and identify security vulnerabilities or pe…" at bounding box center [292, 294] width 0 height 9
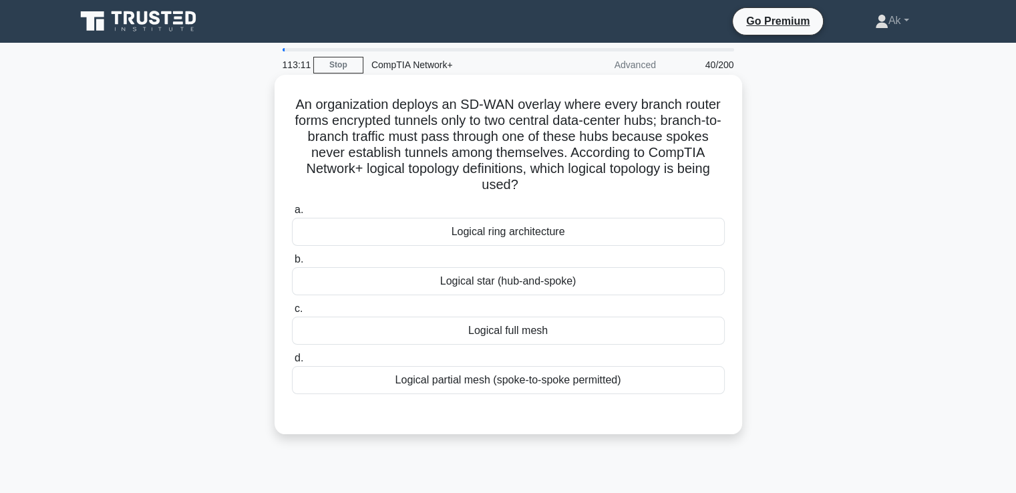
click at [540, 268] on div "Logical star (hub-and-spoke)" at bounding box center [508, 281] width 433 height 28
click at [292, 264] on input "b. Logical star (hub-and-spoke)" at bounding box center [292, 259] width 0 height 9
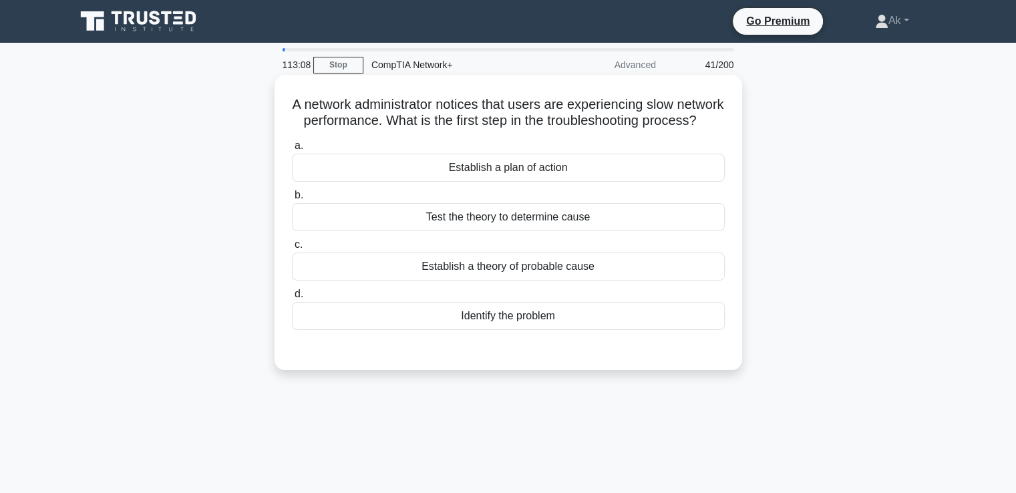
click at [541, 226] on div "Test the theory to determine cause" at bounding box center [508, 217] width 433 height 28
click at [292, 200] on input "b. Test the theory to determine cause" at bounding box center [292, 195] width 0 height 9
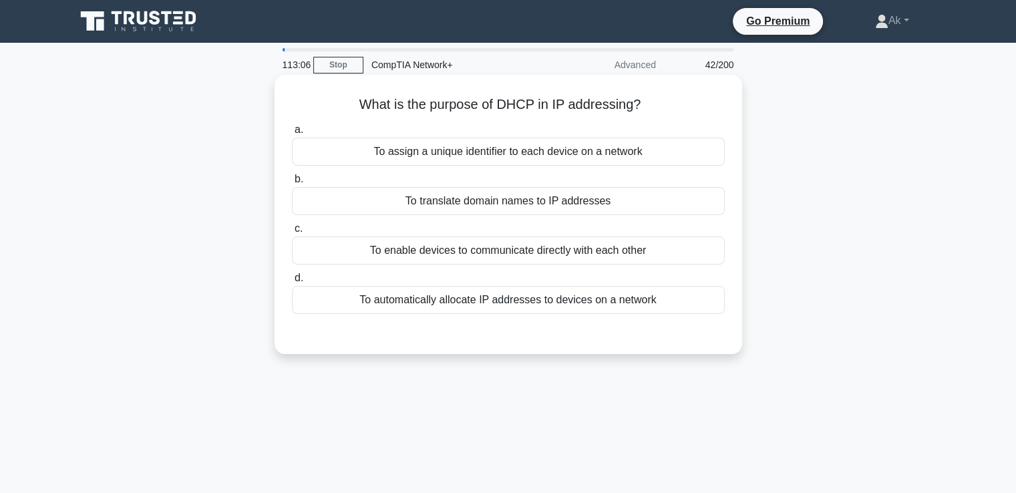
click at [552, 258] on div "To enable devices to communicate directly with each other" at bounding box center [508, 250] width 433 height 28
click at [292, 233] on input "c. To enable devices to communicate directly with each other" at bounding box center [292, 228] width 0 height 9
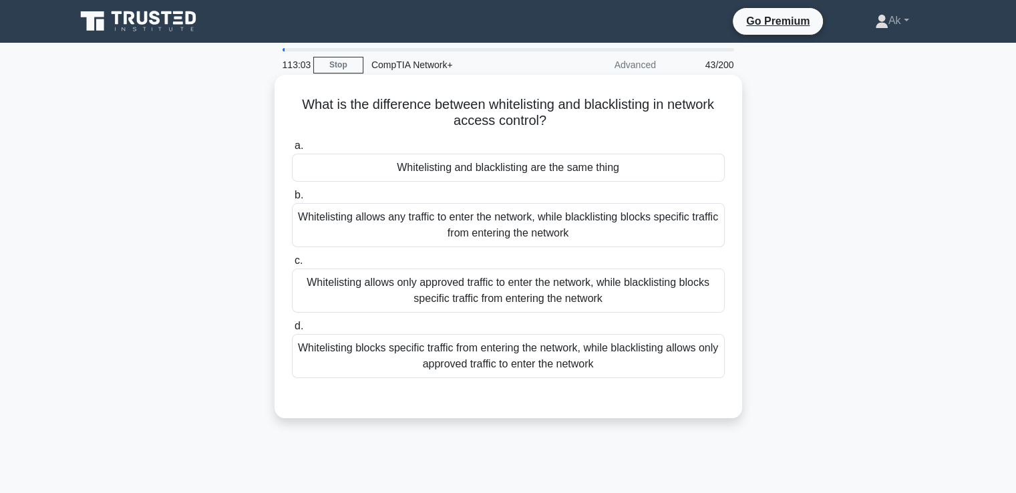
click at [596, 199] on label "b. Whitelisting allows any traffic to enter the network, while blacklisting blo…" at bounding box center [508, 217] width 433 height 60
click at [292, 199] on input "b. Whitelisting allows any traffic to enter the network, while blacklisting blo…" at bounding box center [292, 195] width 0 height 9
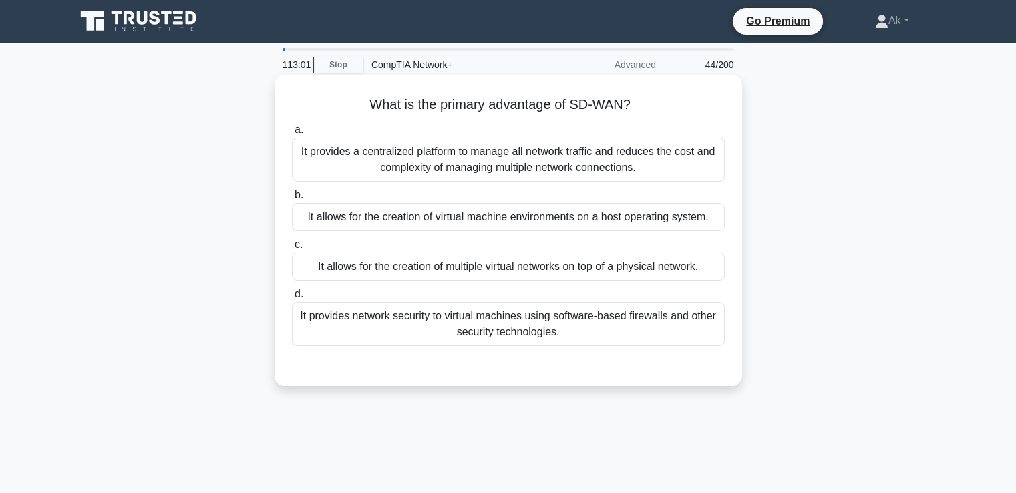
click at [574, 281] on div "a. It provides a centralized platform to manage all network traffic and reduces…" at bounding box center [508, 234] width 449 height 230
click at [542, 274] on div "It allows for the creation of multiple virtual networks on top of a physical ne…" at bounding box center [508, 266] width 433 height 28
click at [292, 249] on input "c. It allows for the creation of multiple virtual networks on top of a physical…" at bounding box center [292, 244] width 0 height 9
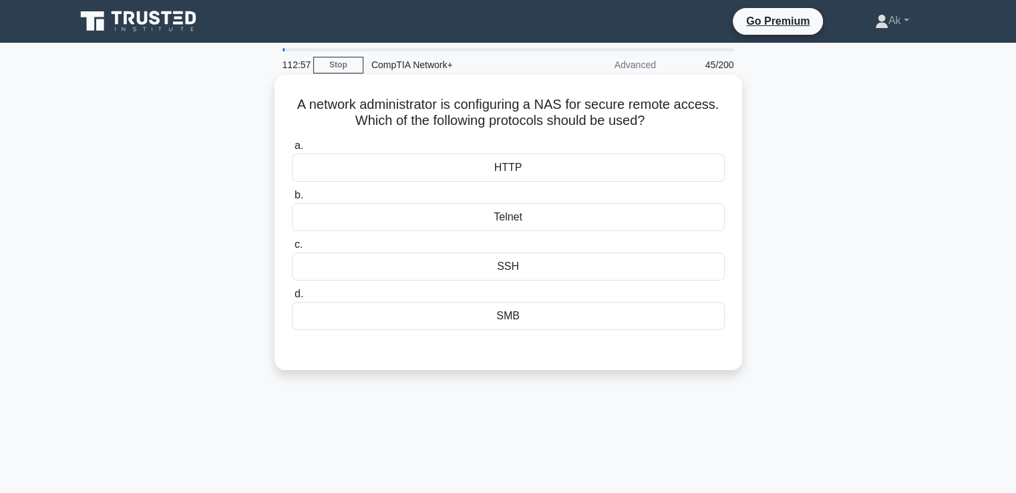
click at [534, 177] on div "HTTP" at bounding box center [508, 168] width 433 height 28
click at [292, 150] on input "a. HTTP" at bounding box center [292, 146] width 0 height 9
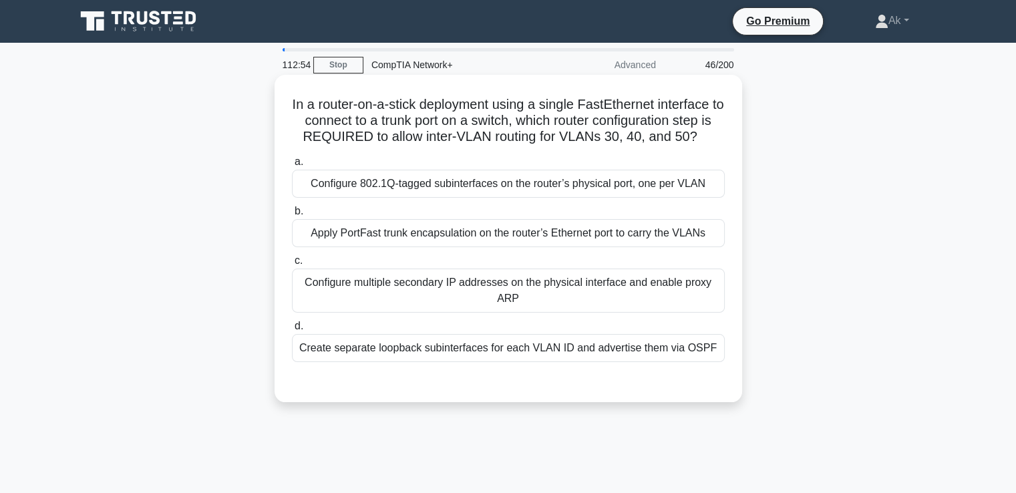
click at [497, 283] on div "Configure multiple secondary IP addresses on the physical interface and enable …" at bounding box center [508, 290] width 433 height 44
click at [292, 265] on input "c. Configure multiple secondary IP addresses on the physical interface and enab…" at bounding box center [292, 260] width 0 height 9
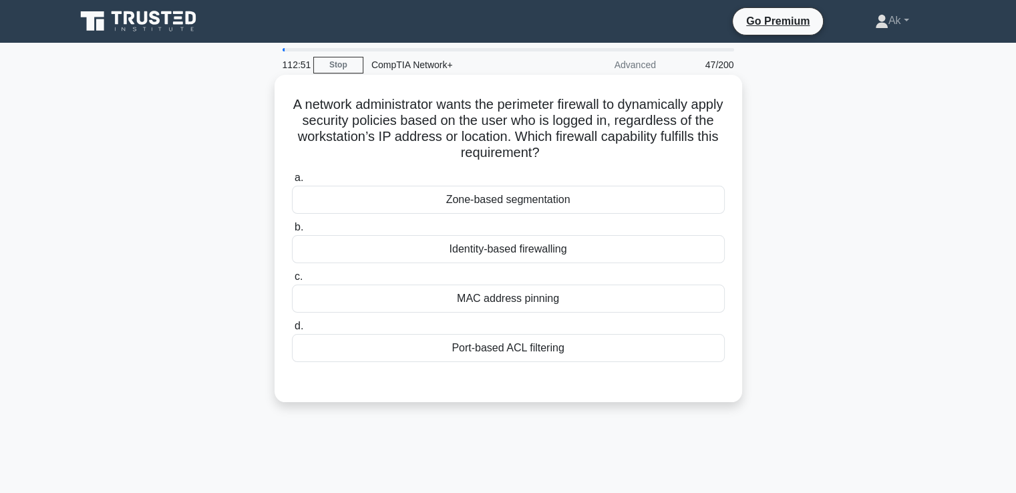
click at [502, 204] on div "Zone-based segmentation" at bounding box center [508, 200] width 433 height 28
click at [292, 182] on input "a. Zone-based segmentation" at bounding box center [292, 178] width 0 height 9
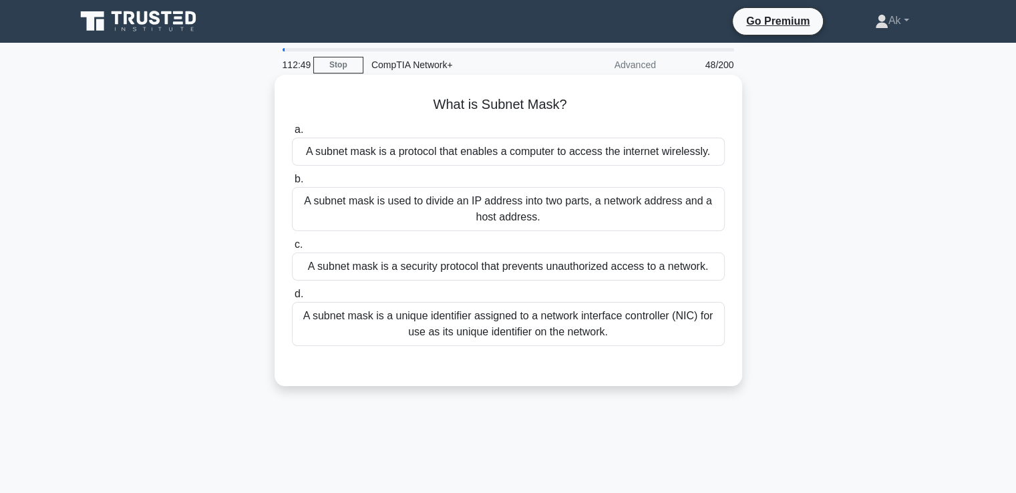
click at [502, 206] on div "A subnet mask is used to divide an IP address into two parts, a network address…" at bounding box center [508, 209] width 433 height 44
click at [292, 184] on input "b. A subnet mask is used to divide an IP address into two parts, a network addr…" at bounding box center [292, 179] width 0 height 9
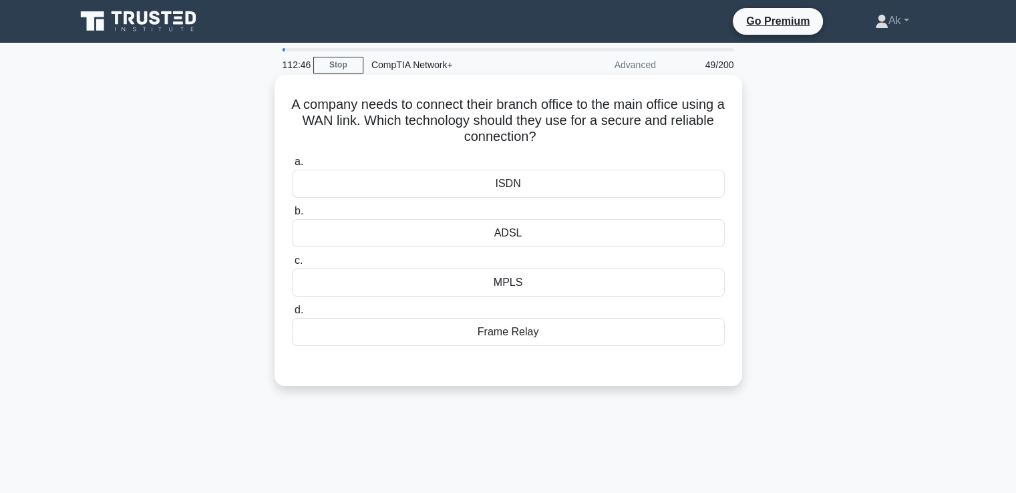
click at [499, 238] on div "ADSL" at bounding box center [508, 233] width 433 height 28
click at [292, 216] on input "b. ADSL" at bounding box center [292, 211] width 0 height 9
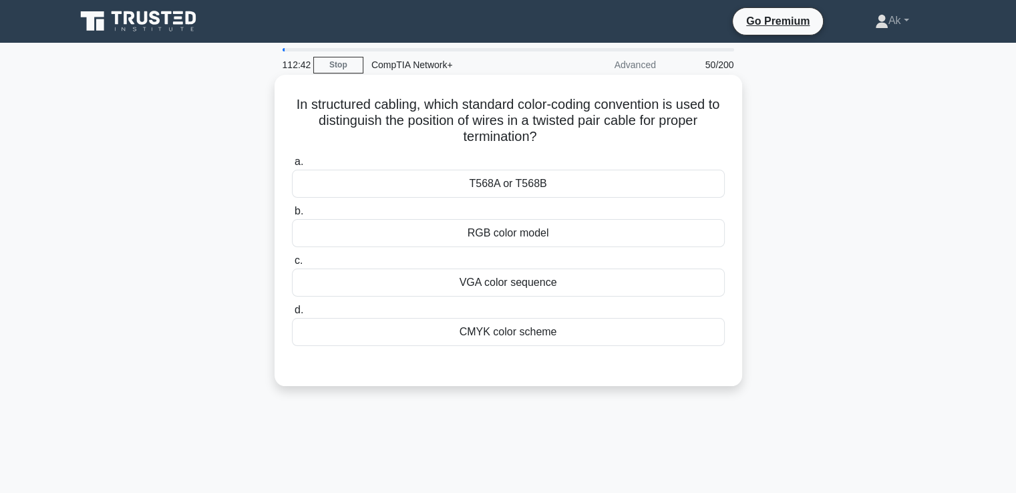
click at [499, 238] on div "RGB color model" at bounding box center [508, 233] width 433 height 28
click at [292, 216] on input "b. RGB color model" at bounding box center [292, 211] width 0 height 9
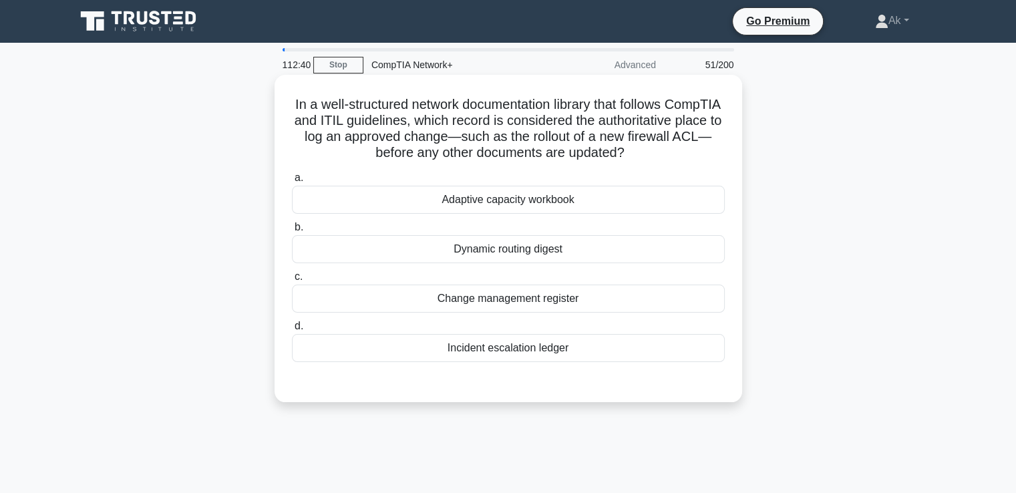
drag, startPoint x: 493, startPoint y: 321, endPoint x: 492, endPoint y: 313, distance: 7.4
click at [492, 313] on div "a. Adaptive capacity workbook b. Dynamic routing digest c. d." at bounding box center [508, 266] width 449 height 198
click at [481, 306] on div "Change management register" at bounding box center [508, 298] width 433 height 28
click at [292, 281] on input "c. Change management register" at bounding box center [292, 276] width 0 height 9
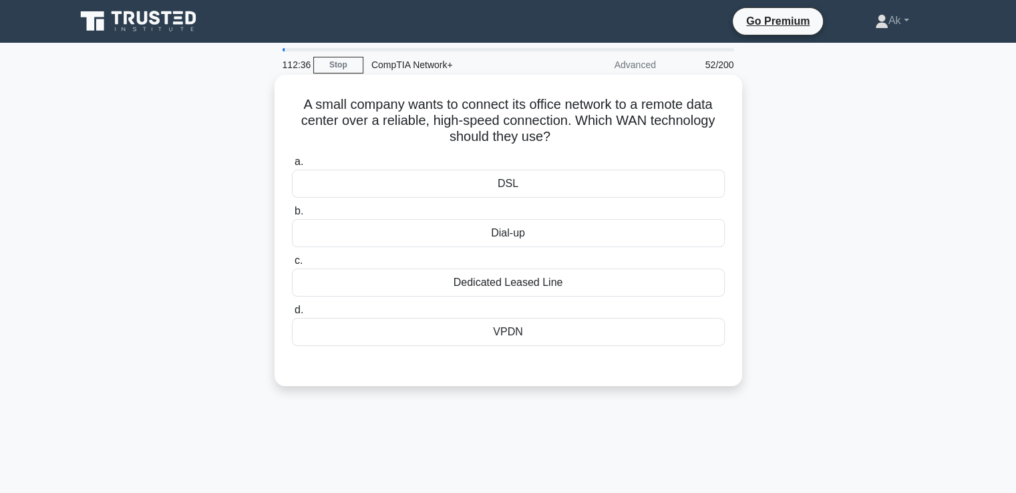
click at [521, 231] on div "Dial-up" at bounding box center [508, 233] width 433 height 28
click at [292, 216] on input "b. Dial-up" at bounding box center [292, 211] width 0 height 9
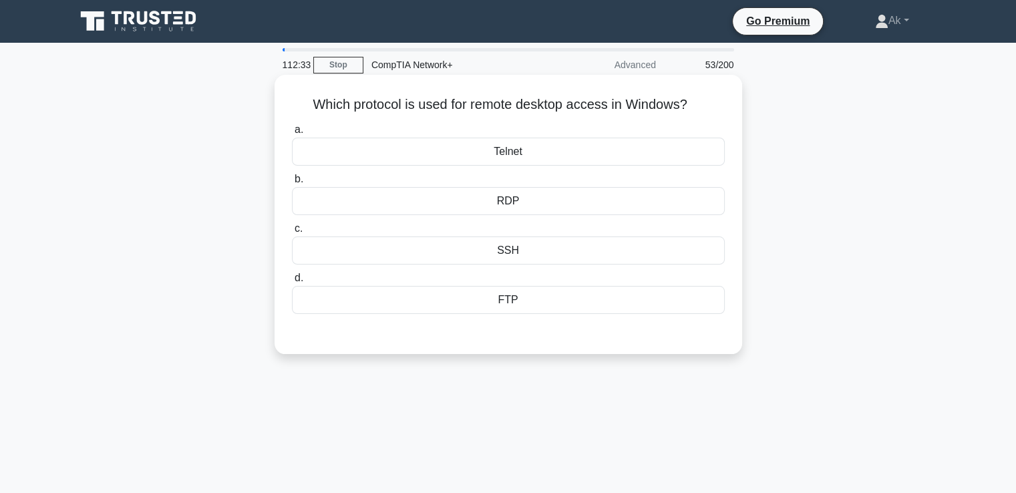
click at [519, 242] on div "SSH" at bounding box center [508, 250] width 433 height 28
click at [292, 233] on input "c. SSH" at bounding box center [292, 228] width 0 height 9
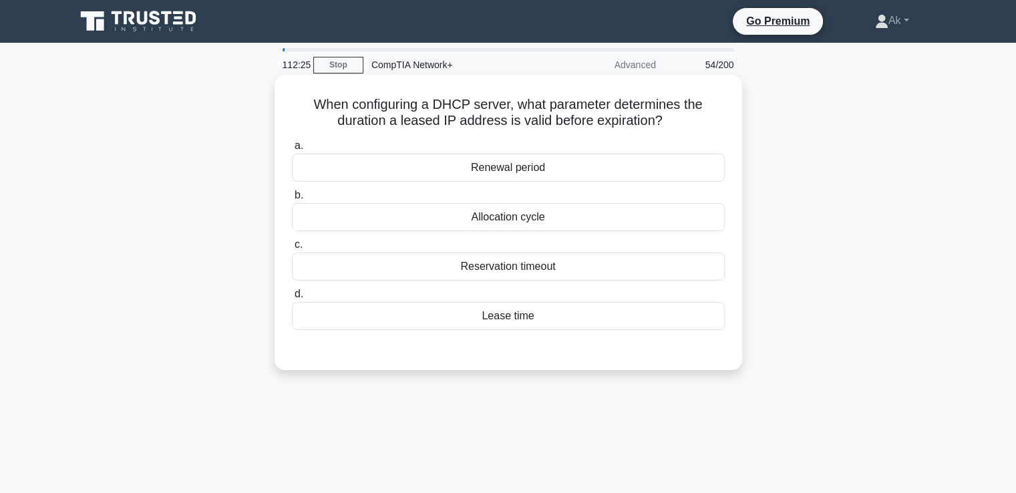
drag, startPoint x: 501, startPoint y: 179, endPoint x: 501, endPoint y: 163, distance: 16.0
click at [501, 164] on div "Renewal period" at bounding box center [508, 168] width 433 height 28
click at [292, 150] on input "a. Renewal period" at bounding box center [292, 146] width 0 height 9
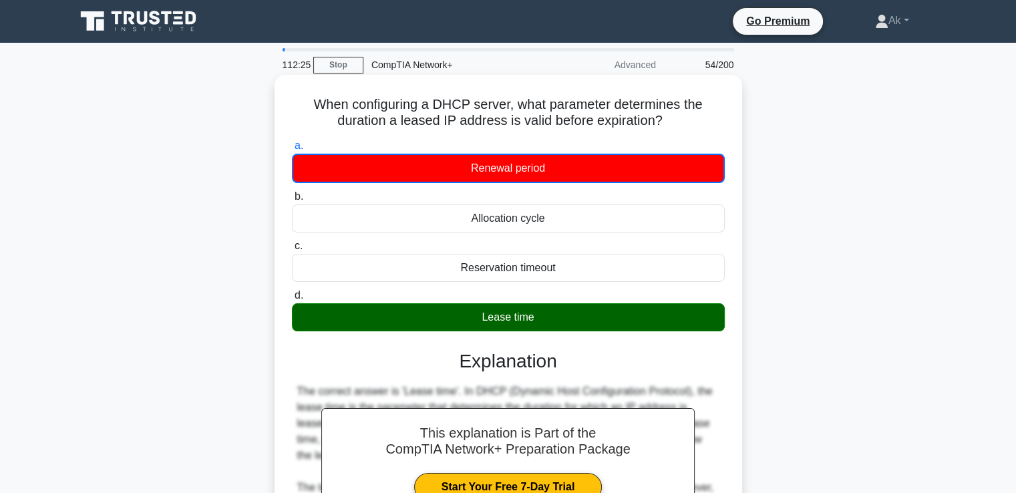
click at [501, 164] on div "Renewal period" at bounding box center [508, 168] width 433 height 29
click at [292, 150] on input "a. Renewal period" at bounding box center [292, 146] width 0 height 9
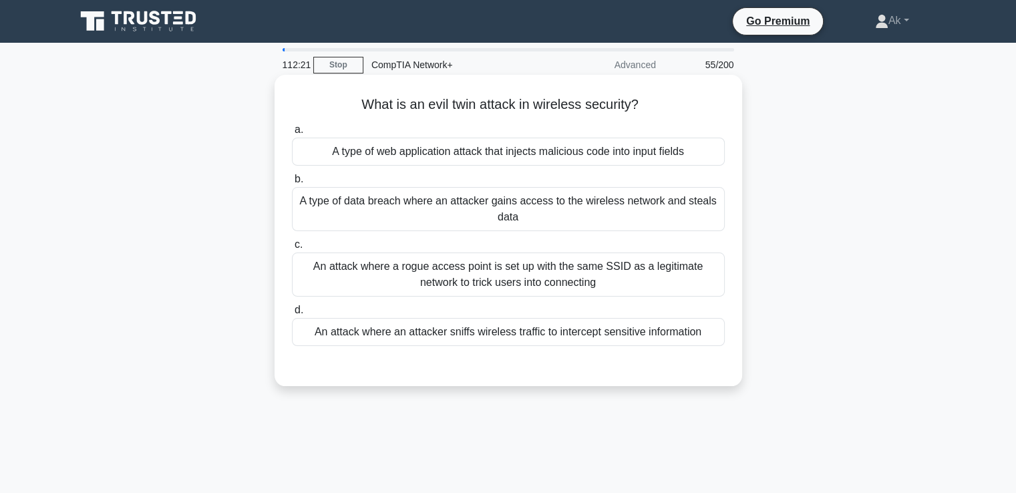
click at [541, 188] on div "A type of data breach where an attacker gains access to the wireless network an…" at bounding box center [508, 209] width 433 height 44
click at [292, 184] on input "b. A type of data breach where an attacker gains access to the wireless network…" at bounding box center [292, 179] width 0 height 9
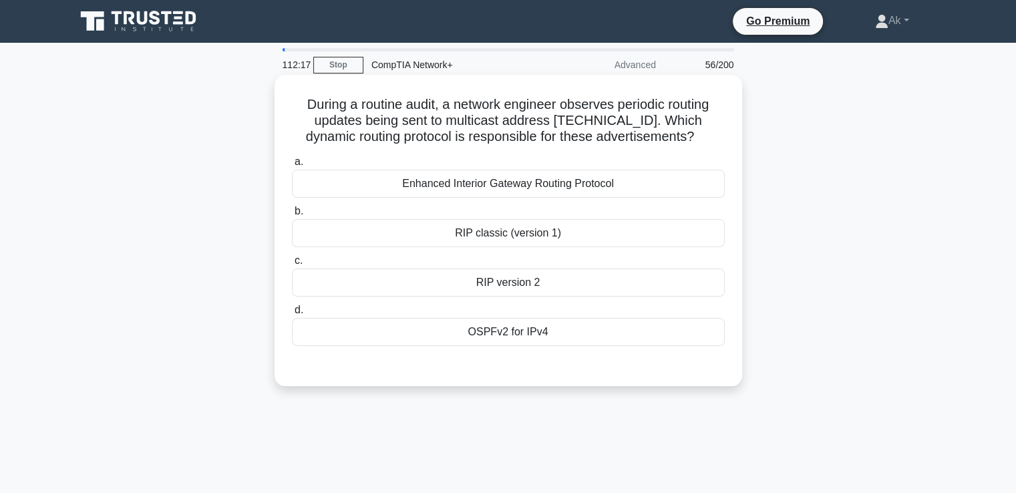
click at [531, 226] on div "RIP classic (version 1)" at bounding box center [508, 233] width 433 height 28
click at [292, 216] on input "b. RIP classic (version 1)" at bounding box center [292, 211] width 0 height 9
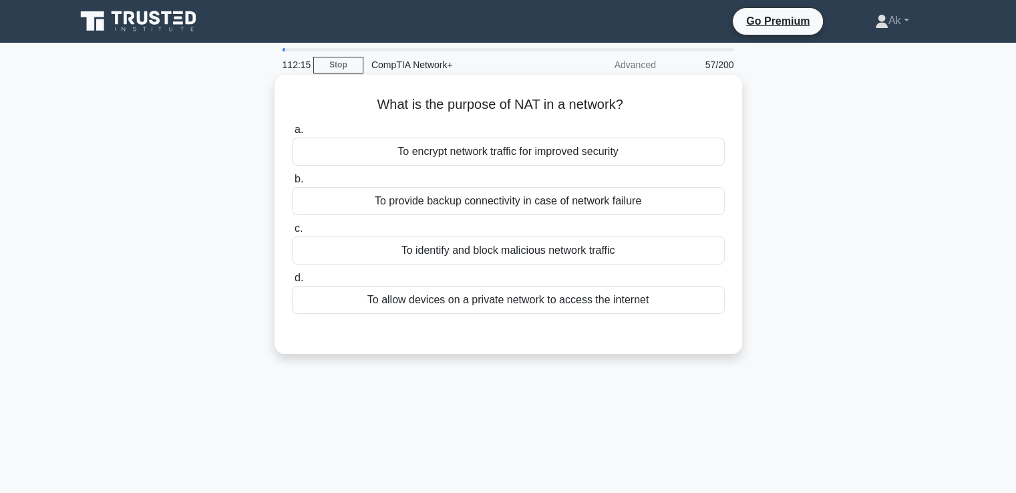
click at [521, 302] on div "To allow devices on a private network to access the internet" at bounding box center [508, 300] width 433 height 28
click at [292, 282] on input "d. To allow devices on a private network to access the internet" at bounding box center [292, 278] width 0 height 9
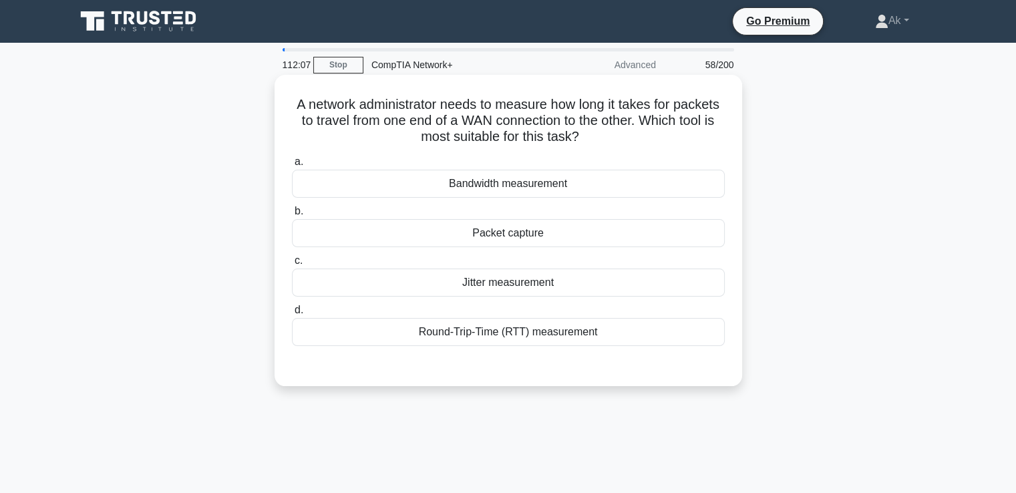
click at [517, 209] on label "b. Packet capture" at bounding box center [508, 225] width 433 height 44
click at [292, 209] on input "b. Packet capture" at bounding box center [292, 211] width 0 height 9
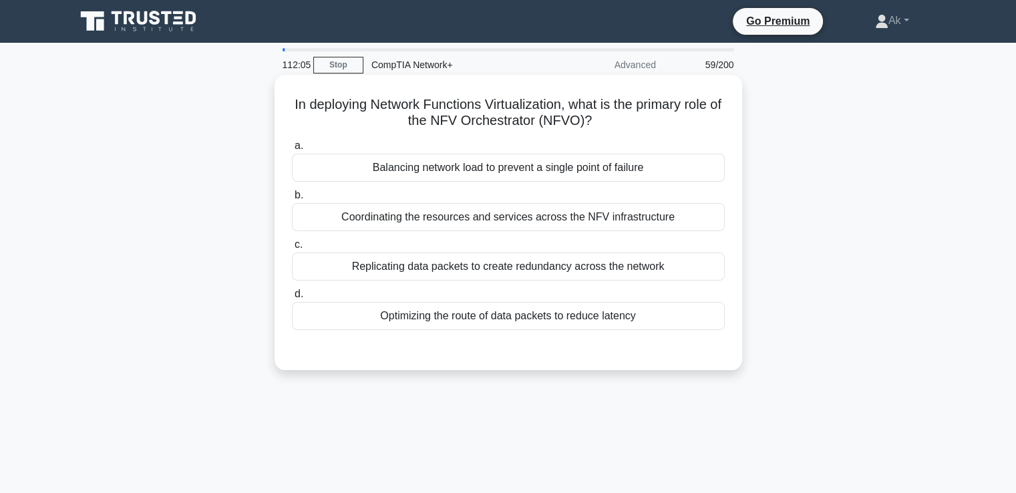
click at [521, 192] on label "b. Coordinating the resources and services across the NFV infrastructure" at bounding box center [508, 209] width 433 height 44
click at [292, 192] on input "b. Coordinating the resources and services across the NFV infrastructure" at bounding box center [292, 195] width 0 height 9
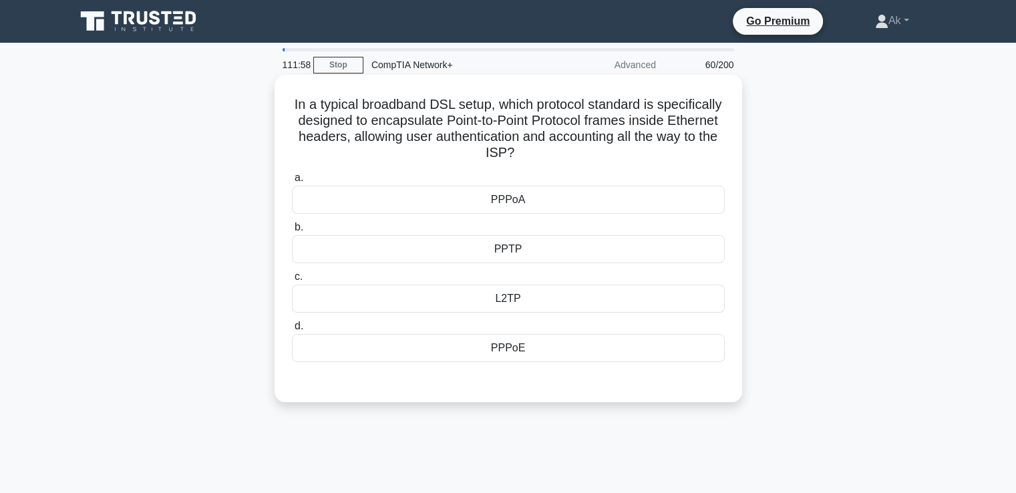
click at [525, 224] on label "b. PPTP" at bounding box center [508, 241] width 433 height 44
click at [292, 224] on input "b. PPTP" at bounding box center [292, 227] width 0 height 9
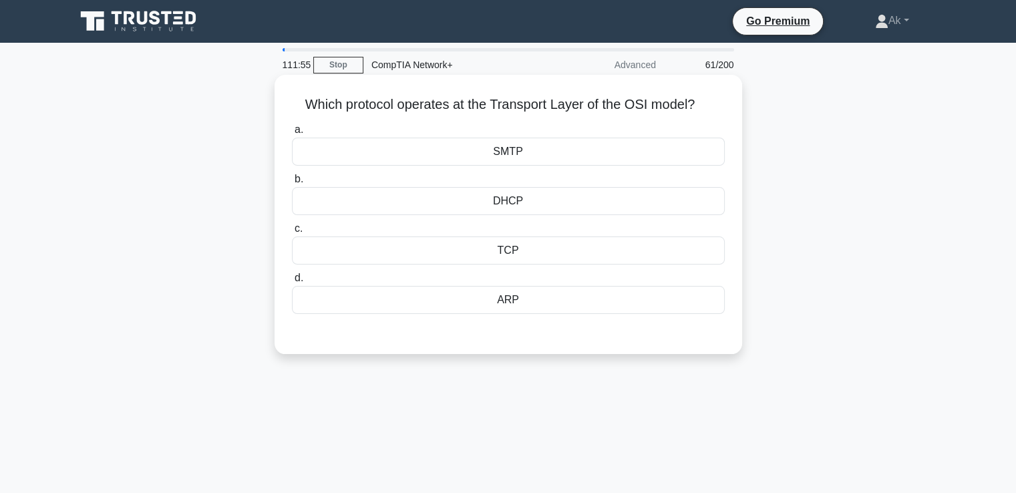
click at [532, 190] on div "DHCP" at bounding box center [508, 201] width 433 height 28
click at [292, 184] on input "b. DHCP" at bounding box center [292, 179] width 0 height 9
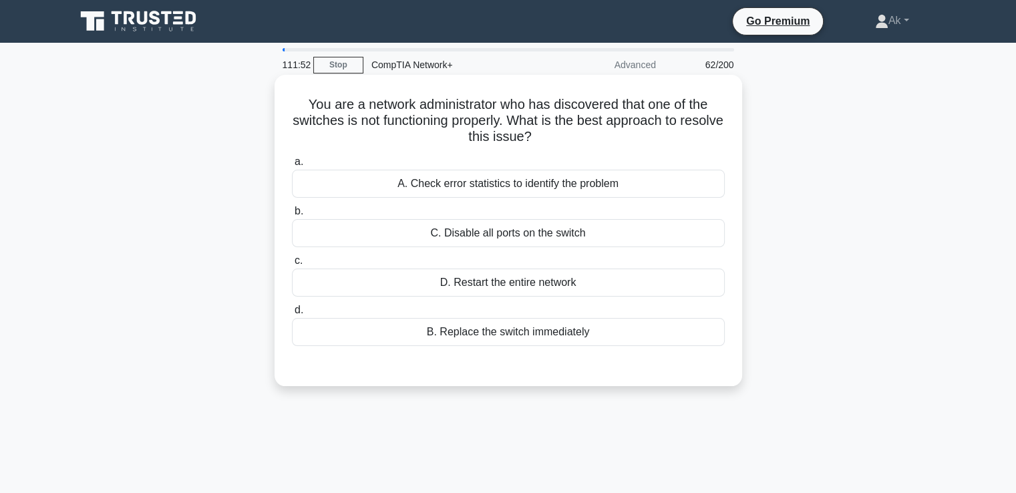
click at [526, 192] on div "A. Check error statistics to identify the problem" at bounding box center [508, 184] width 433 height 28
click at [292, 166] on input "a. A. Check error statistics to identify the problem" at bounding box center [292, 162] width 0 height 9
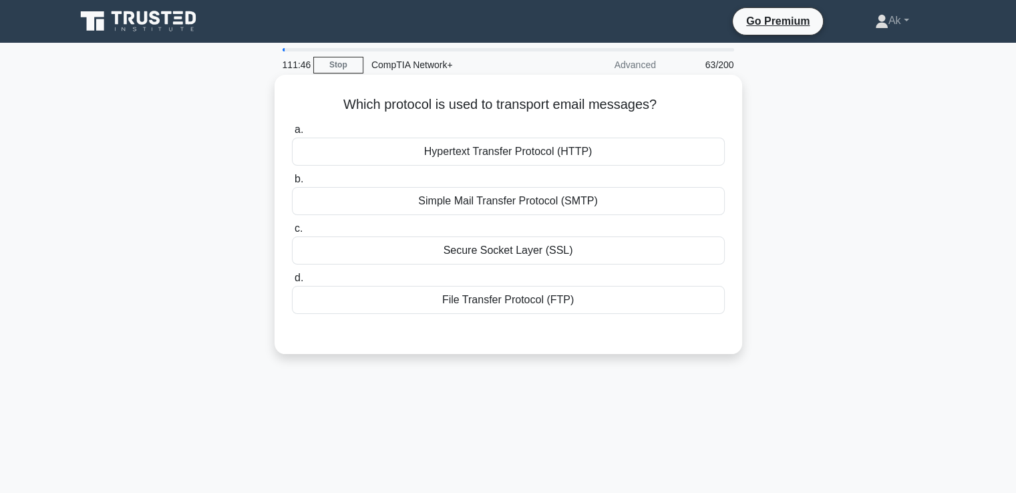
click at [518, 212] on div "Simple Mail Transfer Protocol (SMTP)" at bounding box center [508, 201] width 433 height 28
click at [292, 184] on input "b. Simple Mail Transfer Protocol (SMTP)" at bounding box center [292, 179] width 0 height 9
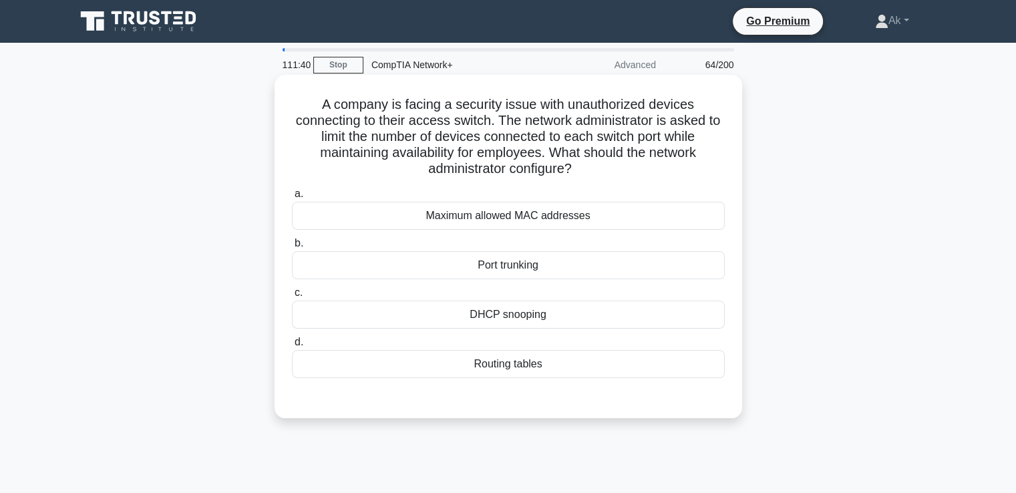
click at [517, 254] on div "Port trunking" at bounding box center [508, 265] width 433 height 28
click at [292, 248] on input "b. Port trunking" at bounding box center [292, 243] width 0 height 9
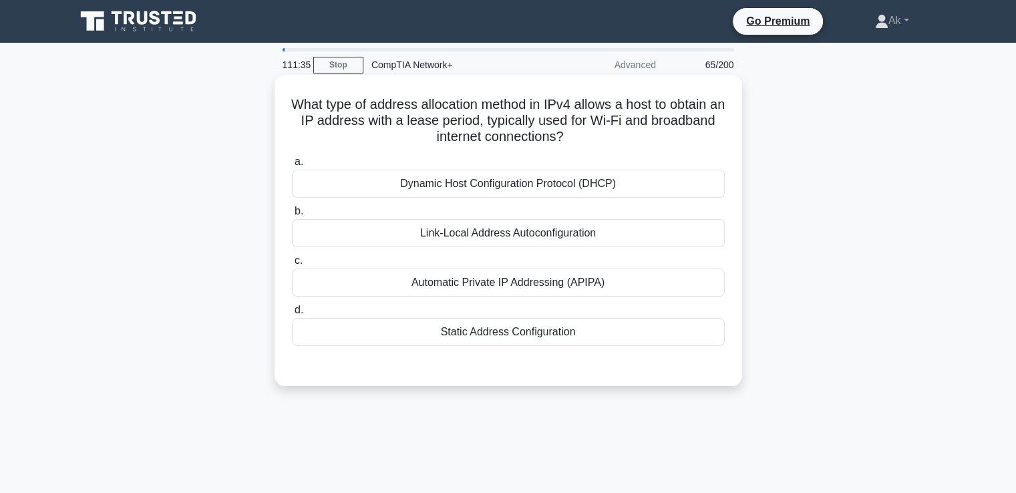
click at [513, 194] on div "Dynamic Host Configuration Protocol (DHCP)" at bounding box center [508, 184] width 433 height 28
click at [292, 166] on input "a. Dynamic Host Configuration Protocol (DHCP)" at bounding box center [292, 162] width 0 height 9
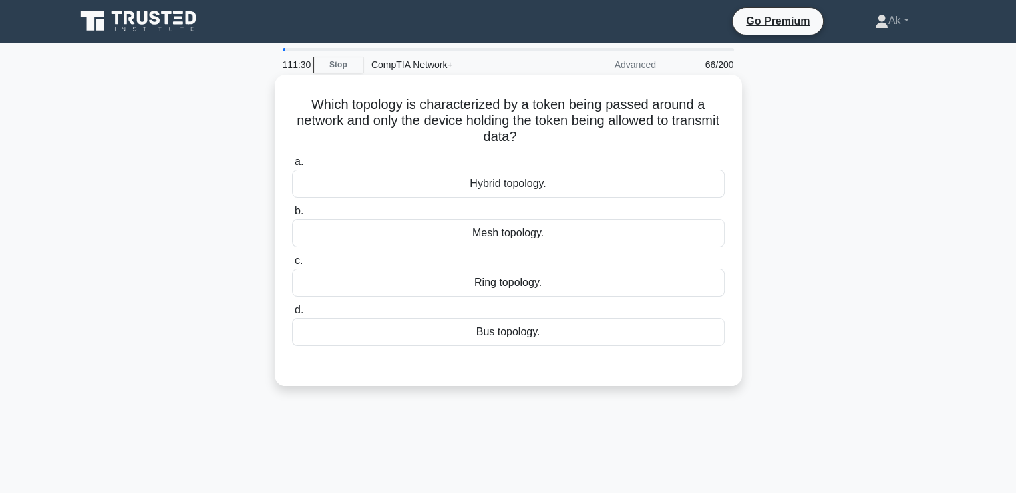
click at [513, 230] on div "Mesh topology." at bounding box center [508, 233] width 433 height 28
click at [292, 216] on input "b. Mesh topology." at bounding box center [292, 211] width 0 height 9
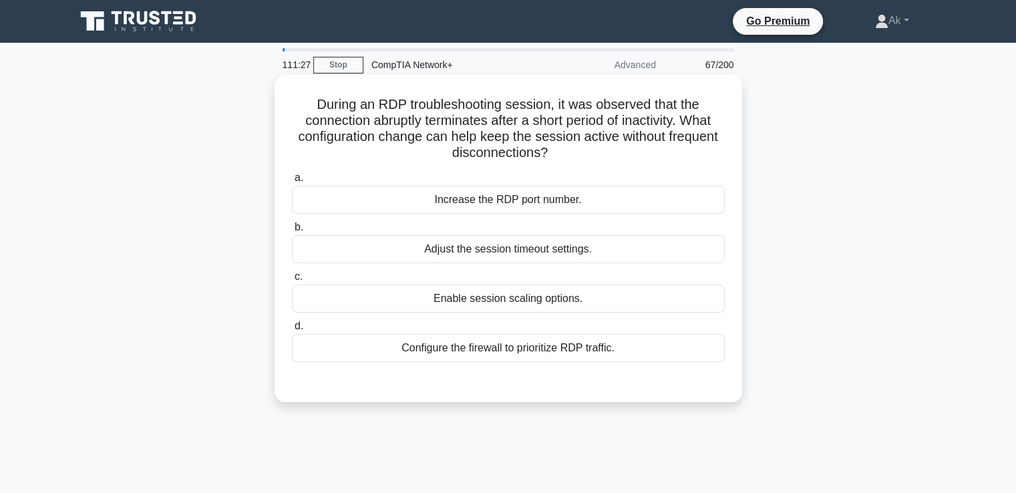
click at [554, 321] on label "d. Configure the firewall to prioritize RDP traffic." at bounding box center [508, 340] width 433 height 44
click at [292, 322] on input "d. Configure the firewall to prioritize RDP traffic." at bounding box center [292, 326] width 0 height 9
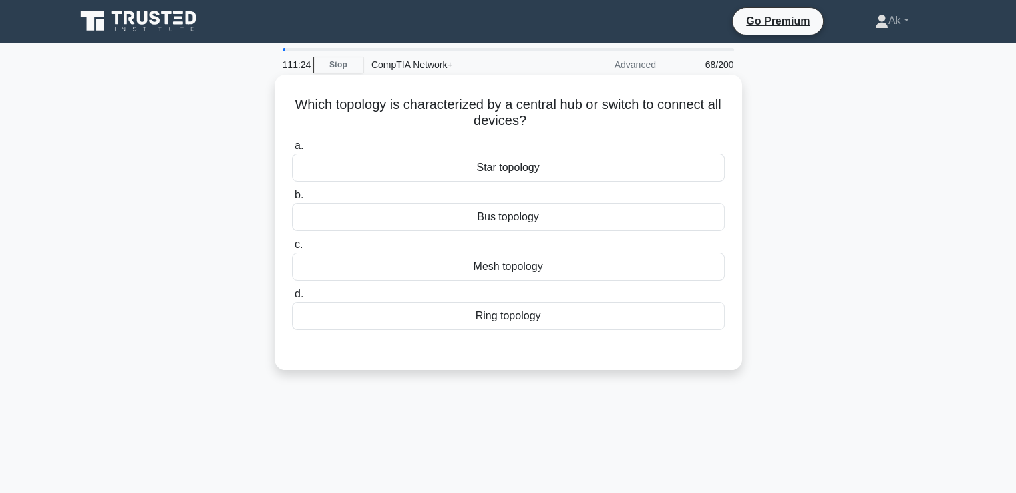
click at [546, 268] on div "Mesh topology" at bounding box center [508, 266] width 433 height 28
click at [292, 249] on input "c. Mesh topology" at bounding box center [292, 244] width 0 height 9
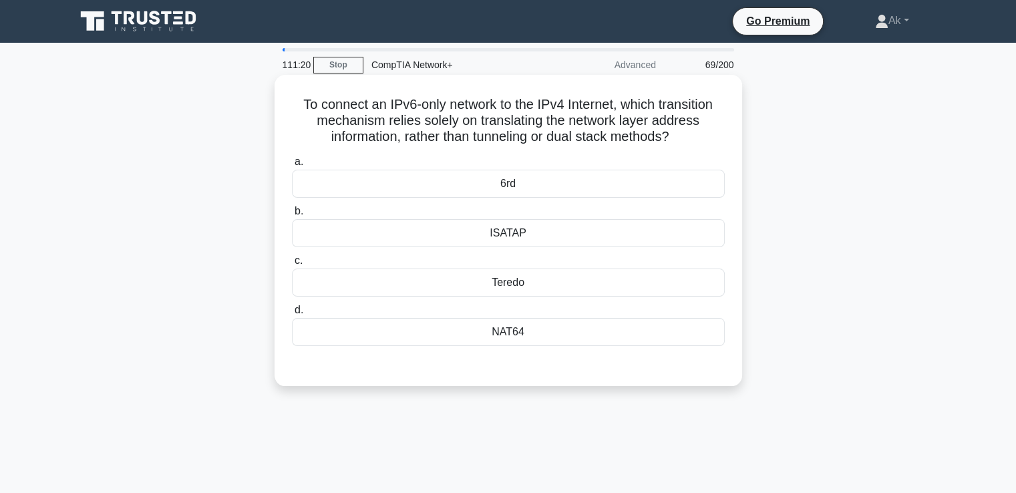
click at [515, 226] on div "ISATAP" at bounding box center [508, 233] width 433 height 28
click at [292, 216] on input "b. ISATAP" at bounding box center [292, 211] width 0 height 9
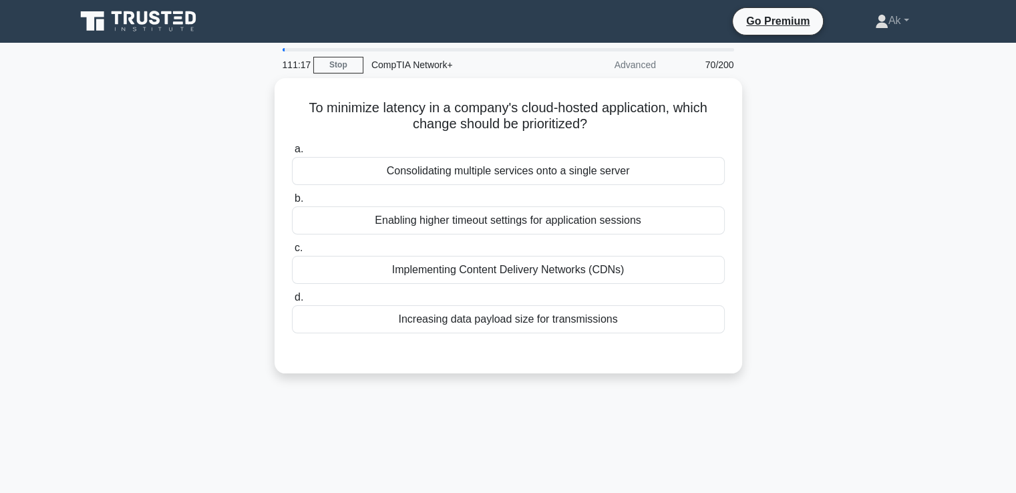
click at [515, 225] on div "Enabling higher timeout settings for application sessions" at bounding box center [508, 220] width 433 height 28
click at [292, 203] on input "b. Enabling higher timeout settings for application sessions" at bounding box center [292, 198] width 0 height 9
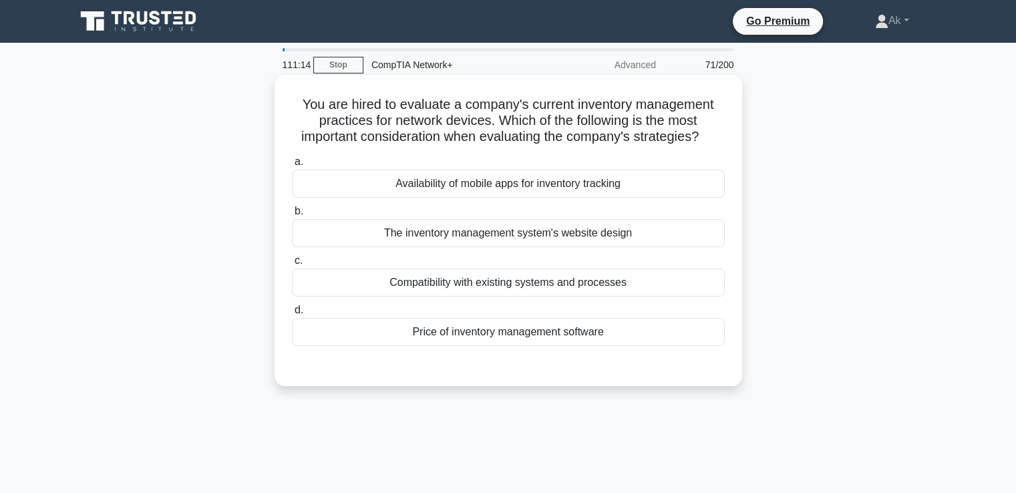
click at [608, 200] on div "a. Availability of mobile apps for inventory tracking b. The inventory manageme…" at bounding box center [508, 250] width 449 height 198
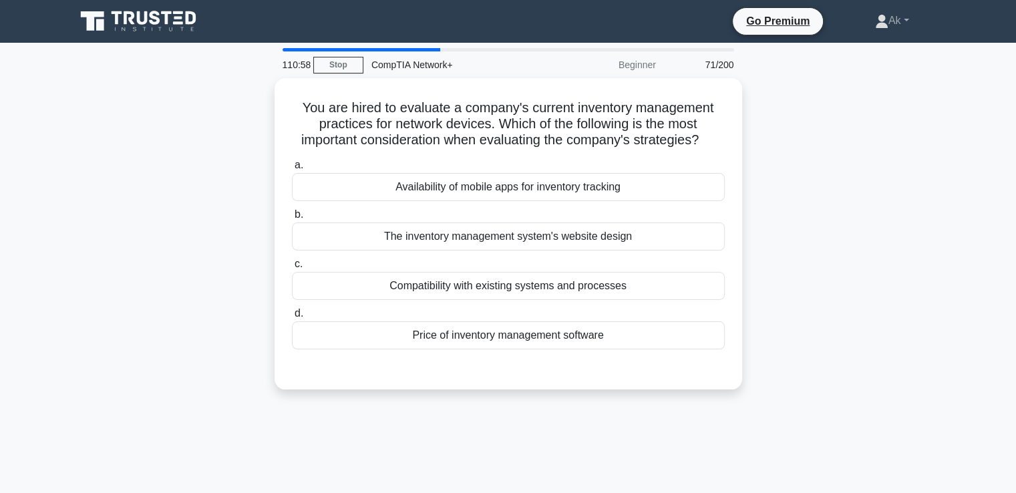
click at [131, 25] on icon at bounding box center [139, 21] width 128 height 25
